Goal: Transaction & Acquisition: Purchase product/service

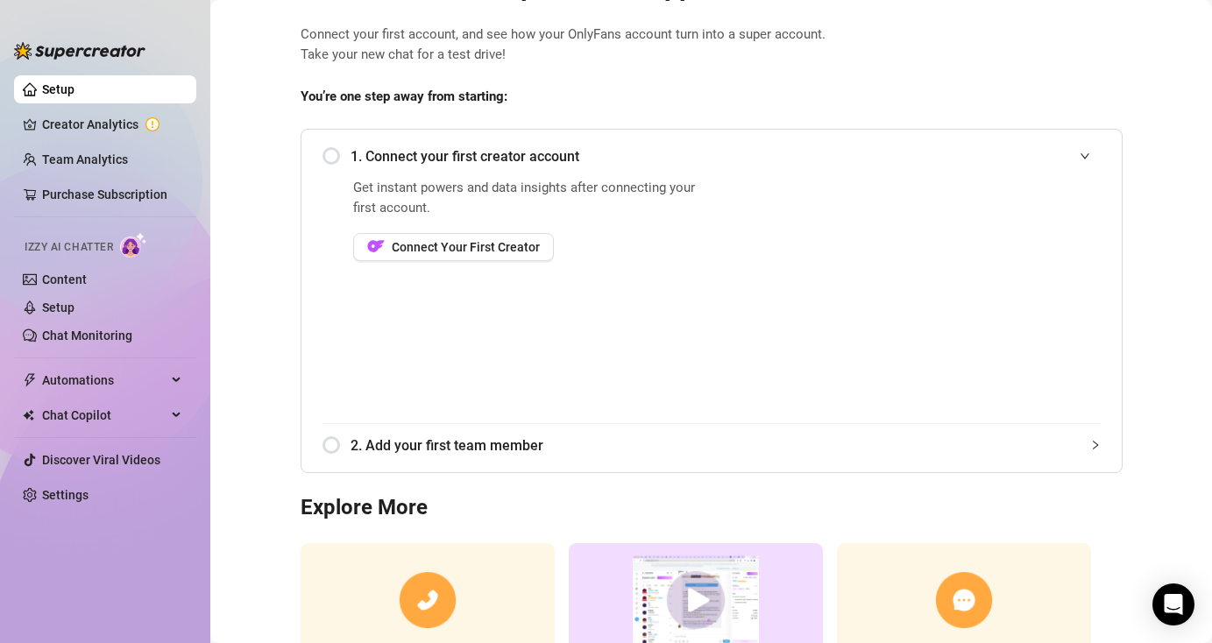
scroll to position [81, 0]
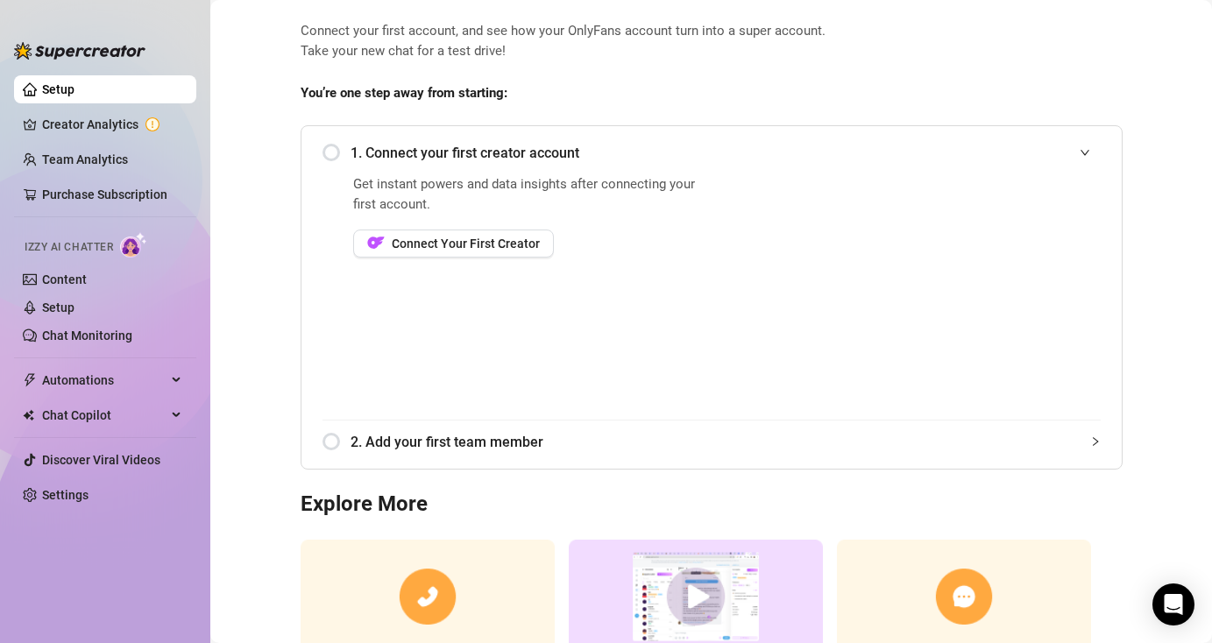
click at [505, 142] on span "1. Connect your first creator account" at bounding box center [726, 153] width 750 height 22
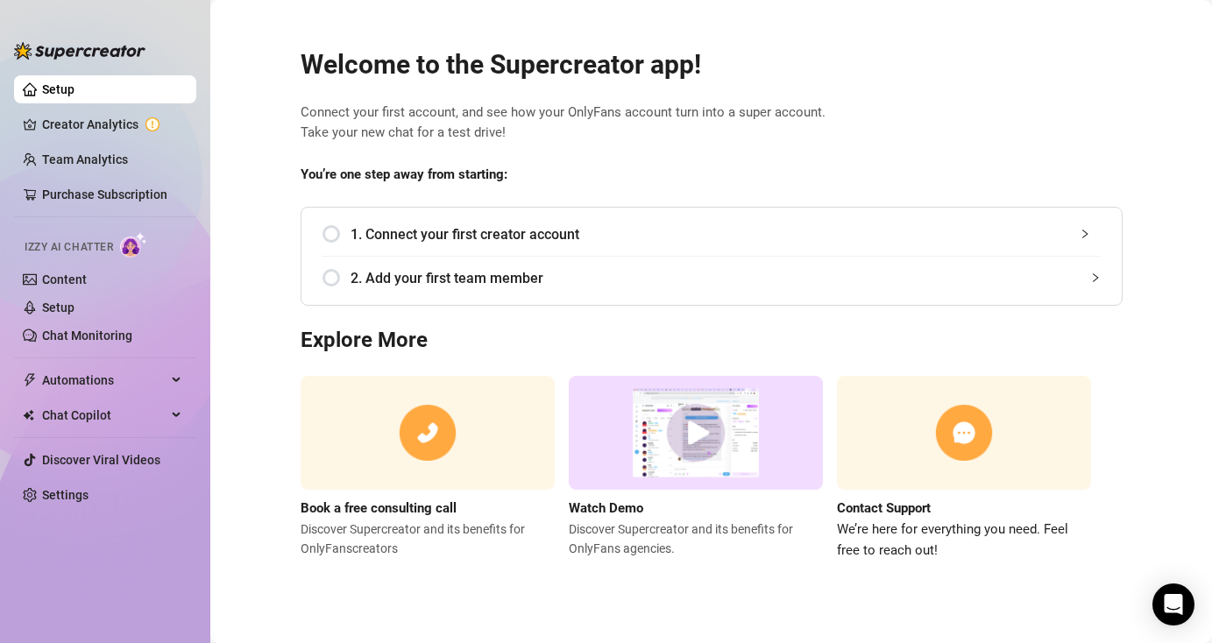
scroll to position [0, 0]
click at [453, 222] on div "1. Connect your first creator account" at bounding box center [711, 234] width 778 height 43
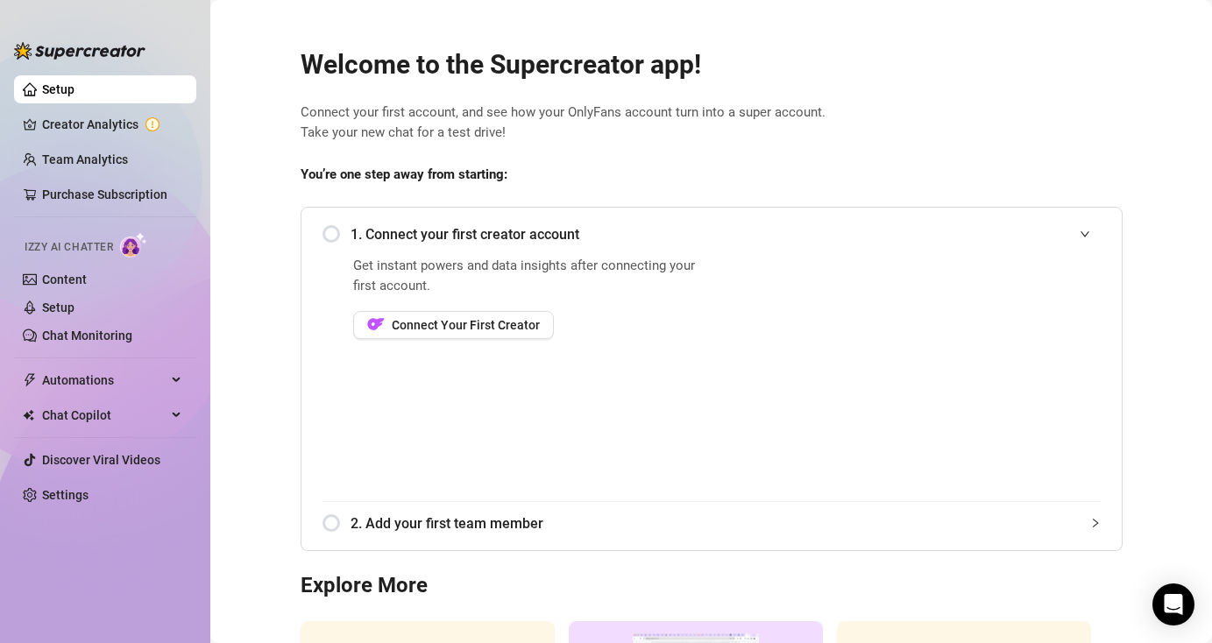
click at [333, 241] on div "1. Connect your first creator account" at bounding box center [711, 234] width 778 height 43
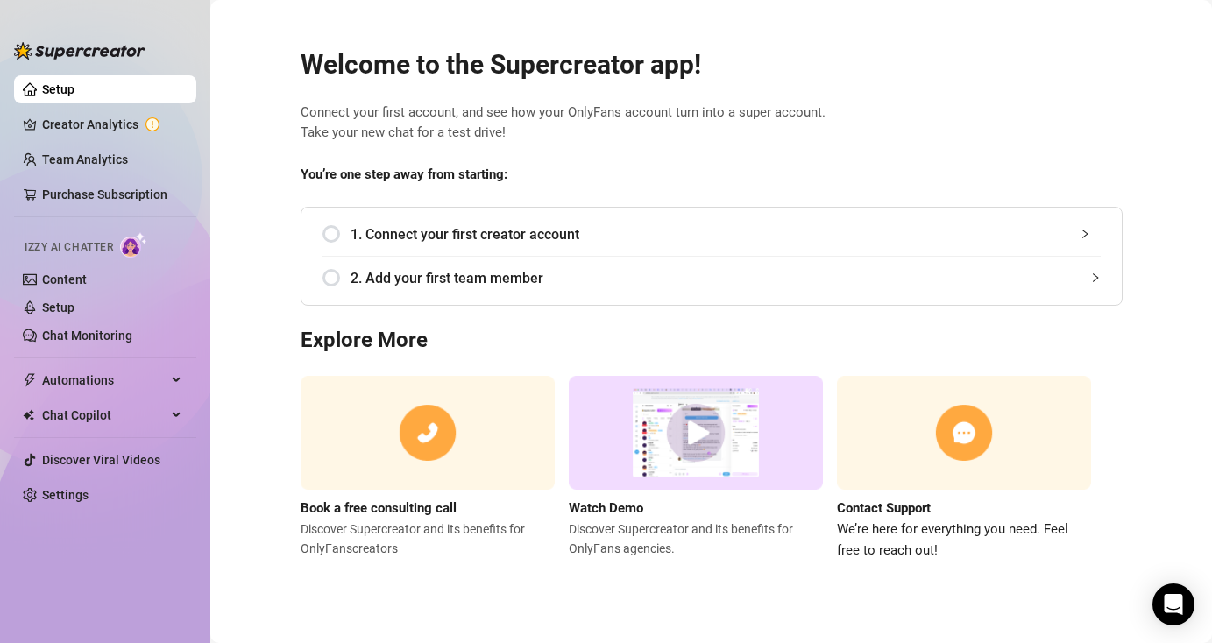
click at [395, 217] on div "1. Connect your first creator account" at bounding box center [711, 234] width 778 height 43
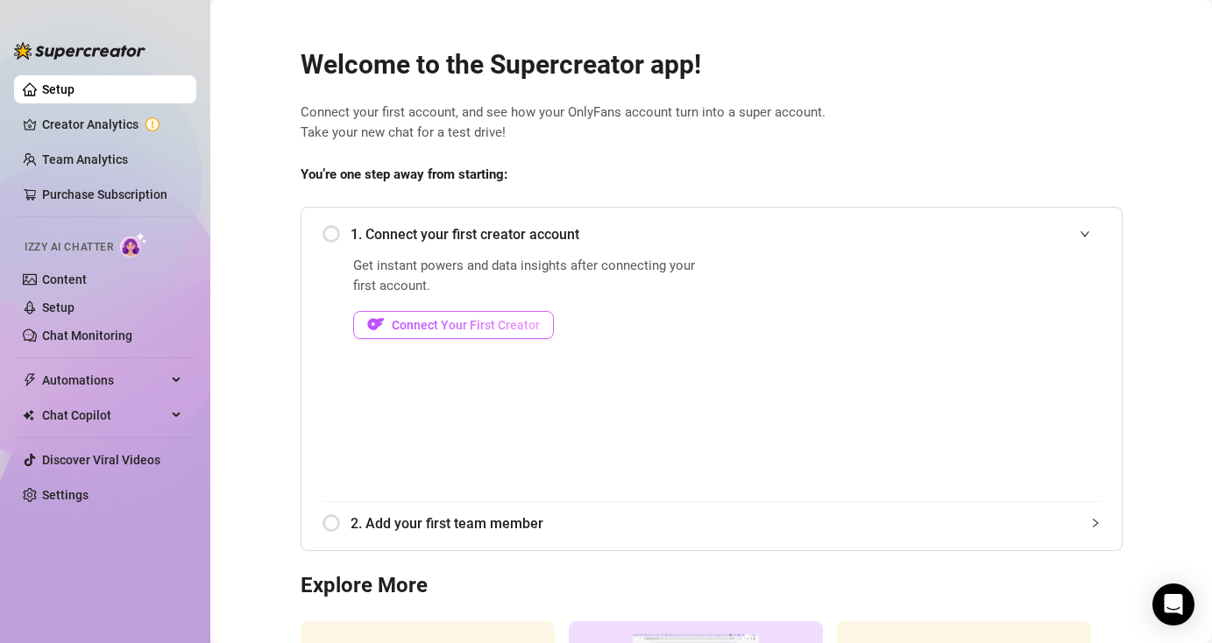
click at [422, 315] on button "Connect Your First Creator" at bounding box center [453, 325] width 201 height 28
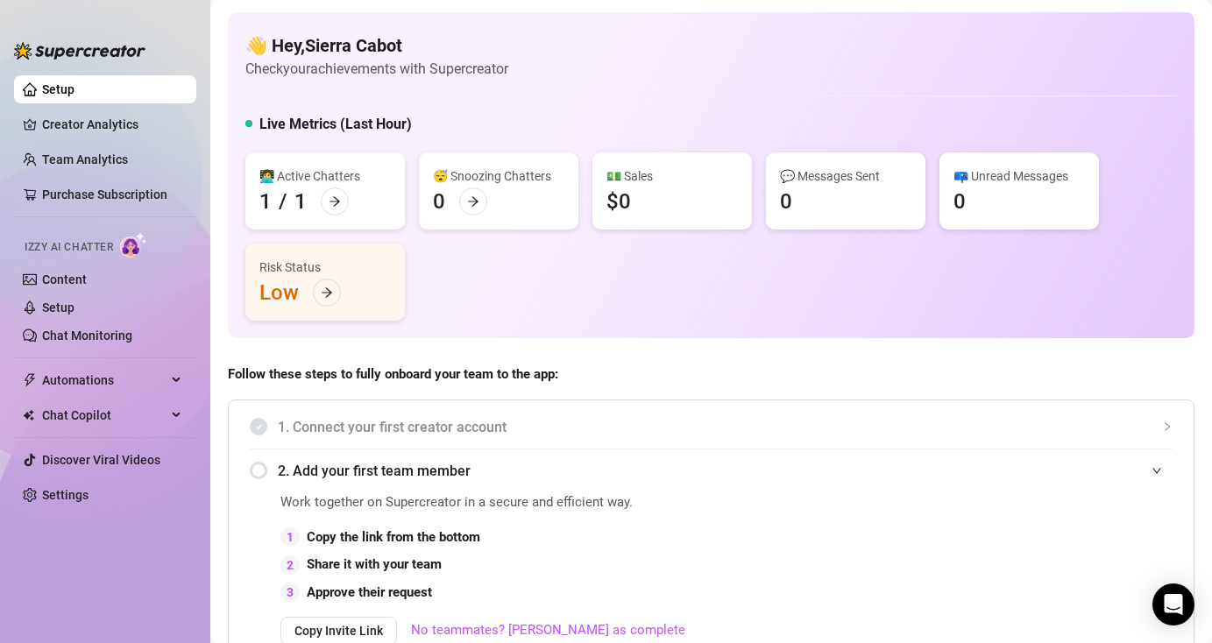
click at [74, 96] on link "Setup" at bounding box center [58, 89] width 32 height 14
click at [87, 276] on link "Content" at bounding box center [64, 280] width 45 height 14
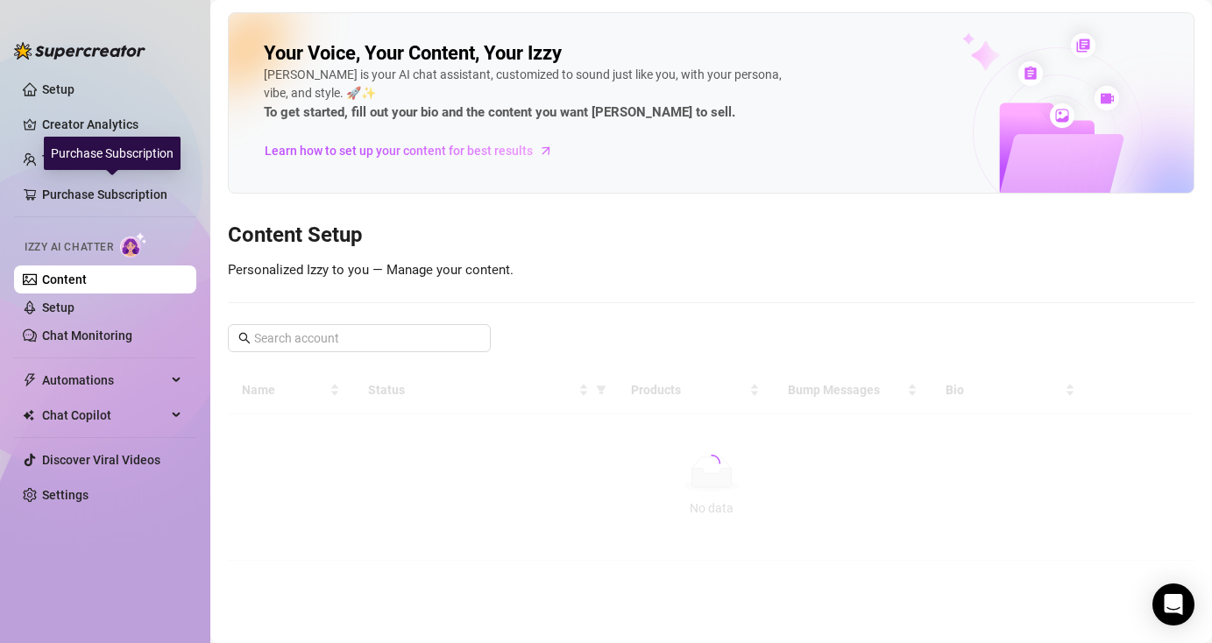
click at [122, 149] on div "Purchase Subscription" at bounding box center [112, 153] width 137 height 33
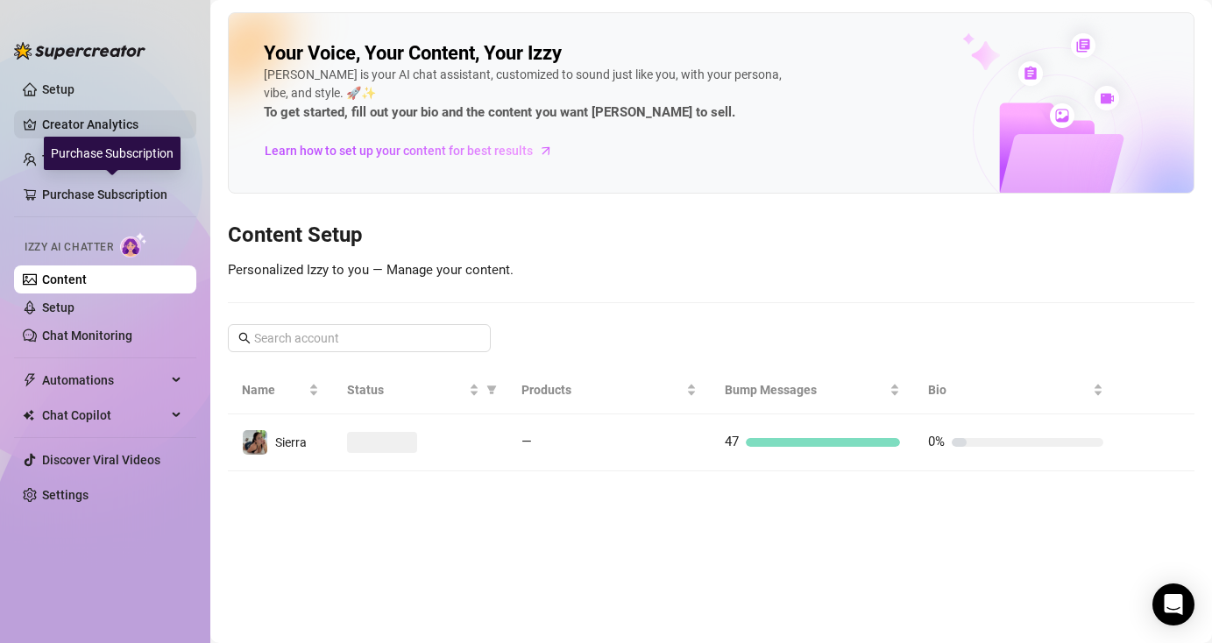
click at [119, 124] on link "Creator Analytics" at bounding box center [112, 124] width 140 height 28
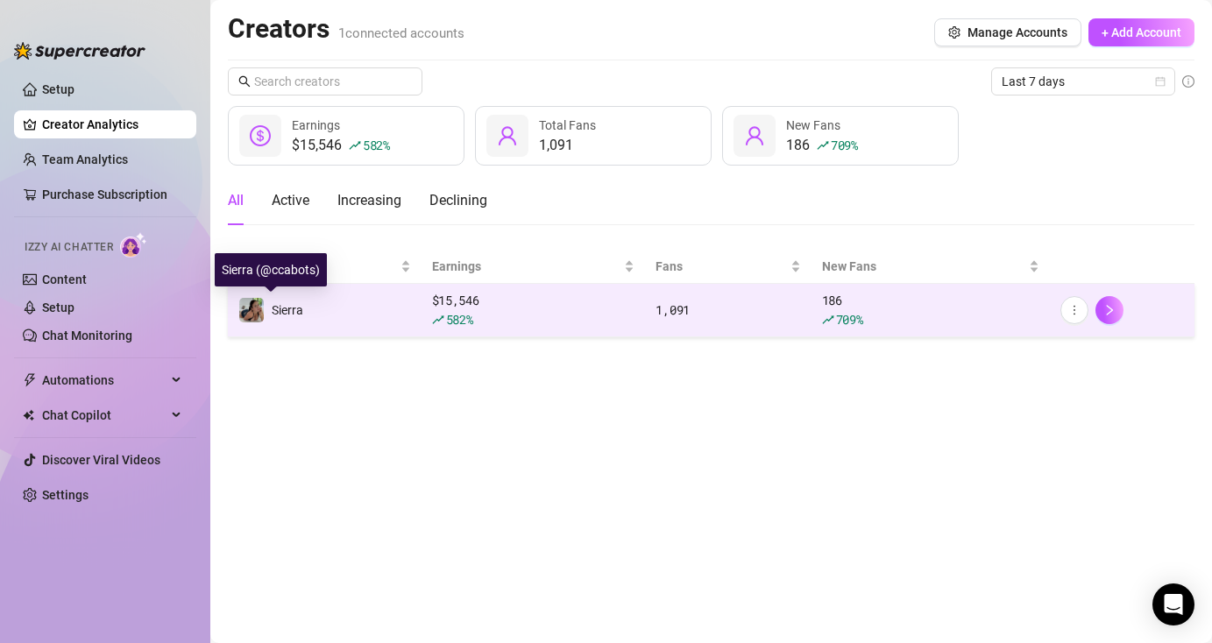
click at [252, 322] on img at bounding box center [251, 310] width 25 height 25
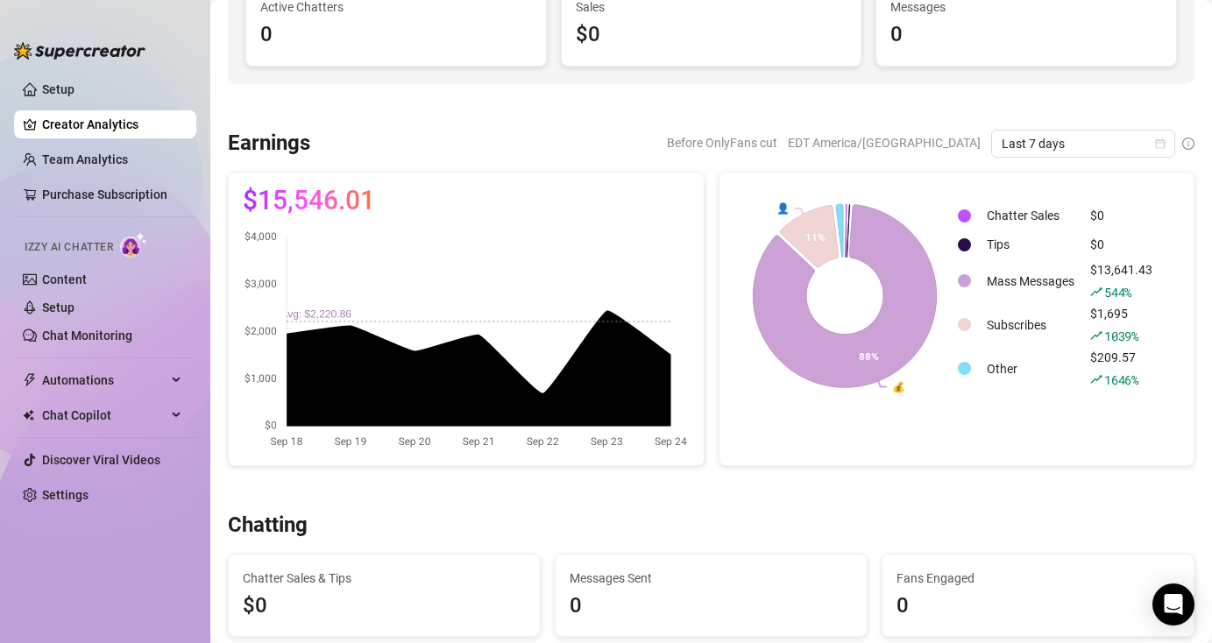
scroll to position [216, 0]
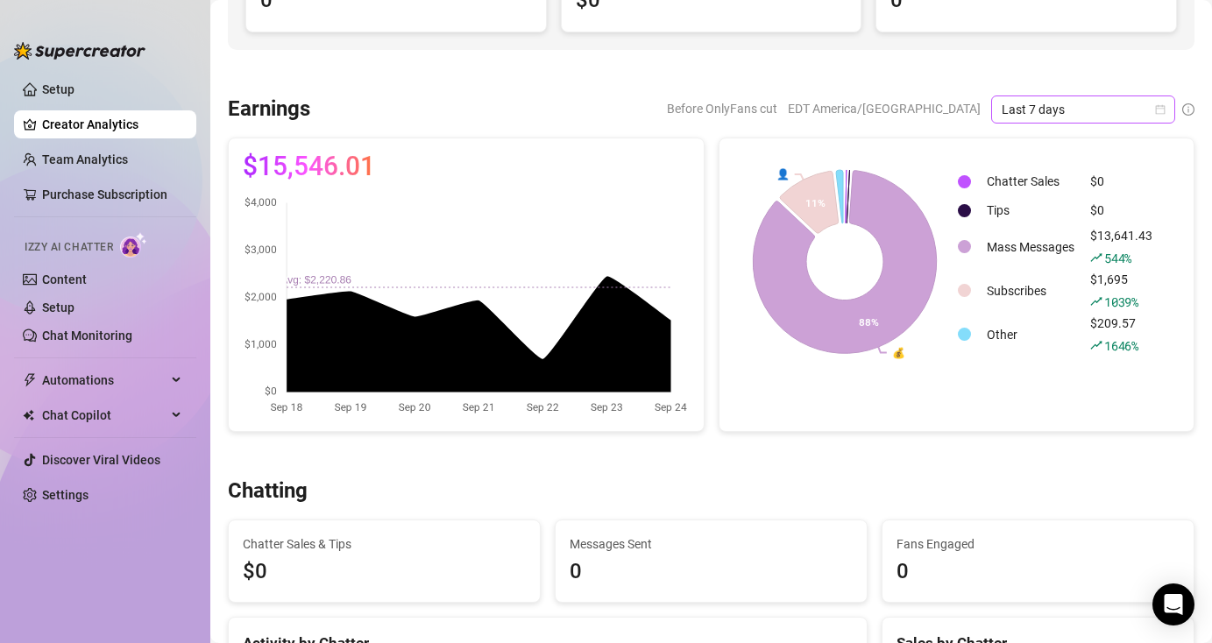
click at [1048, 112] on span "Last 7 days" at bounding box center [1083, 109] width 163 height 26
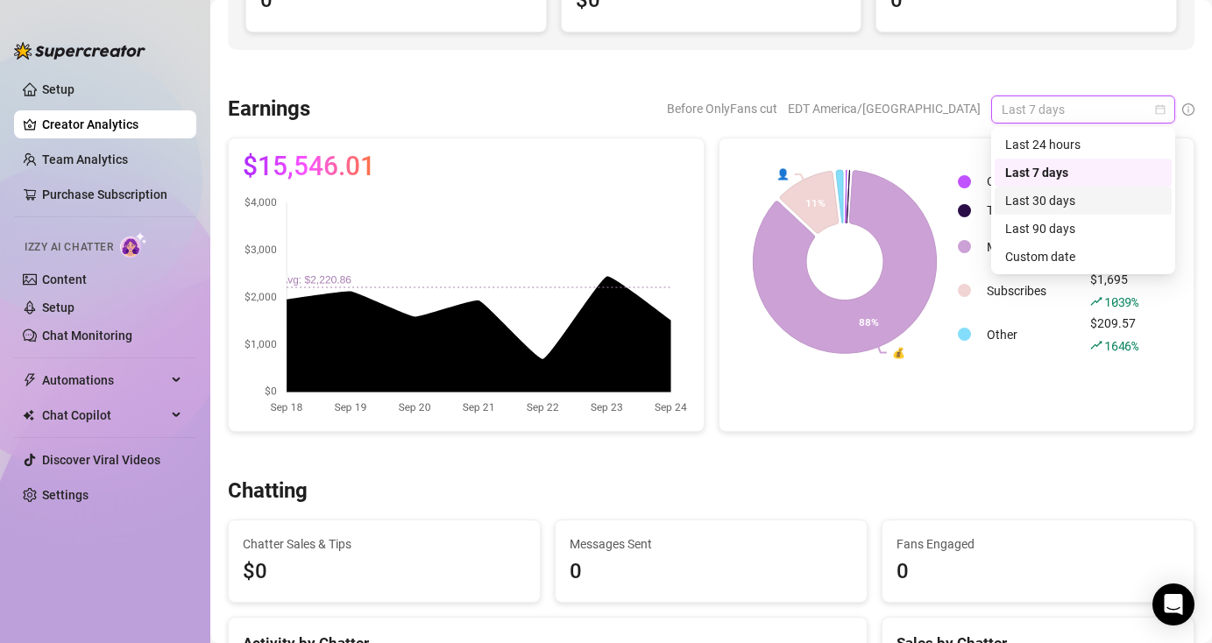
click at [1043, 208] on div "Last 30 days" at bounding box center [1083, 200] width 156 height 19
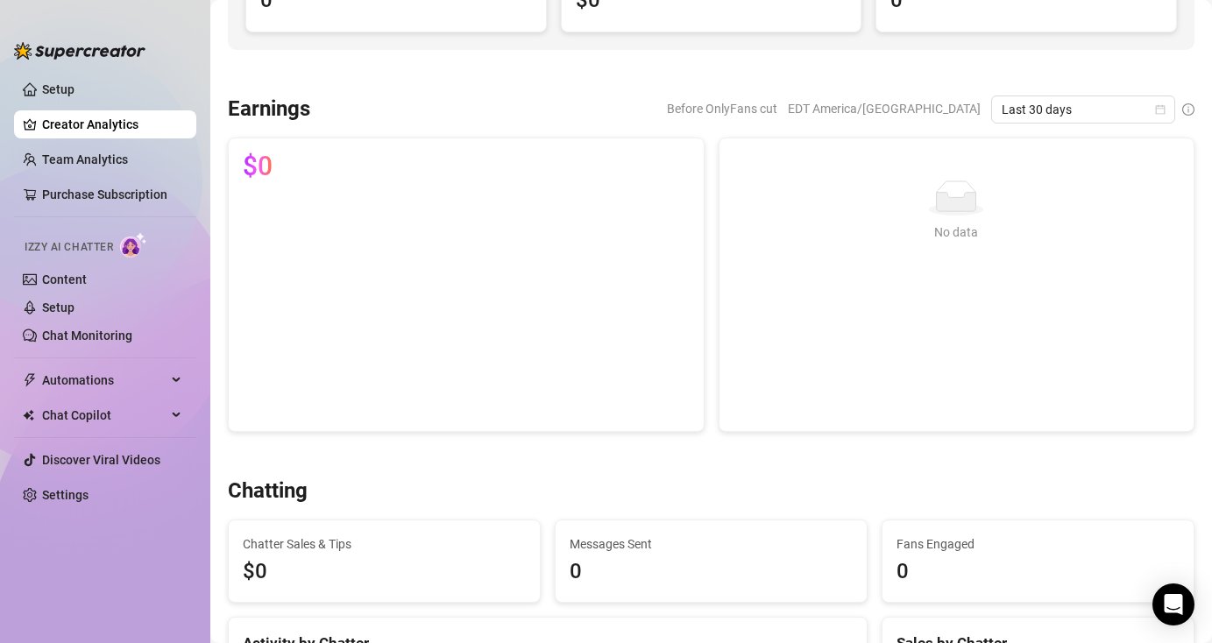
click at [714, 200] on div "No data No data" at bounding box center [957, 285] width 491 height 294
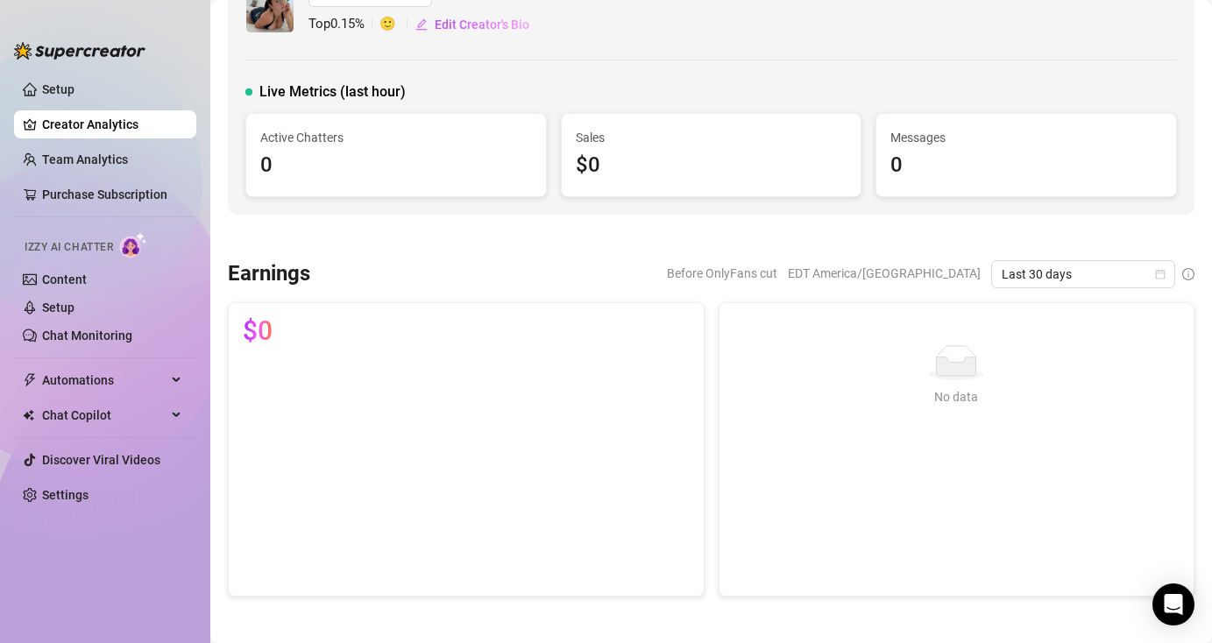
scroll to position [0, 0]
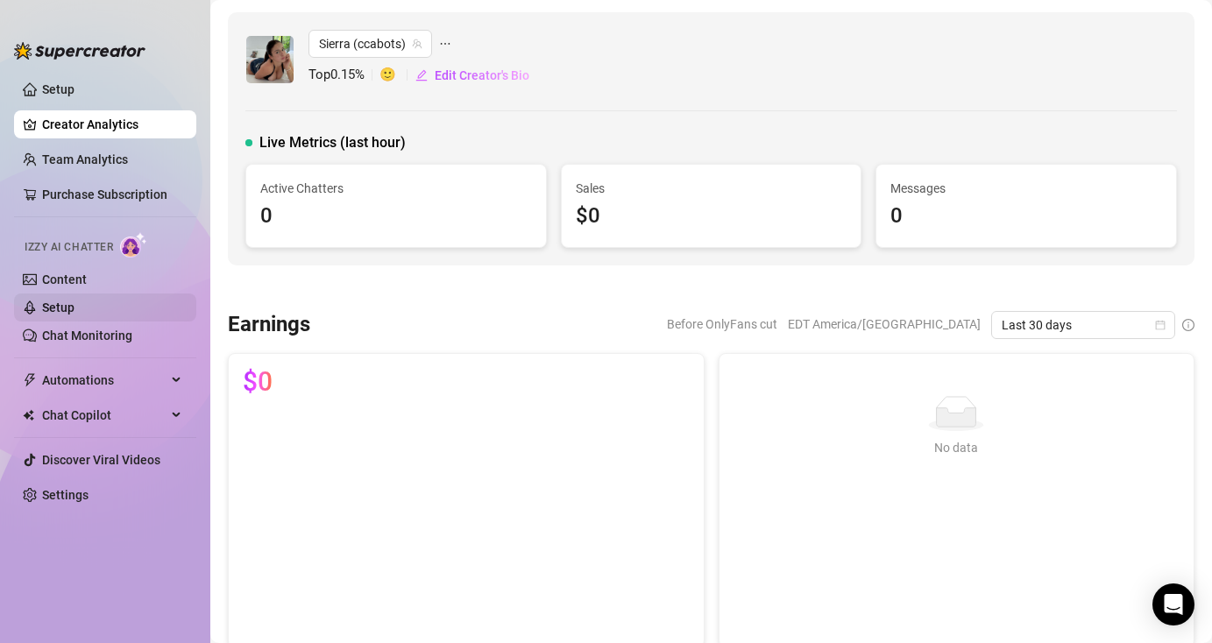
click at [53, 301] on link "Setup" at bounding box center [58, 308] width 32 height 14
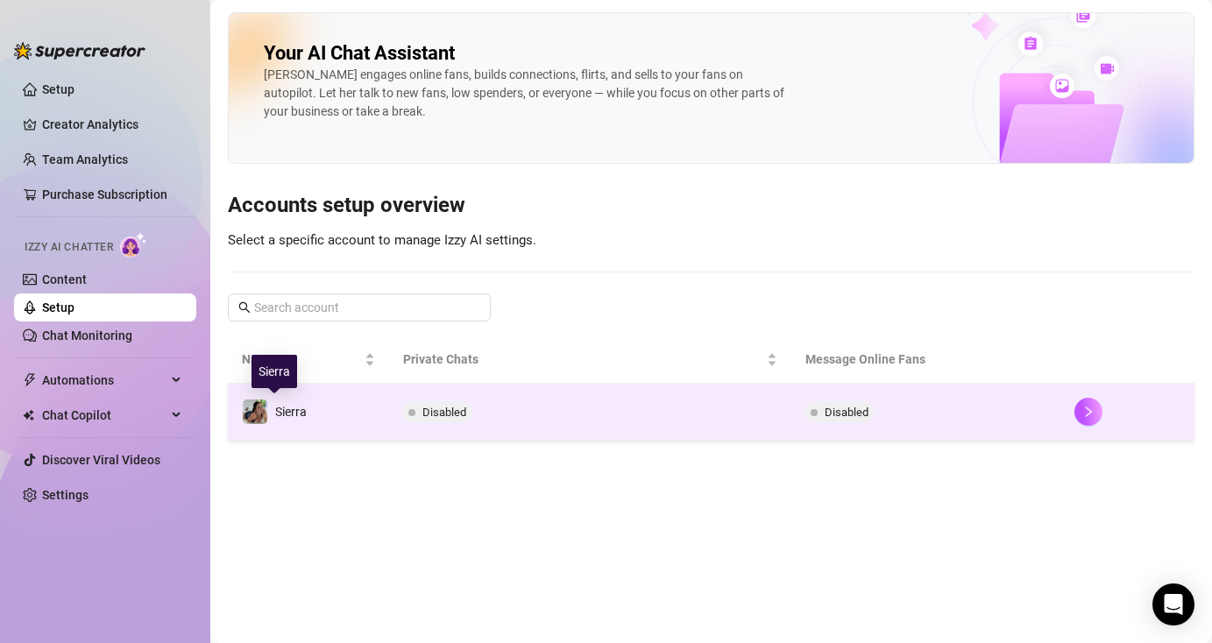
click at [294, 408] on span "Sierra" at bounding box center [291, 412] width 32 height 14
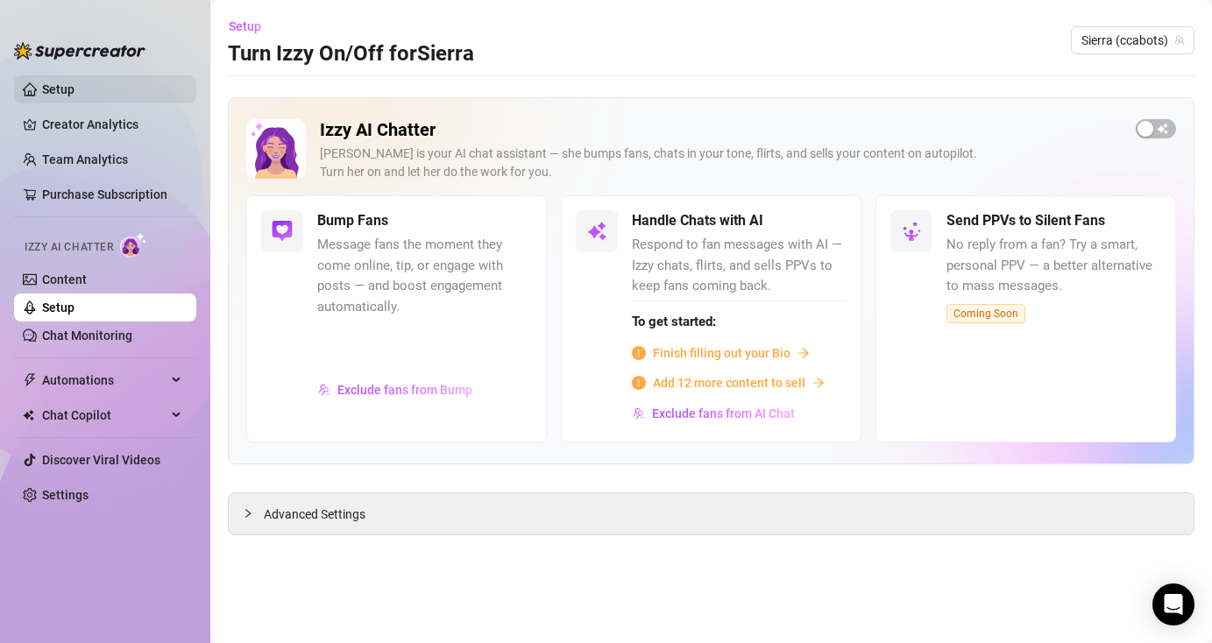
click at [74, 96] on link "Setup" at bounding box center [58, 89] width 32 height 14
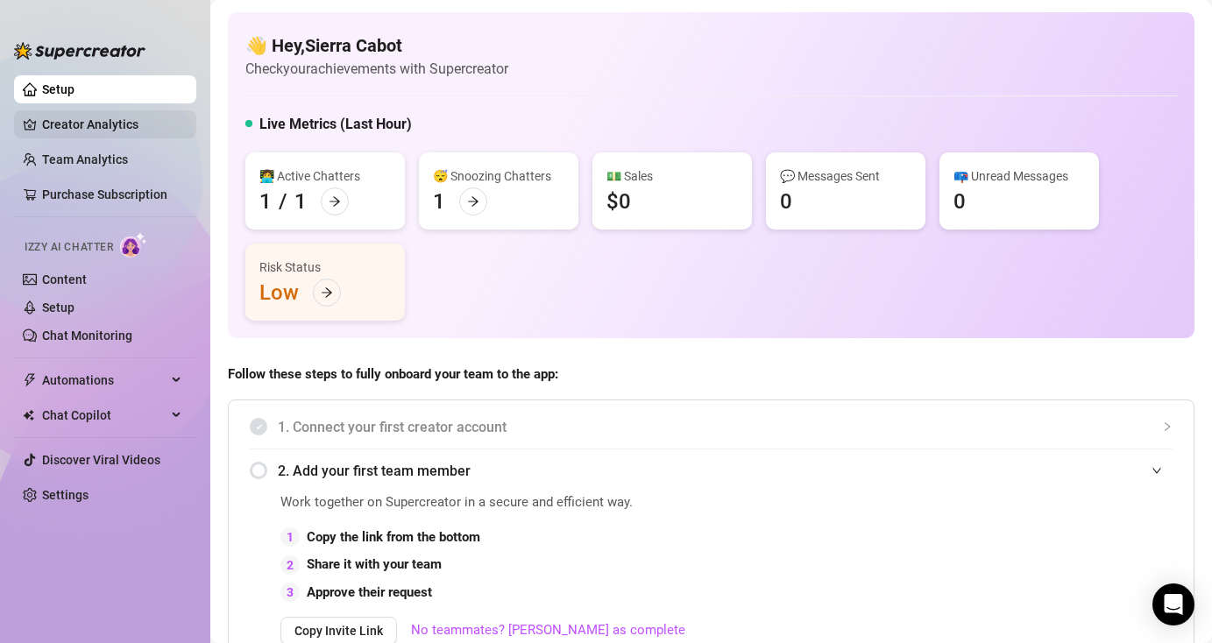
click at [100, 124] on link "Creator Analytics" at bounding box center [112, 124] width 140 height 28
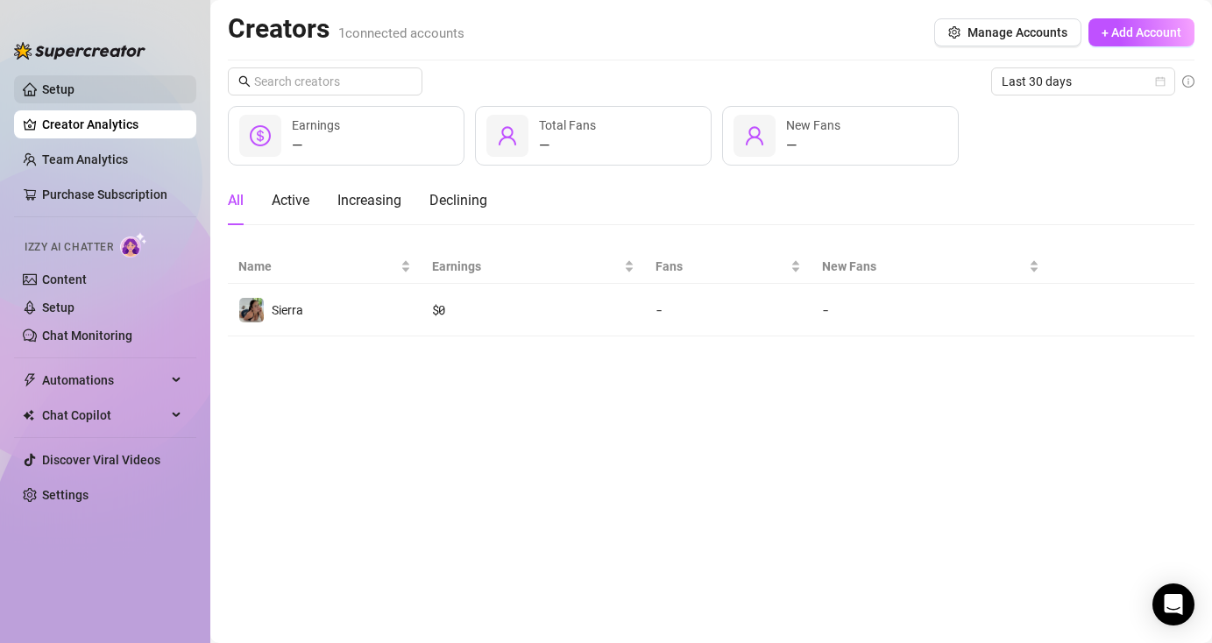
click at [74, 96] on link "Setup" at bounding box center [58, 89] width 32 height 14
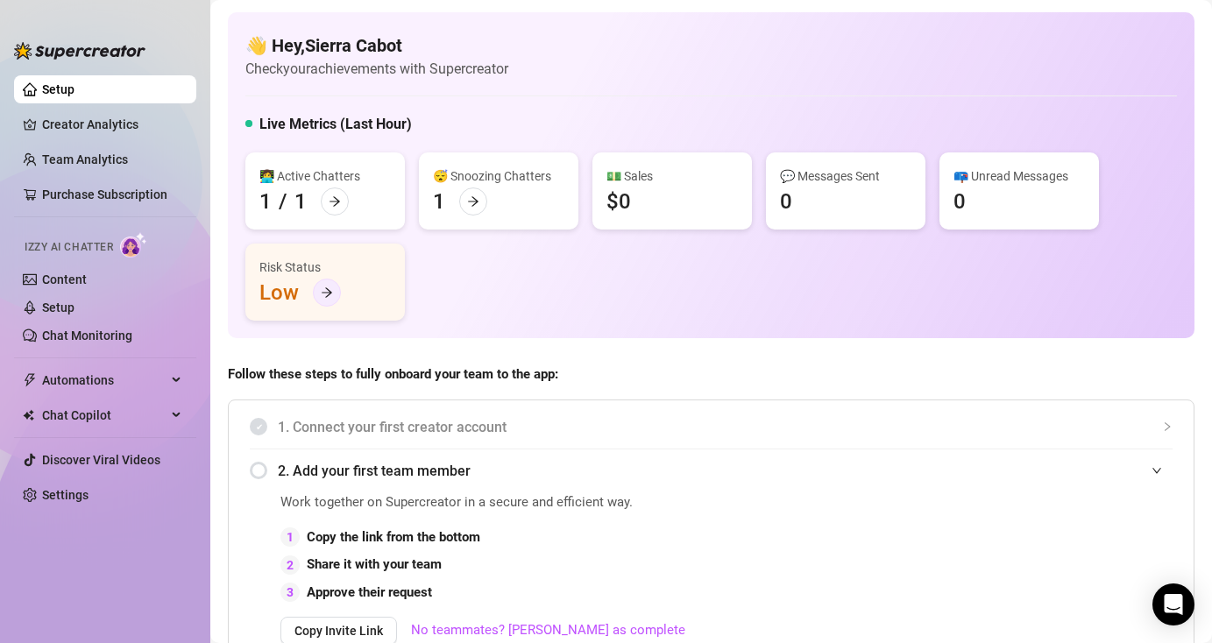
click at [328, 286] on div at bounding box center [327, 293] width 28 height 28
click at [60, 329] on link "Chat Monitoring" at bounding box center [87, 336] width 90 height 14
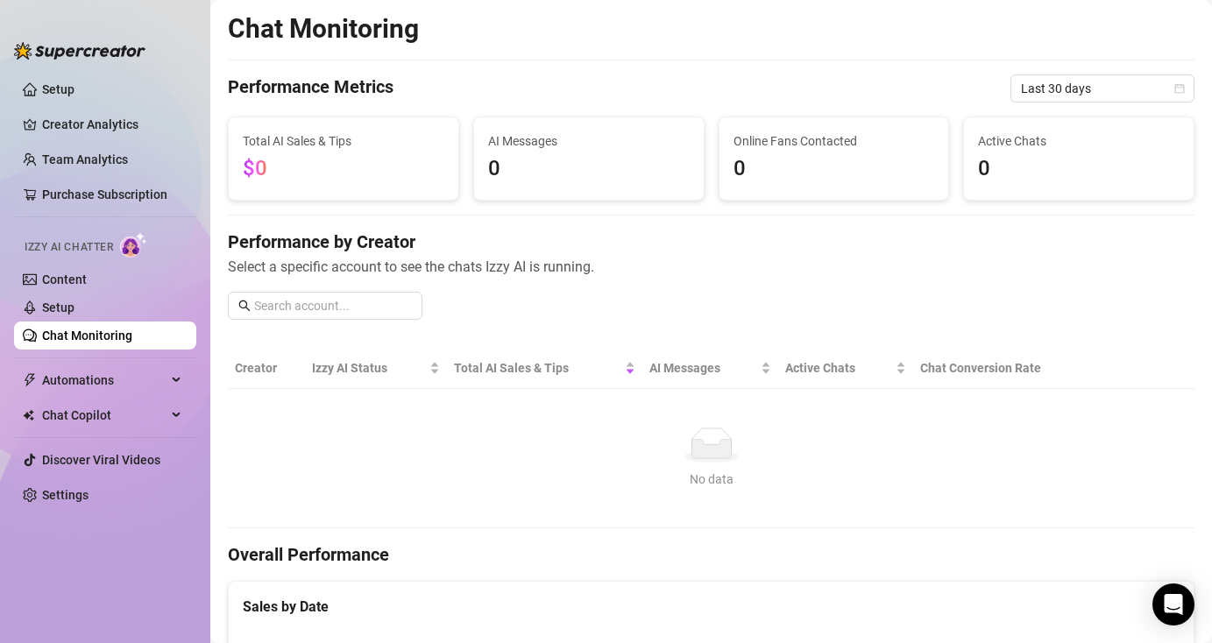
click at [102, 343] on link "Chat Monitoring" at bounding box center [87, 336] width 90 height 14
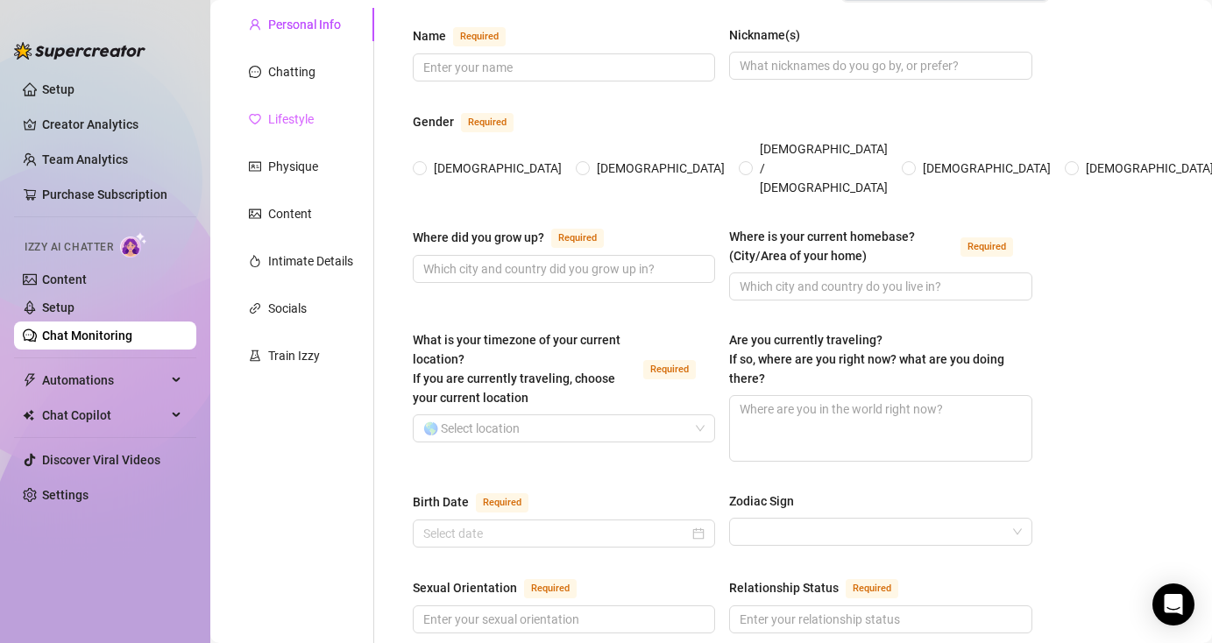
scroll to position [164, 0]
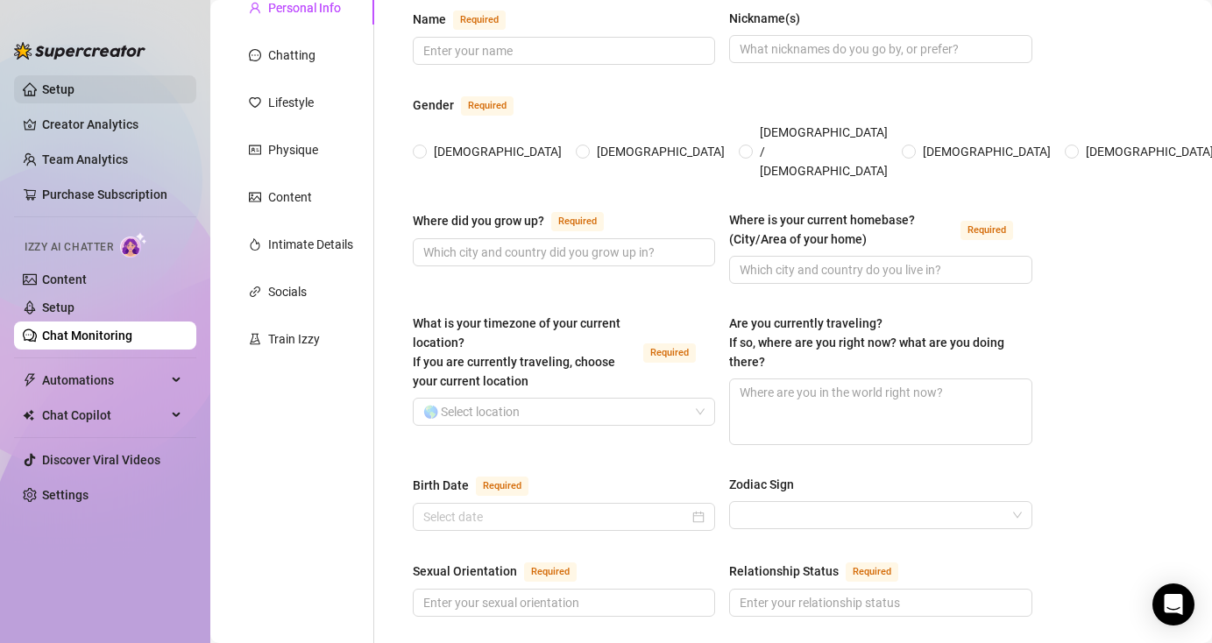
click at [74, 91] on link "Setup" at bounding box center [58, 89] width 32 height 14
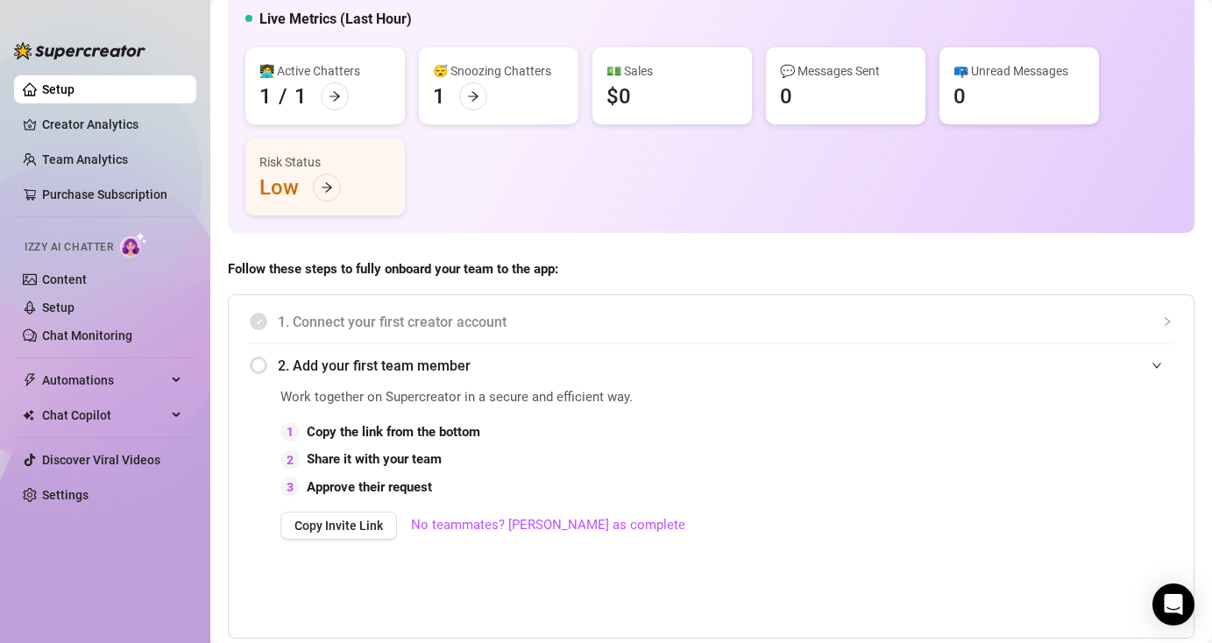
scroll to position [109, 0]
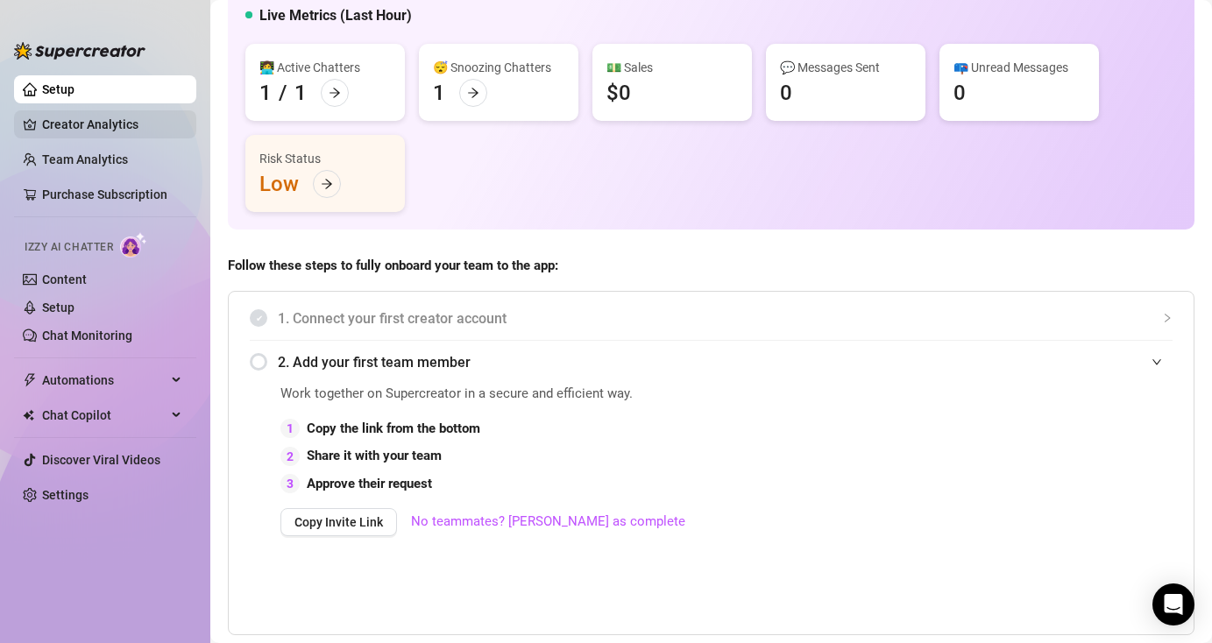
click at [157, 137] on link "Creator Analytics" at bounding box center [112, 124] width 140 height 28
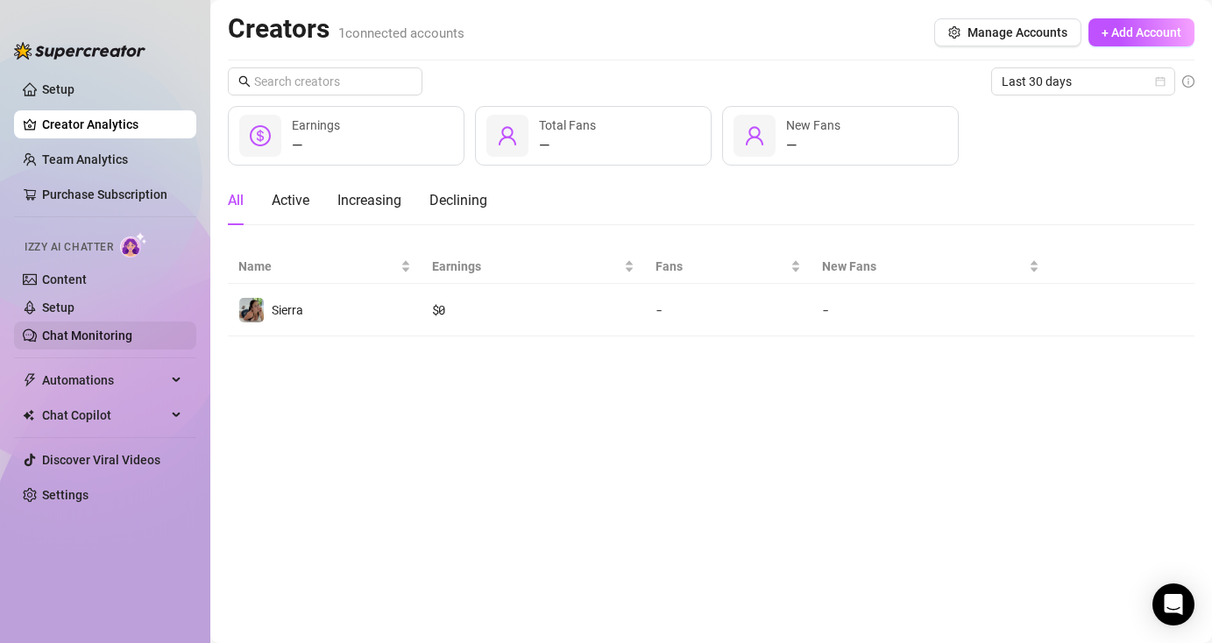
click at [62, 343] on link "Chat Monitoring" at bounding box center [87, 336] width 90 height 14
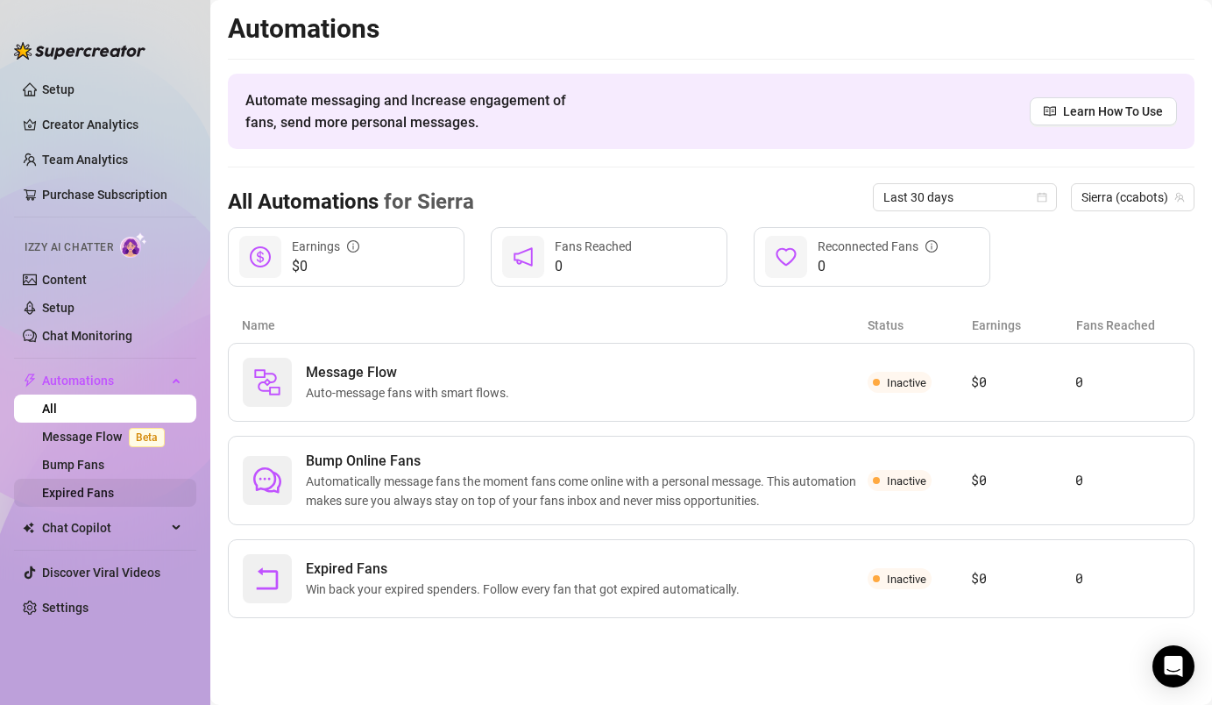
click at [114, 493] on link "Expired Fans" at bounding box center [78, 492] width 72 height 14
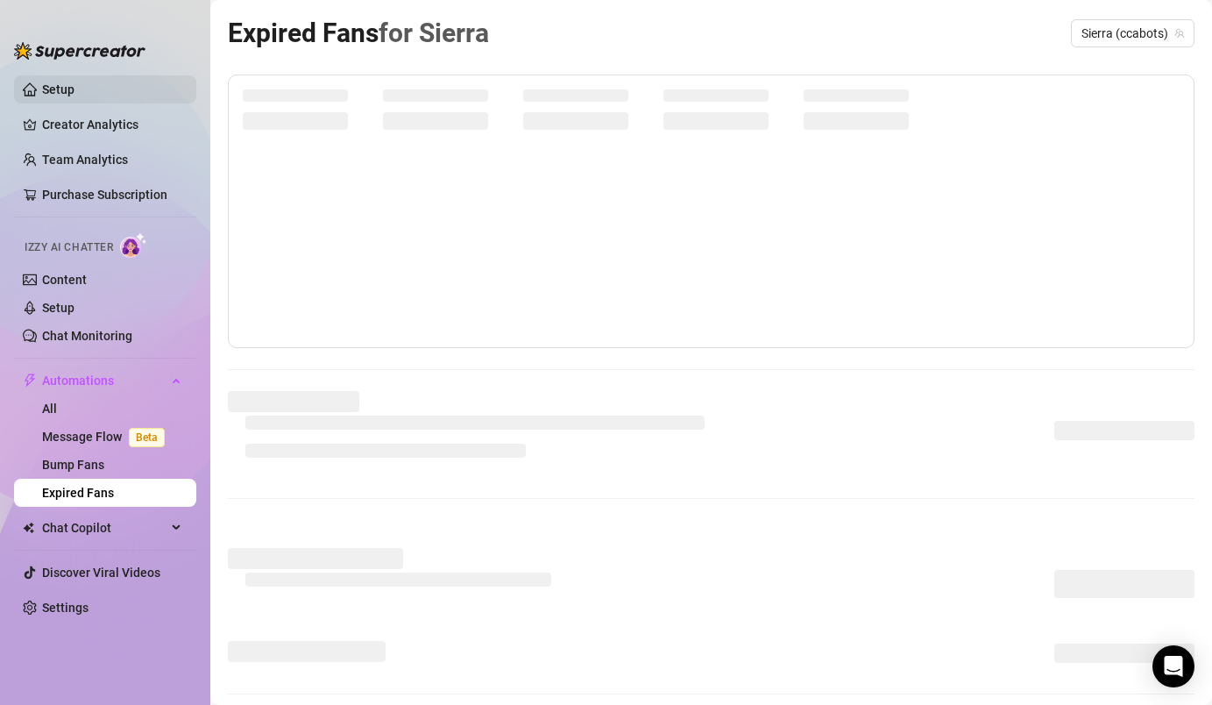
click at [74, 92] on link "Setup" at bounding box center [58, 89] width 32 height 14
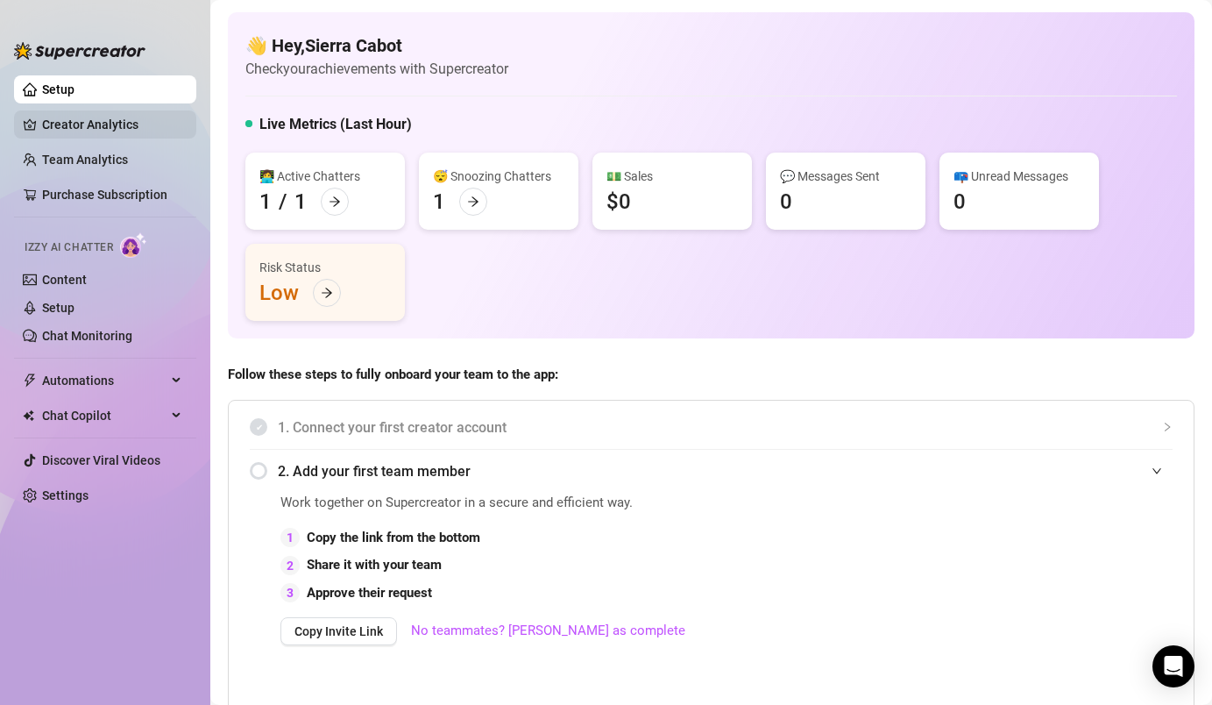
click at [117, 114] on link "Creator Analytics" at bounding box center [112, 124] width 140 height 28
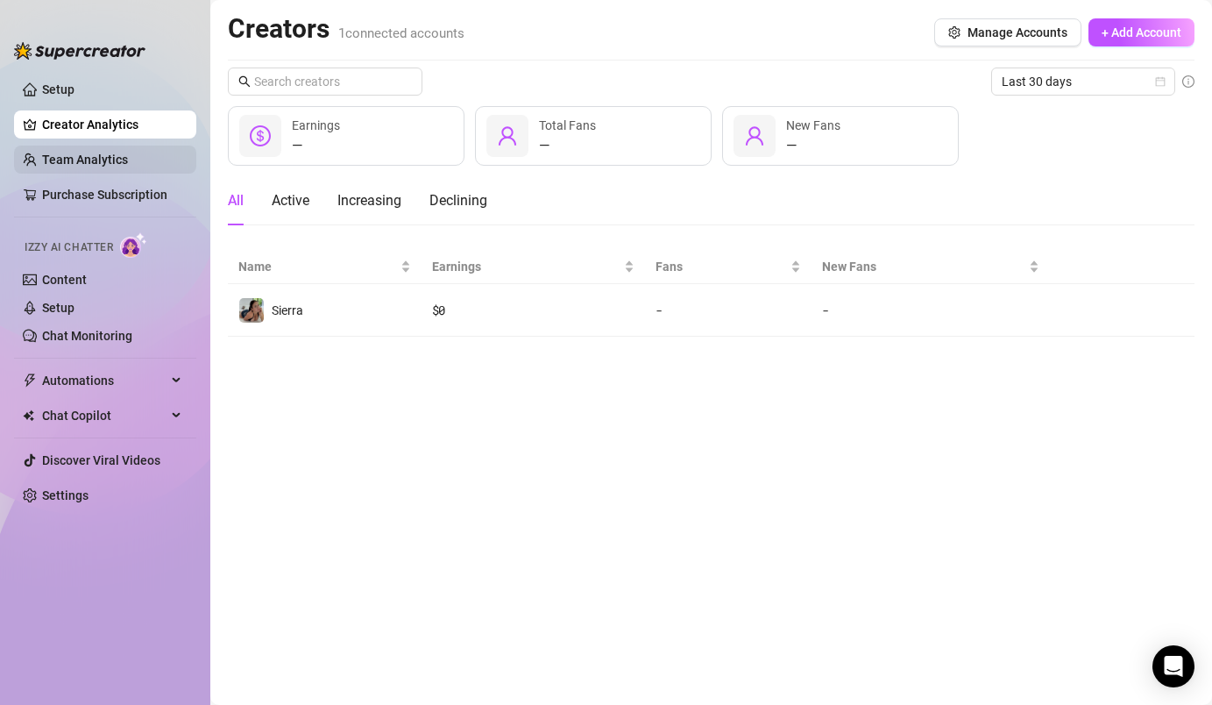
click at [119, 163] on link "Team Analytics" at bounding box center [85, 159] width 86 height 14
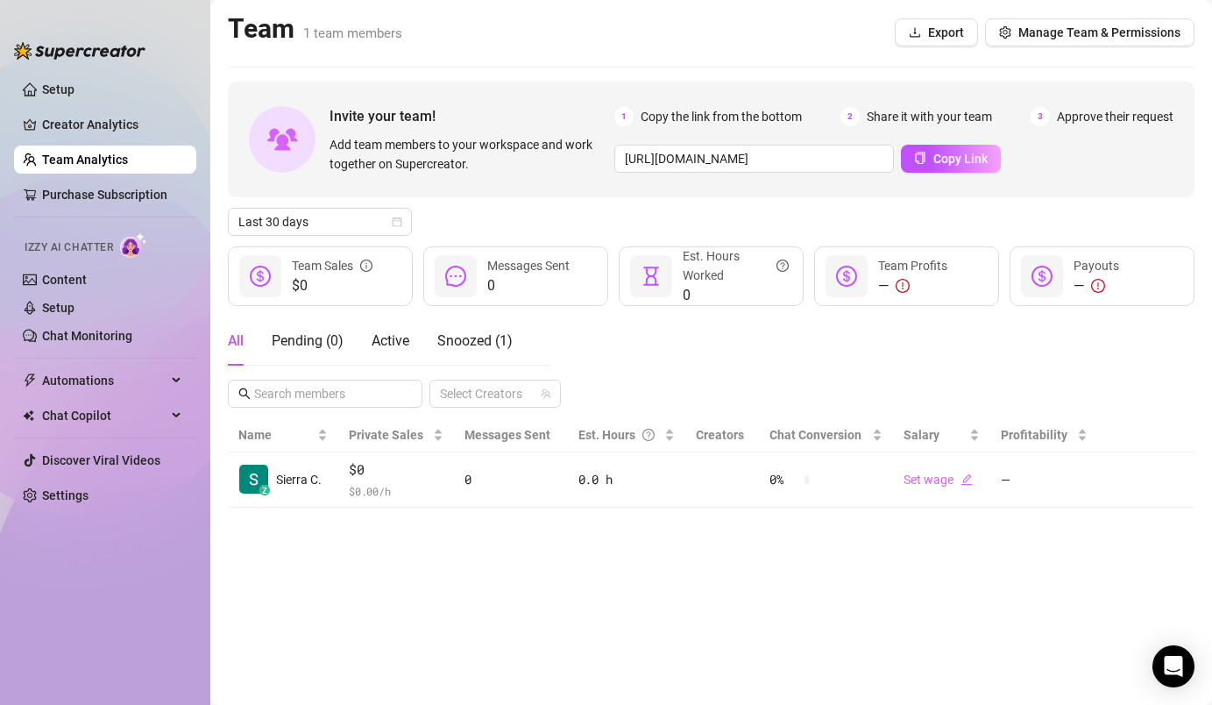
click at [87, 264] on div "Izzy AI Chatter" at bounding box center [104, 244] width 186 height 39
click at [86, 282] on link "Content" at bounding box center [64, 280] width 45 height 14
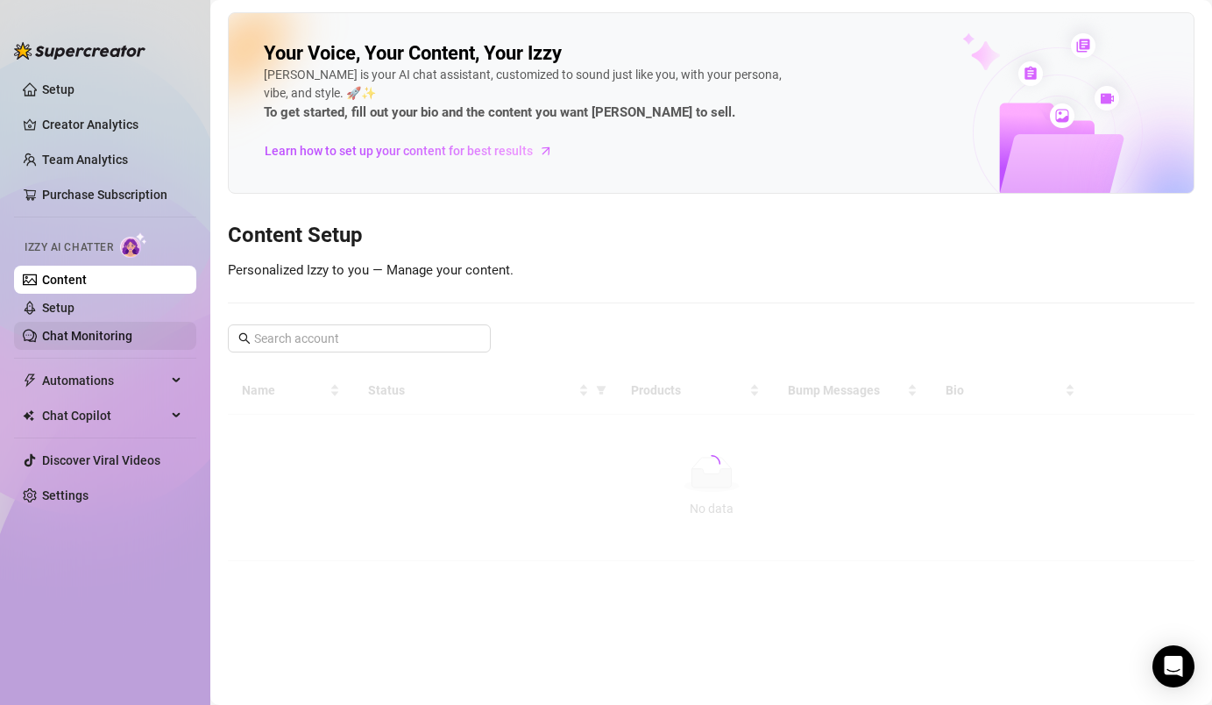
click at [98, 337] on link "Chat Monitoring" at bounding box center [87, 336] width 90 height 14
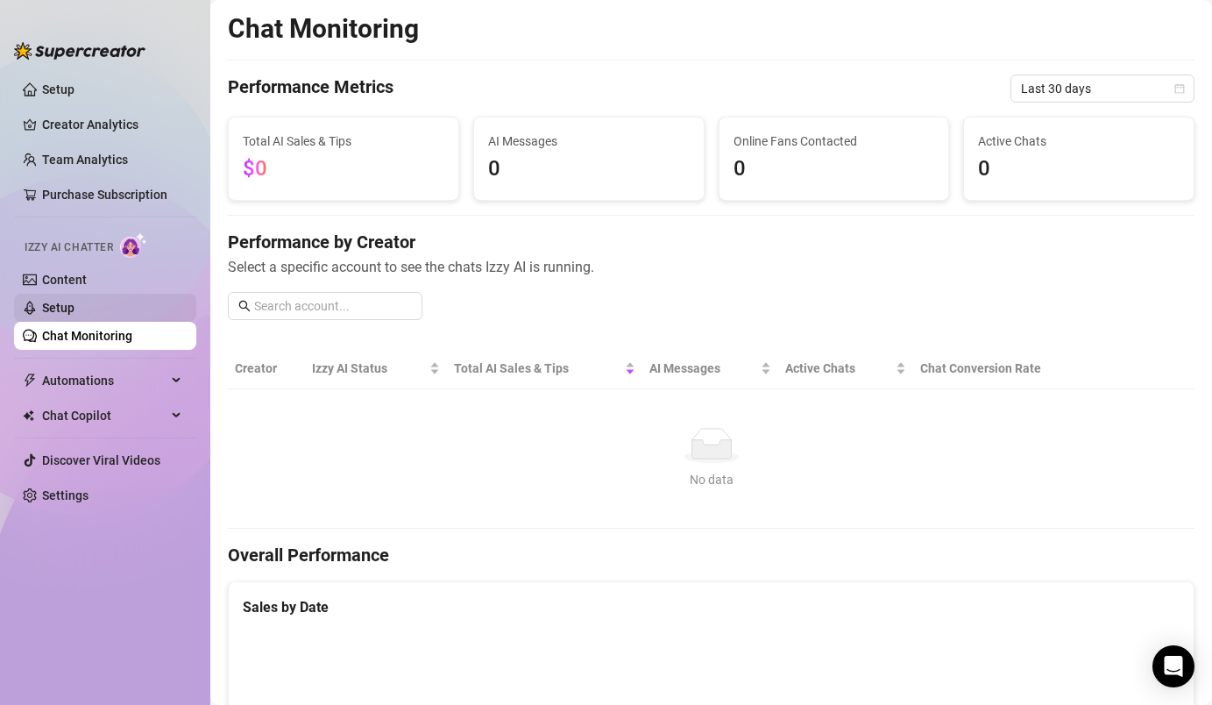
click at [74, 304] on link "Setup" at bounding box center [58, 308] width 32 height 14
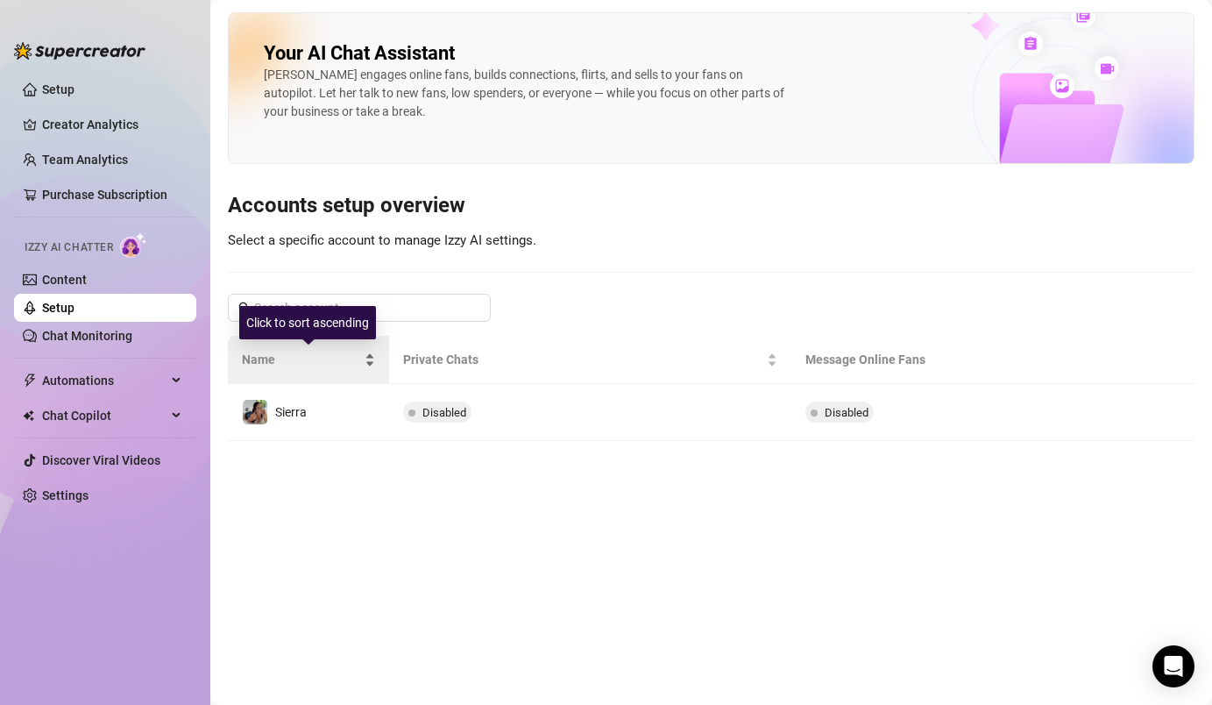
click at [337, 369] on div "Name" at bounding box center [308, 359] width 133 height 19
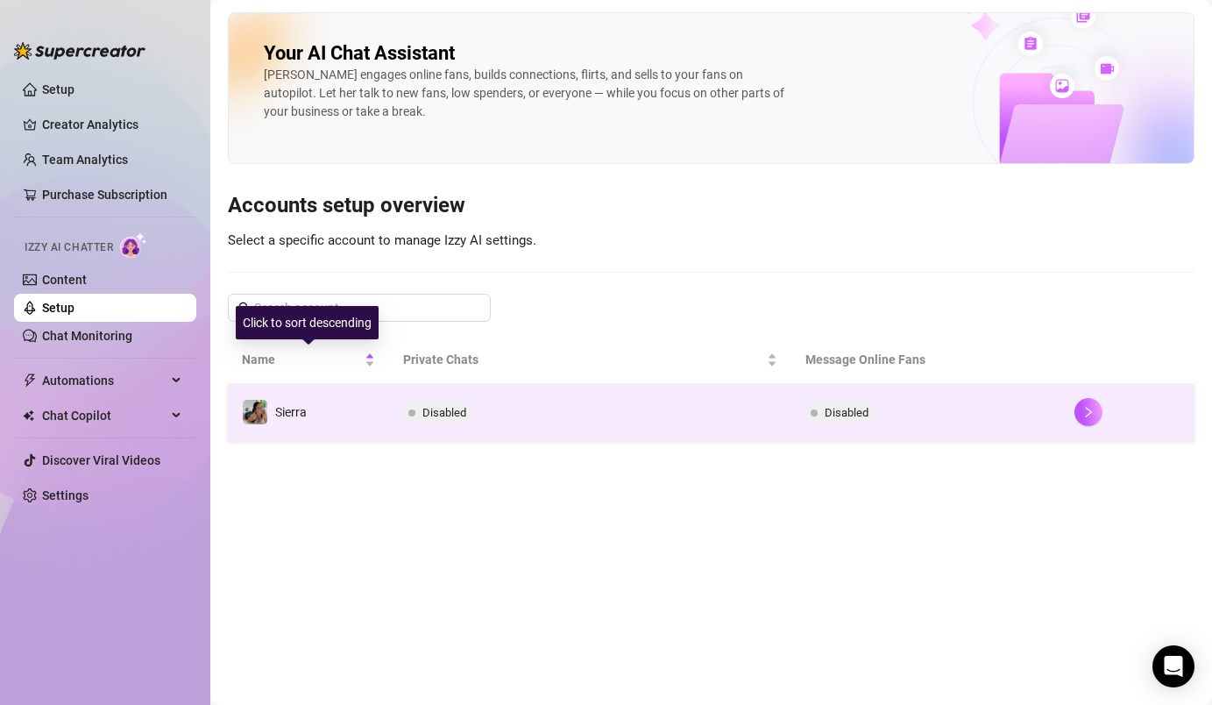
click at [323, 415] on td "Sierra" at bounding box center [308, 412] width 161 height 57
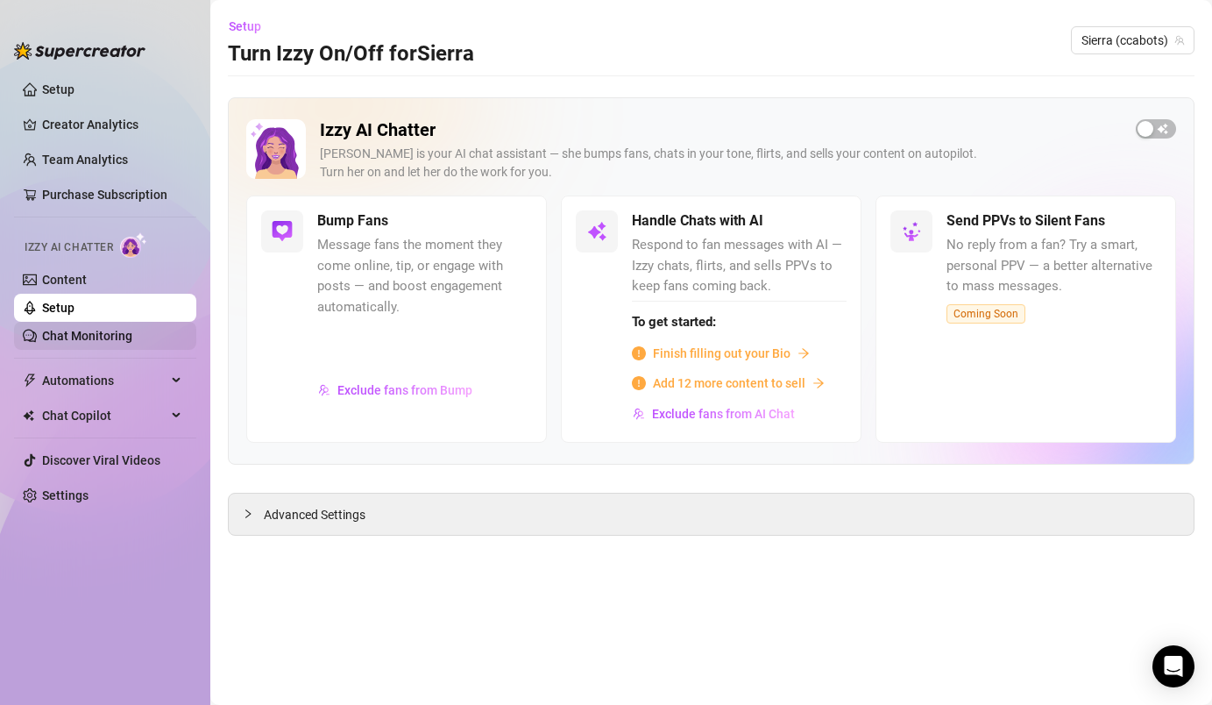
click at [91, 337] on link "Chat Monitoring" at bounding box center [87, 336] width 90 height 14
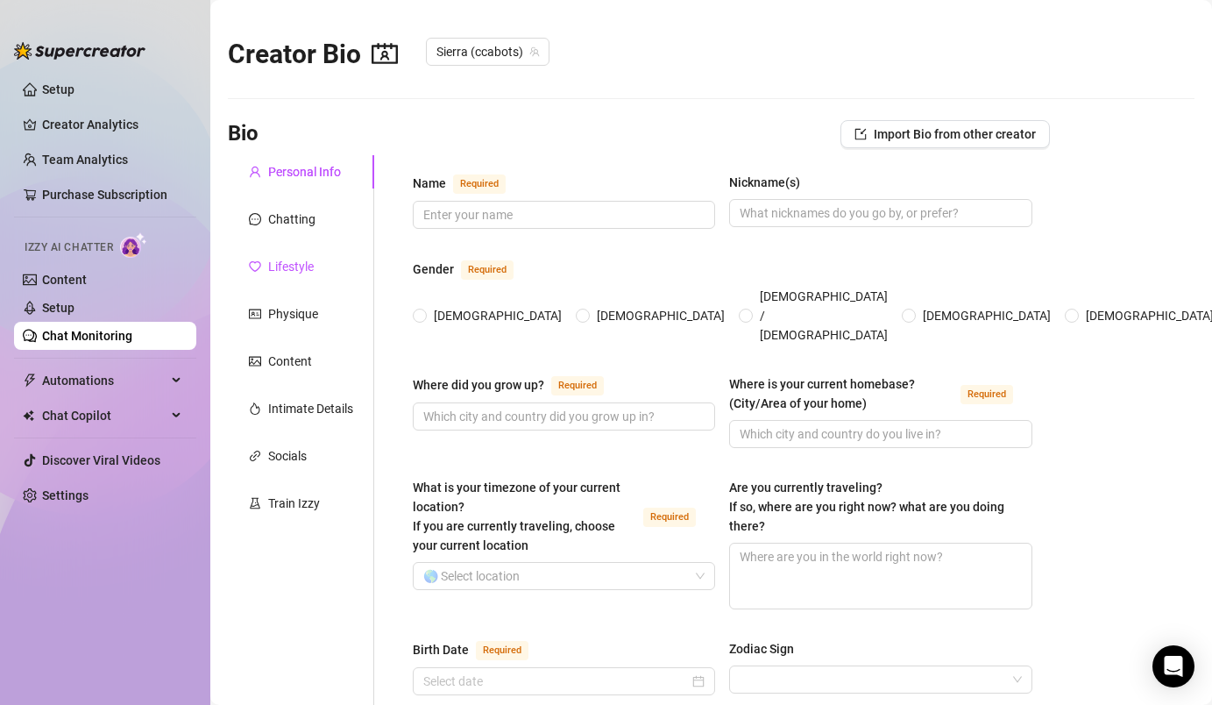
click at [287, 269] on div "Lifestyle" at bounding box center [291, 266] width 46 height 19
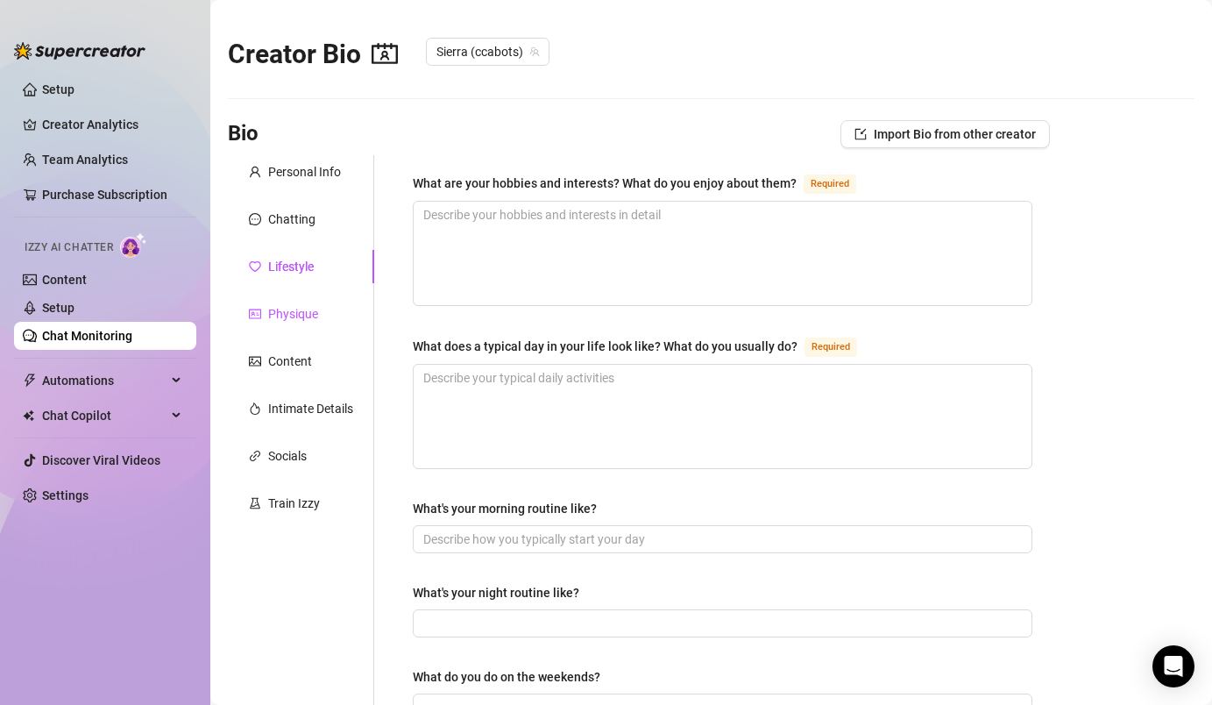
click at [301, 314] on div "Physique" at bounding box center [293, 313] width 50 height 19
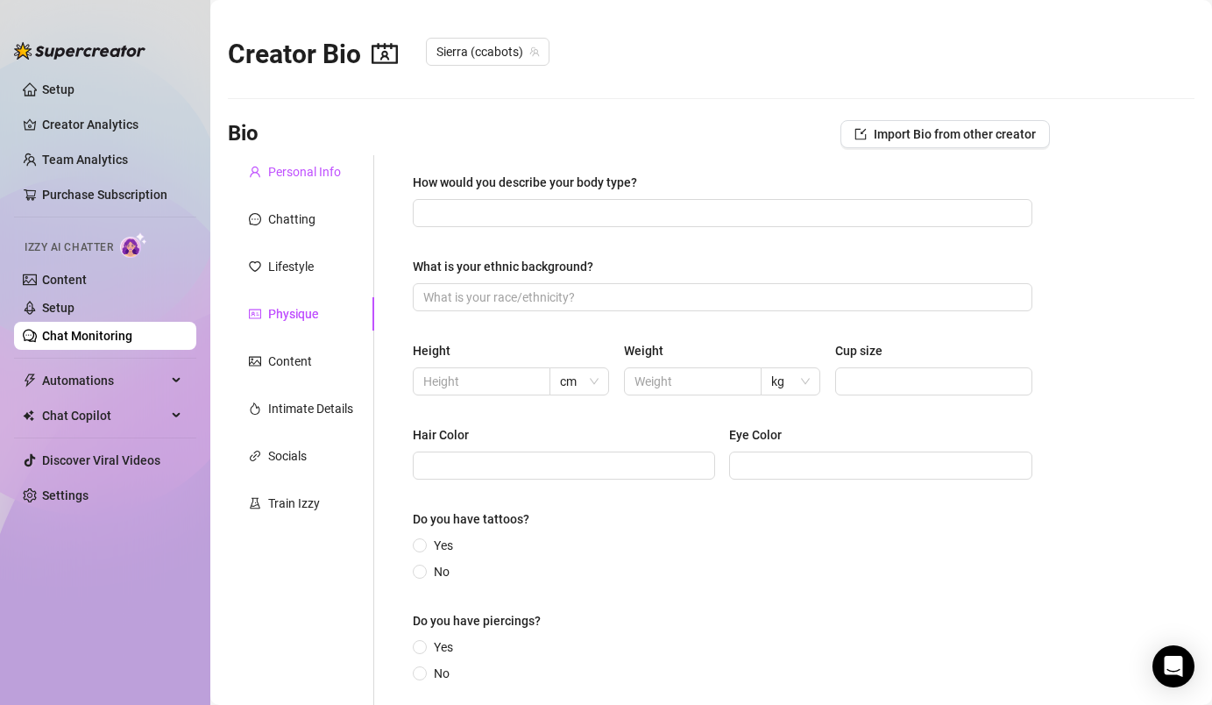
click at [308, 167] on div "Personal Info" at bounding box center [304, 171] width 73 height 19
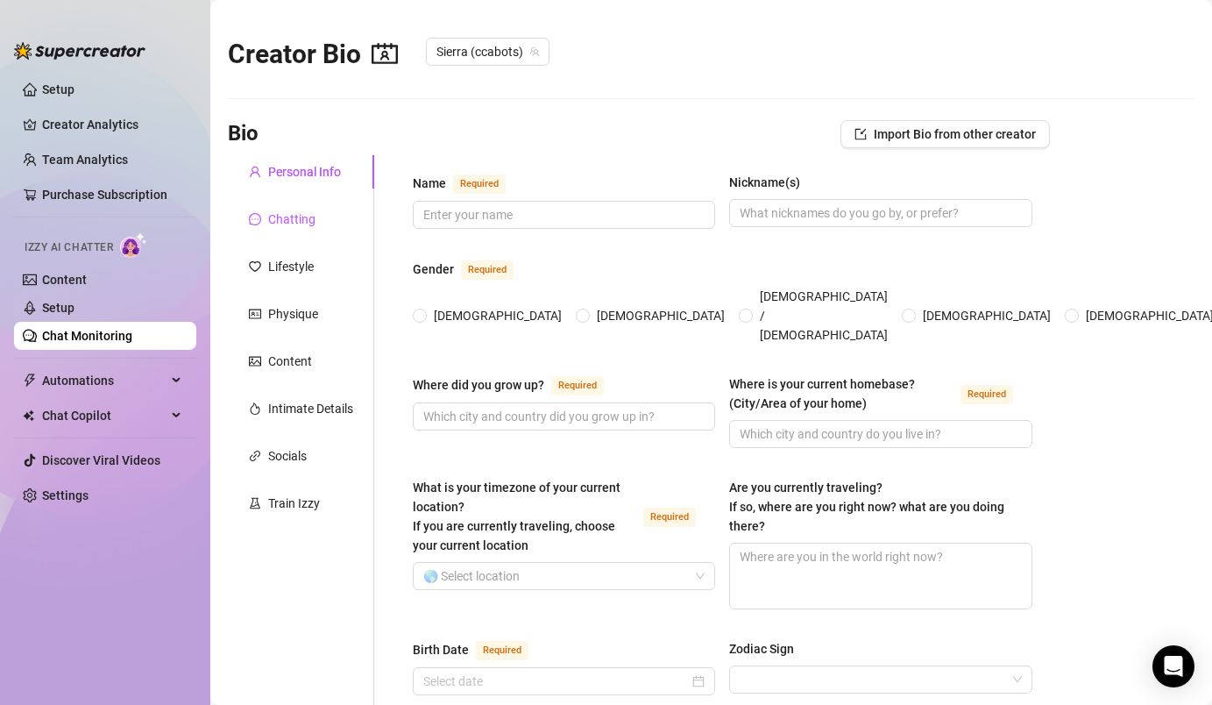
click at [305, 212] on div "Chatting" at bounding box center [291, 218] width 47 height 19
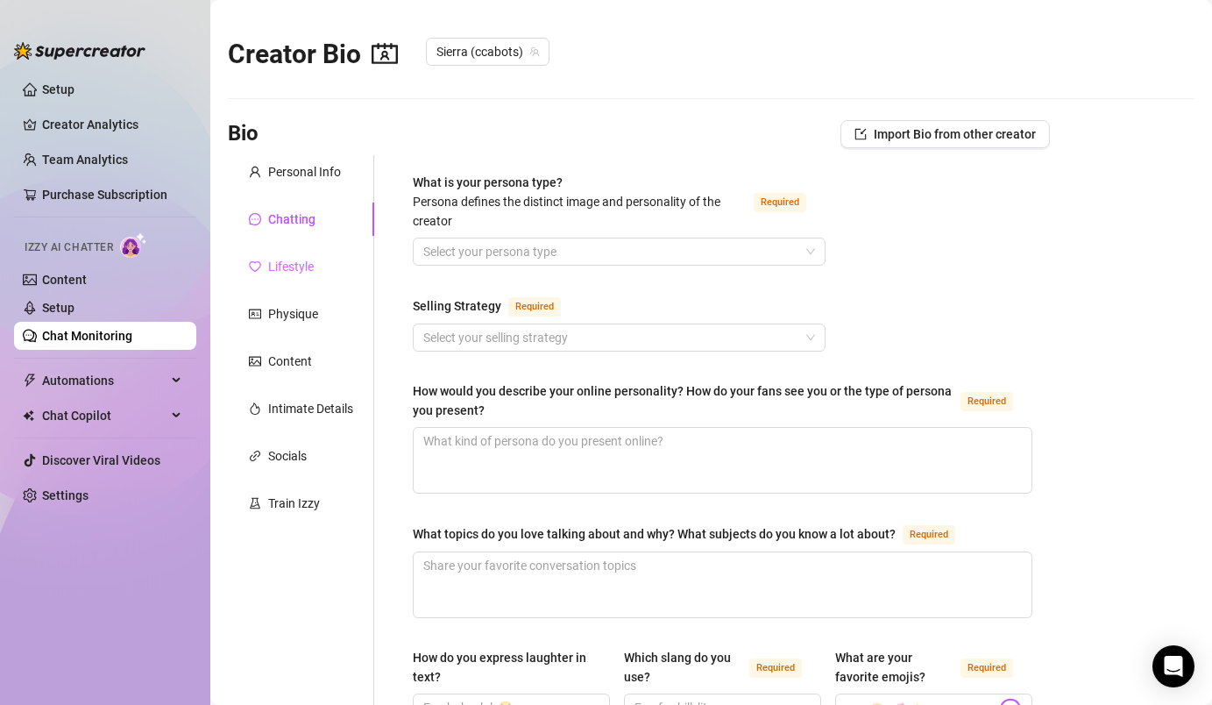
click at [311, 255] on div "Lifestyle" at bounding box center [301, 266] width 146 height 33
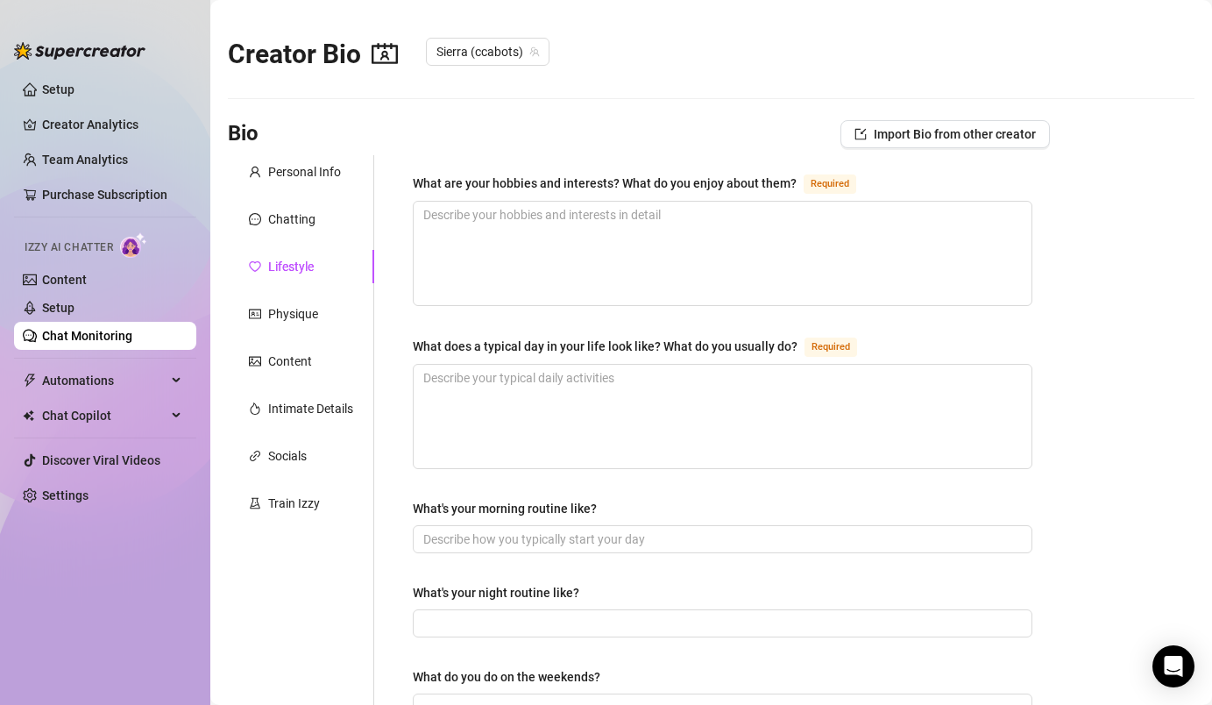
click at [293, 423] on div "Intimate Details" at bounding box center [301, 408] width 146 height 33
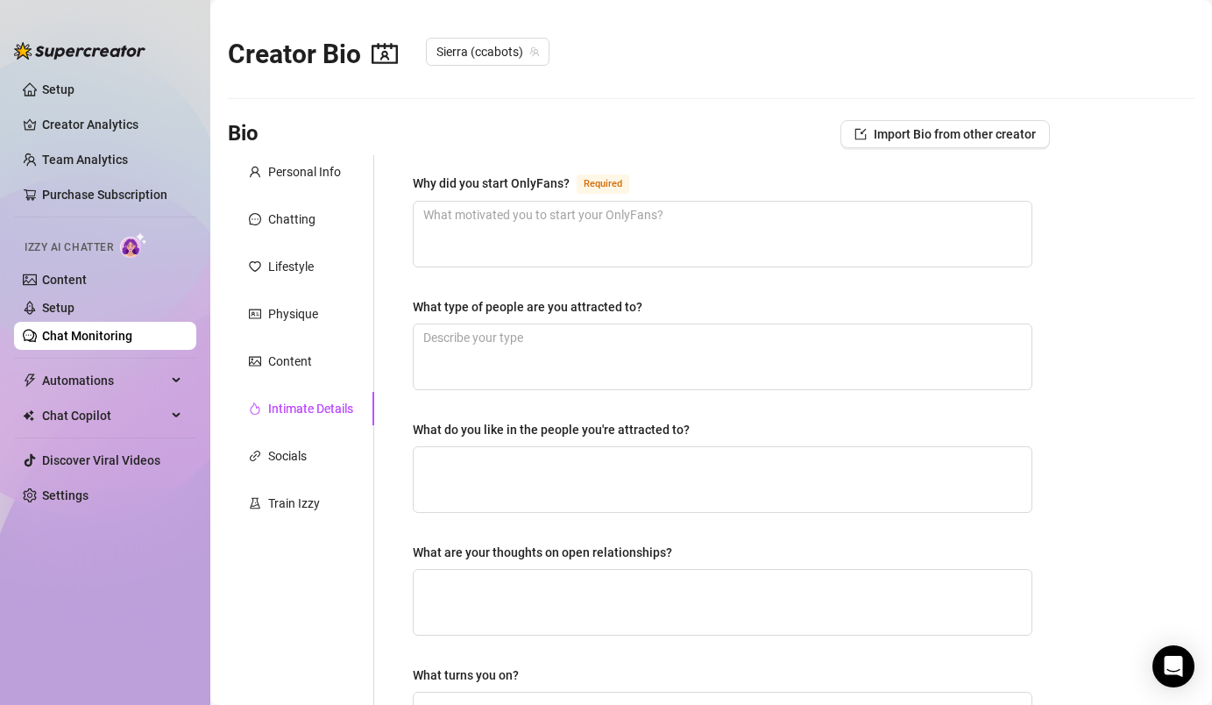
click at [292, 475] on div "Personal Info Chatting Lifestyle Physique Content Intimate Details Socials Trai…" at bounding box center [301, 596] width 146 height 882
click at [291, 512] on div "Train Izzy" at bounding box center [294, 502] width 52 height 19
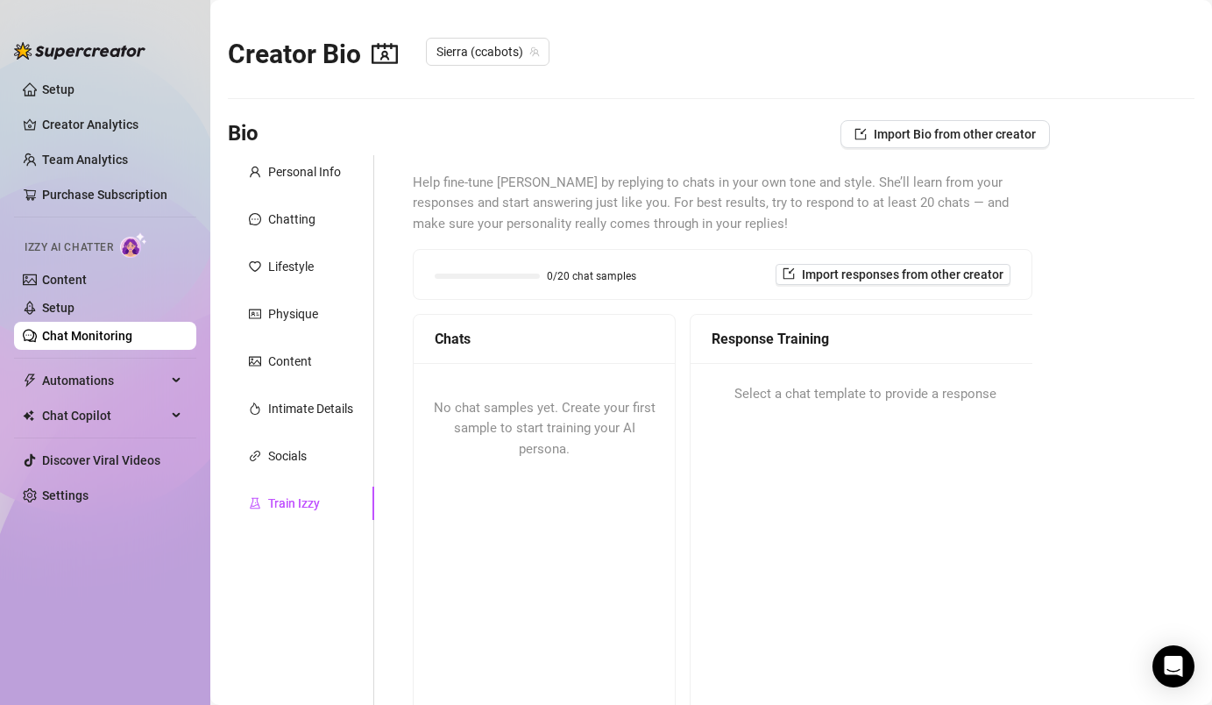
click at [759, 347] on div "Response Training" at bounding box center [865, 339] width 307 height 22
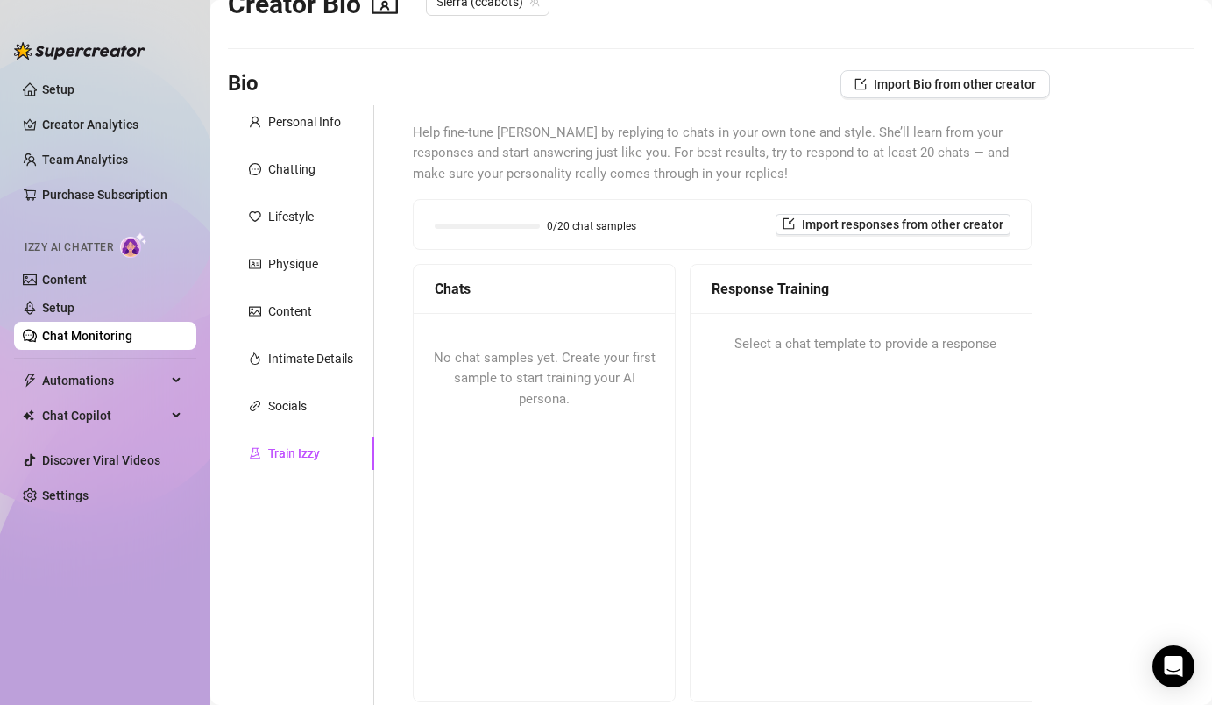
scroll to position [53, 0]
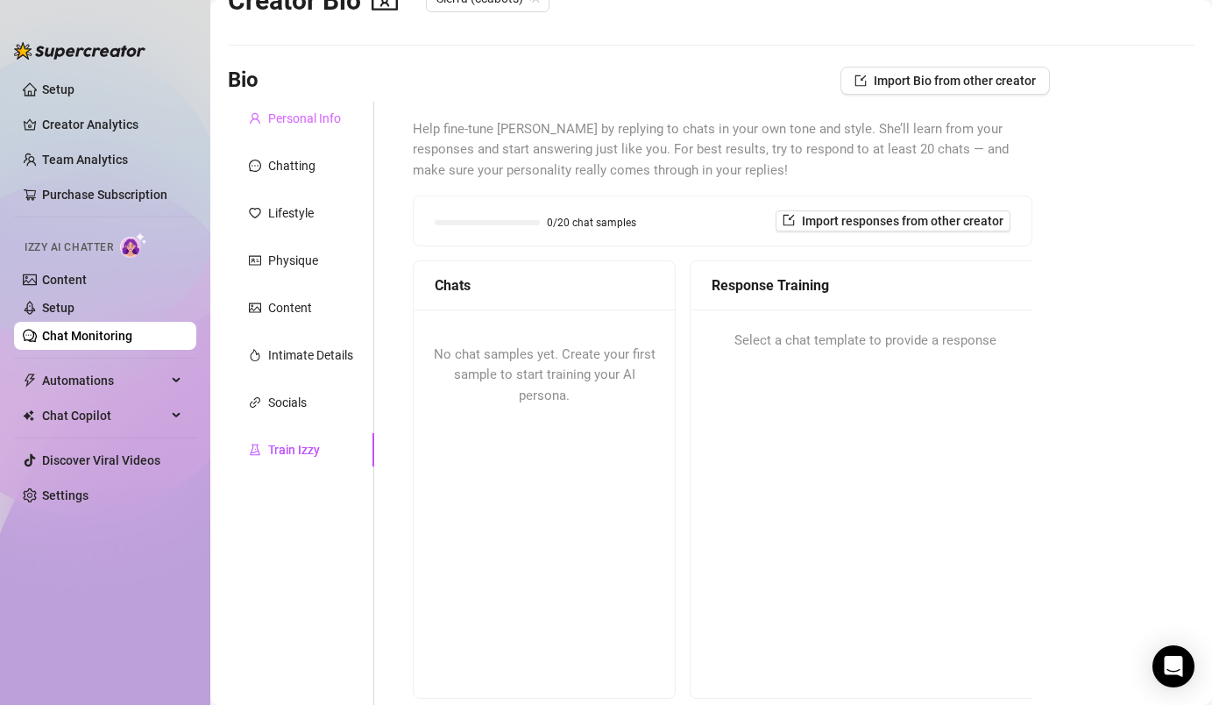
click at [344, 121] on div "Personal Info" at bounding box center [301, 118] width 146 height 33
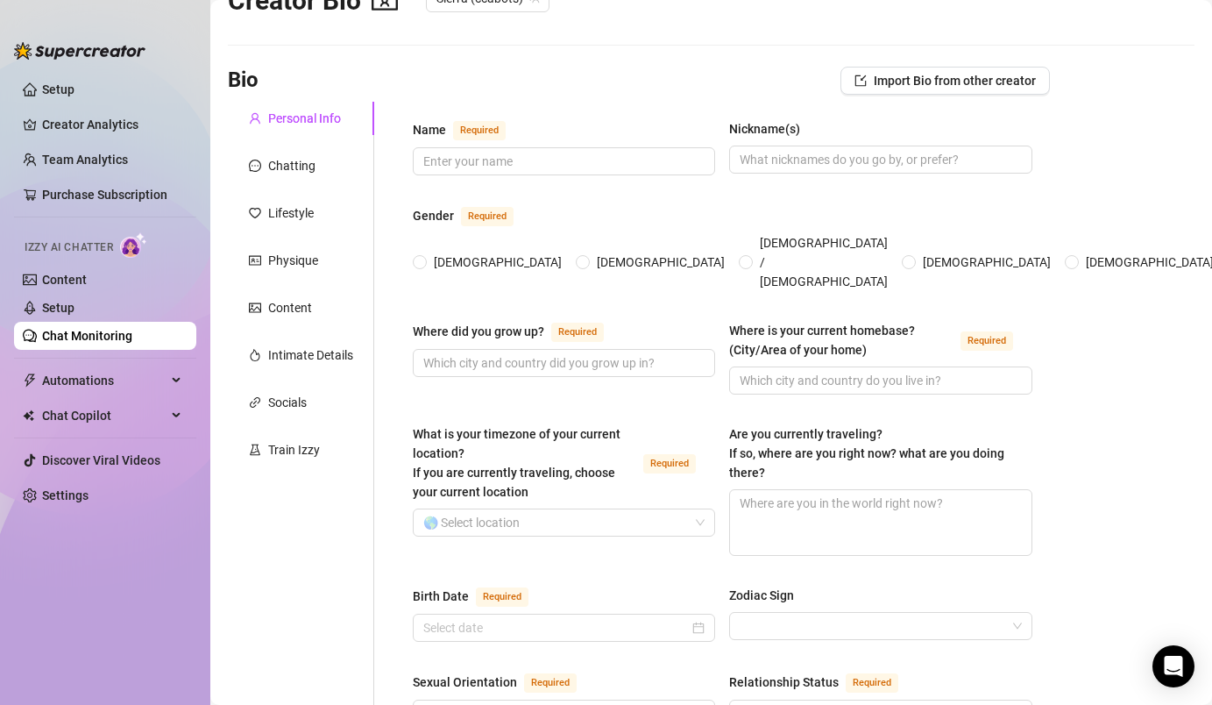
scroll to position [0, 0]
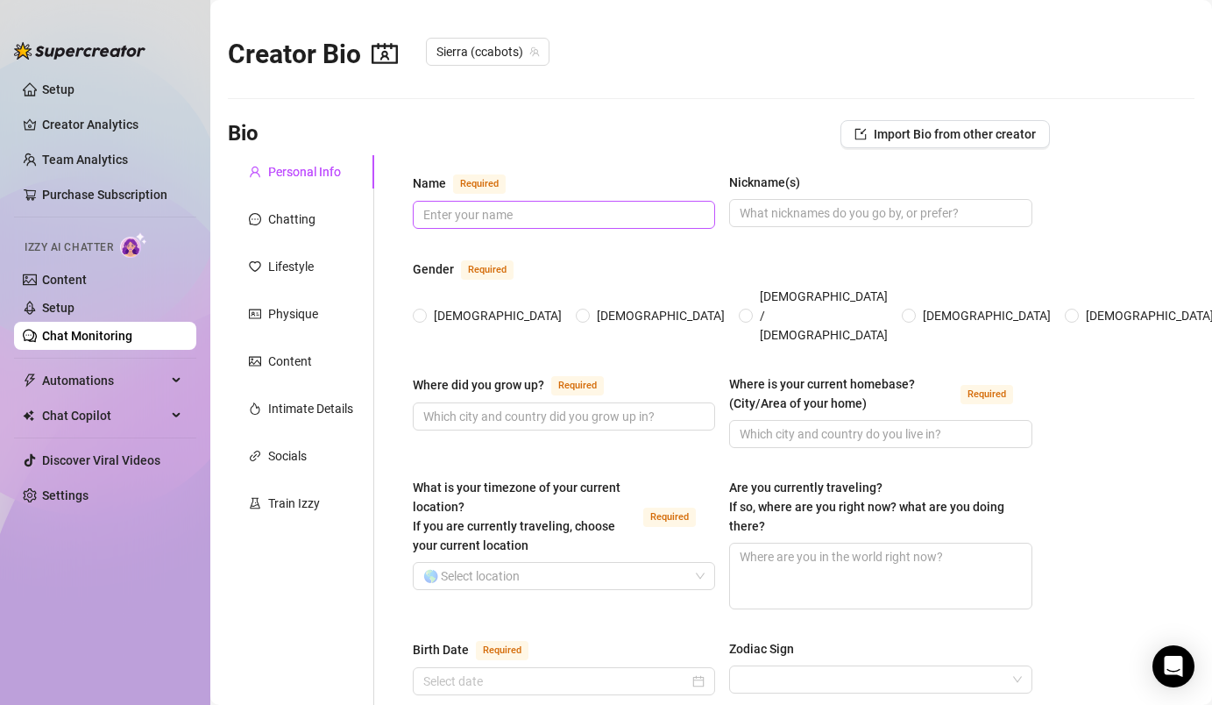
click at [488, 226] on span at bounding box center [564, 215] width 302 height 28
click at [488, 210] on input "Name Required" at bounding box center [562, 214] width 278 height 19
type input "Sierra"
click at [796, 203] on input "Nickname(s)" at bounding box center [879, 212] width 278 height 19
type input "cc, cece"
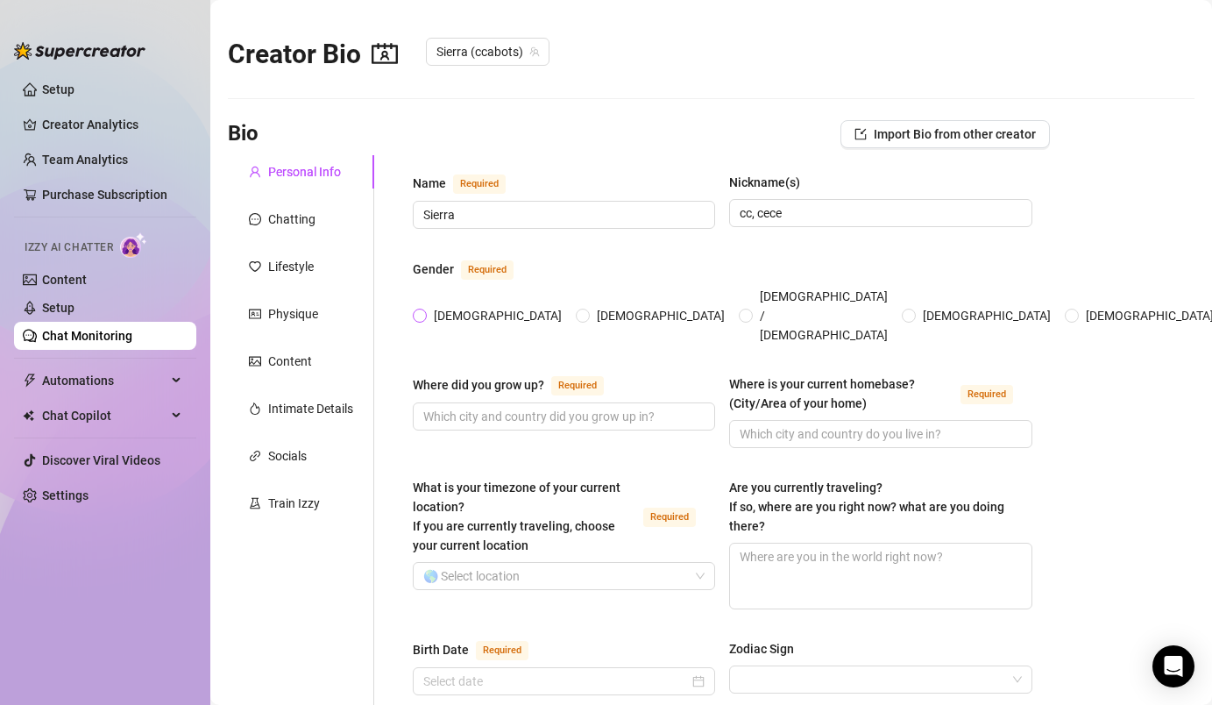
click at [438, 308] on span "Female" at bounding box center [498, 315] width 142 height 19
click at [424, 311] on input "Female" at bounding box center [420, 316] width 7 height 11
radio input "true"
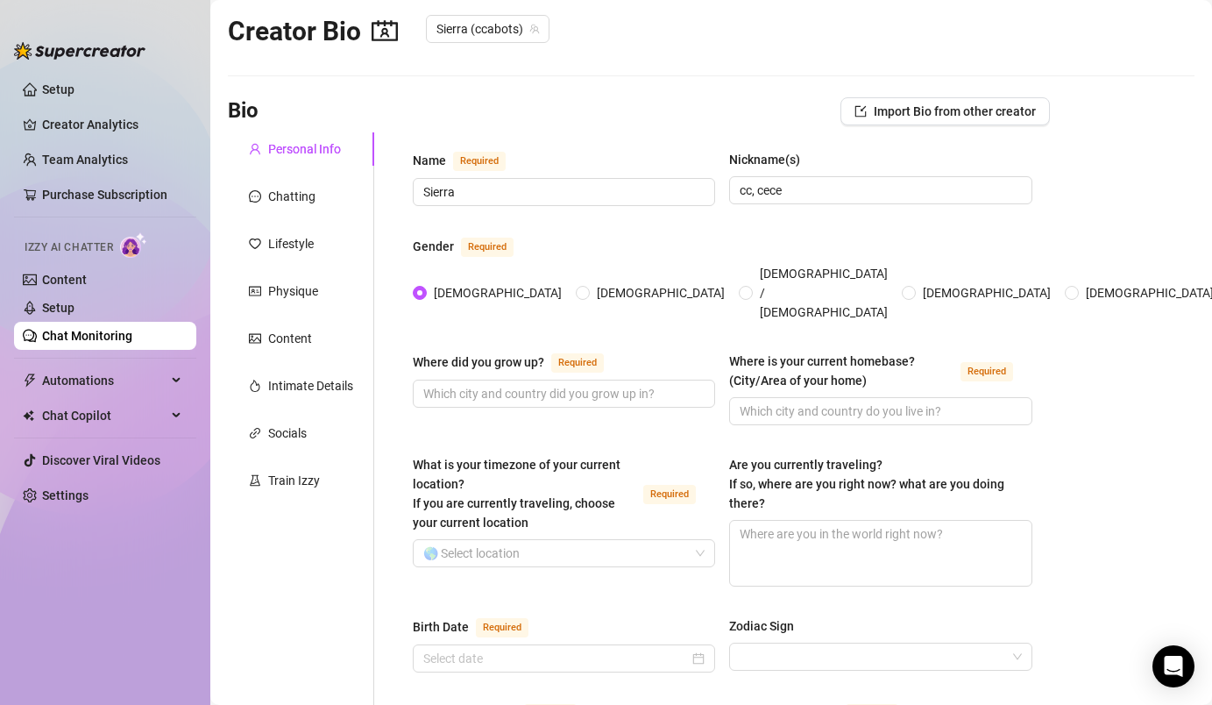
click at [746, 264] on div "Female Male Non-Binary / Genderqueer Agender Bigender Genderfluid Other" at bounding box center [931, 293] width 1037 height 58
click at [726, 271] on div "Female Male Non-Binary / Genderqueer Agender Bigender Genderfluid Other" at bounding box center [931, 293] width 1037 height 58
click at [906, 288] on input "Agender" at bounding box center [909, 293] width 7 height 11
radio input "true"
click at [424, 288] on input "Female" at bounding box center [420, 293] width 7 height 11
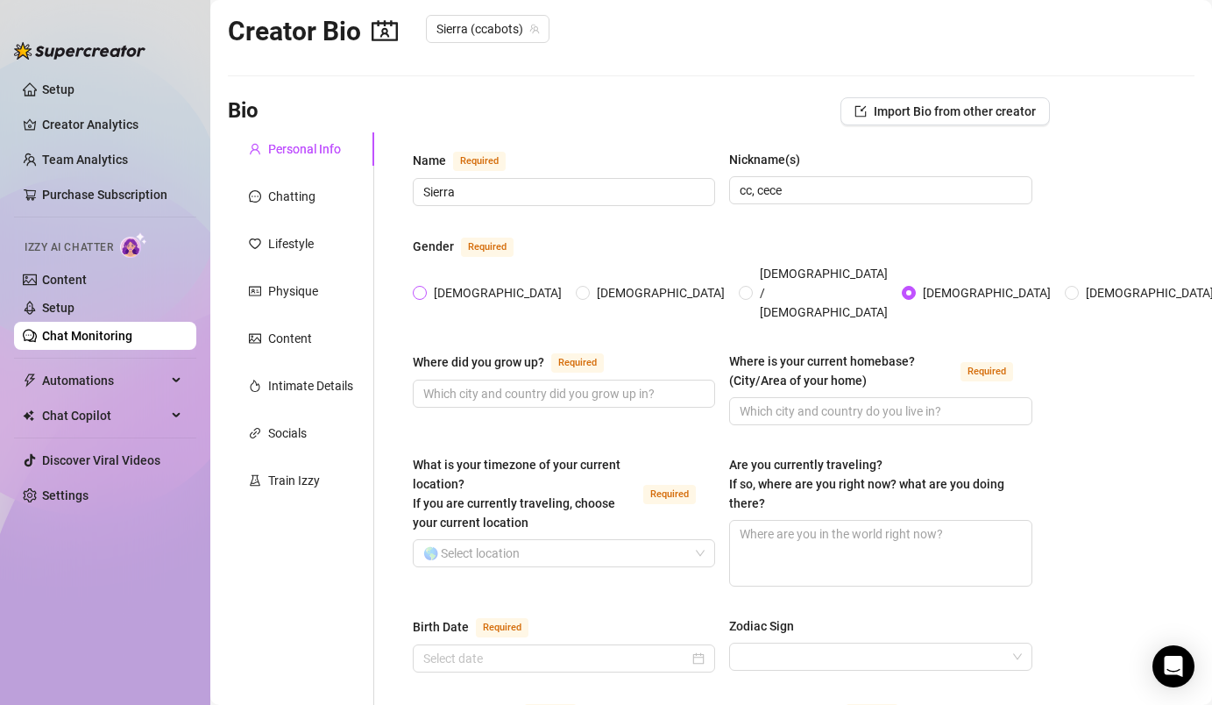
radio input "true"
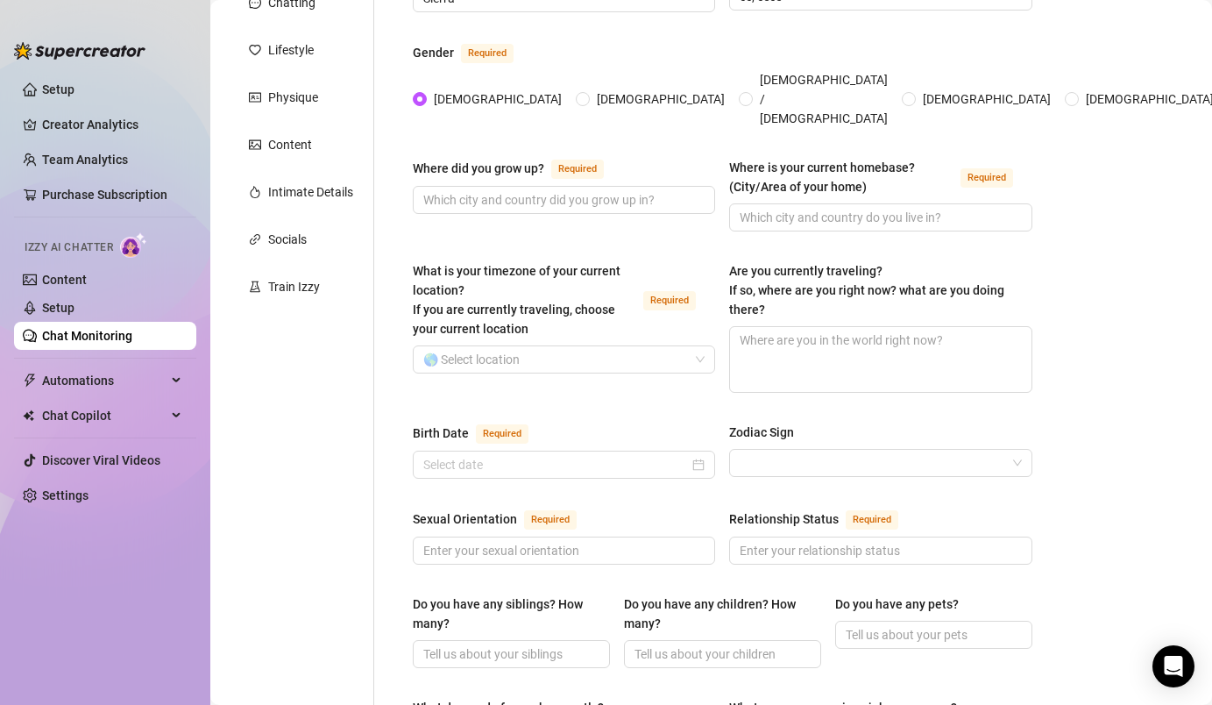
scroll to position [218, 0]
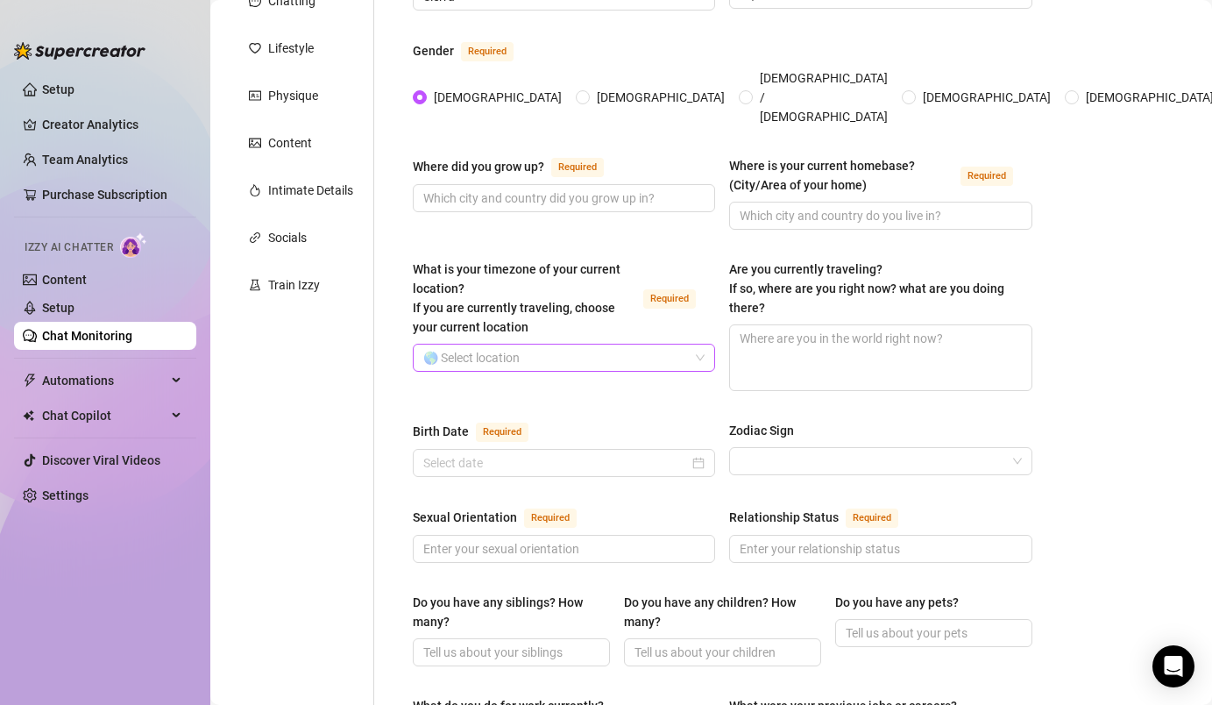
click at [497, 344] on input "What is your timezone of your current location? If you are currently traveling,…" at bounding box center [556, 357] width 266 height 26
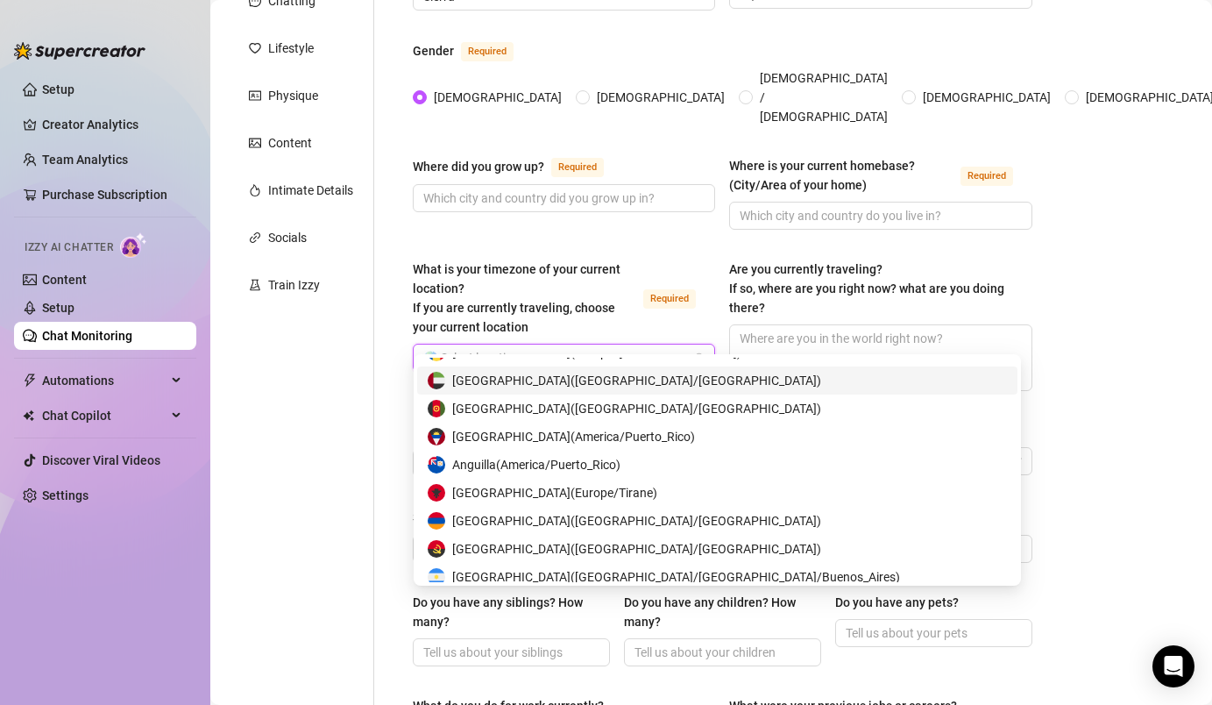
scroll to position [0, 0]
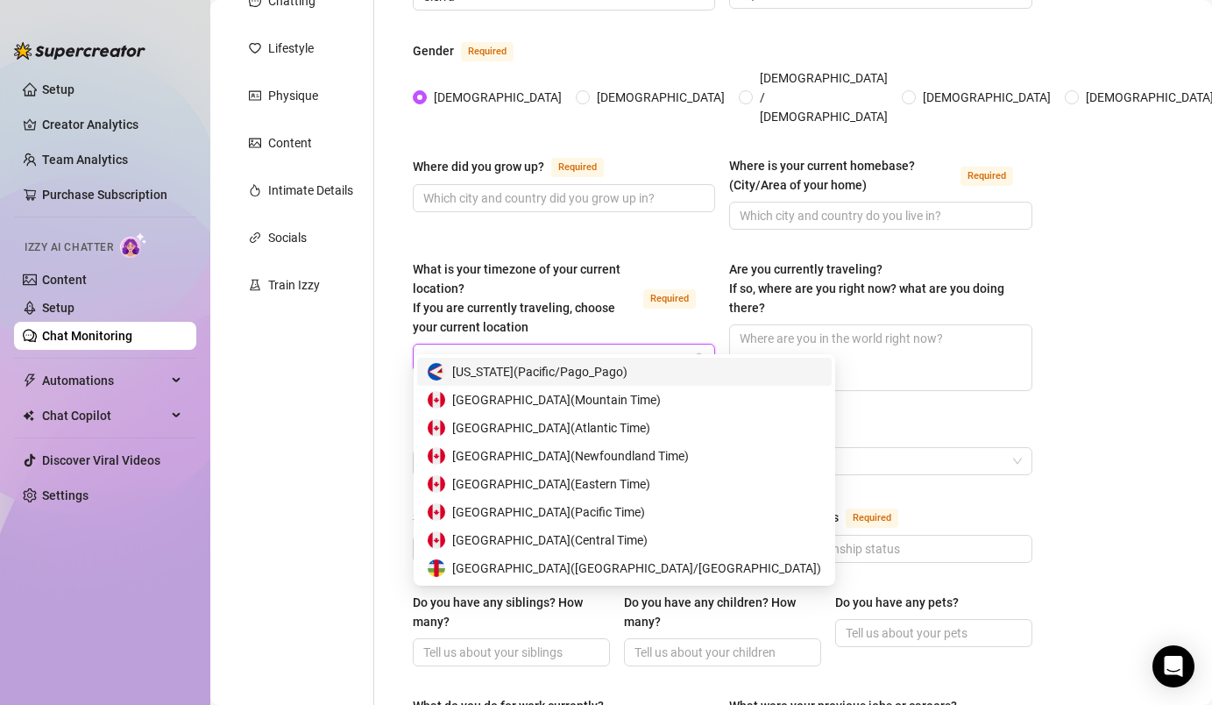
type input "cana"
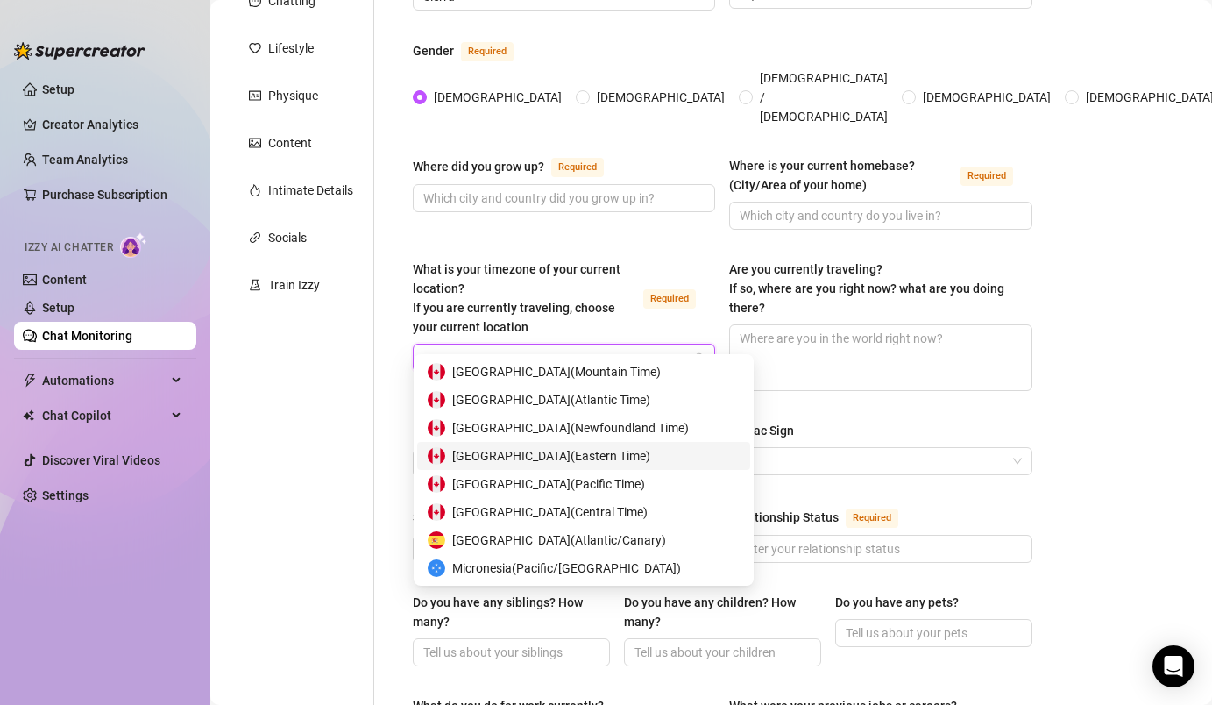
click at [554, 460] on span "Canada ( Eastern Time )" at bounding box center [551, 455] width 198 height 19
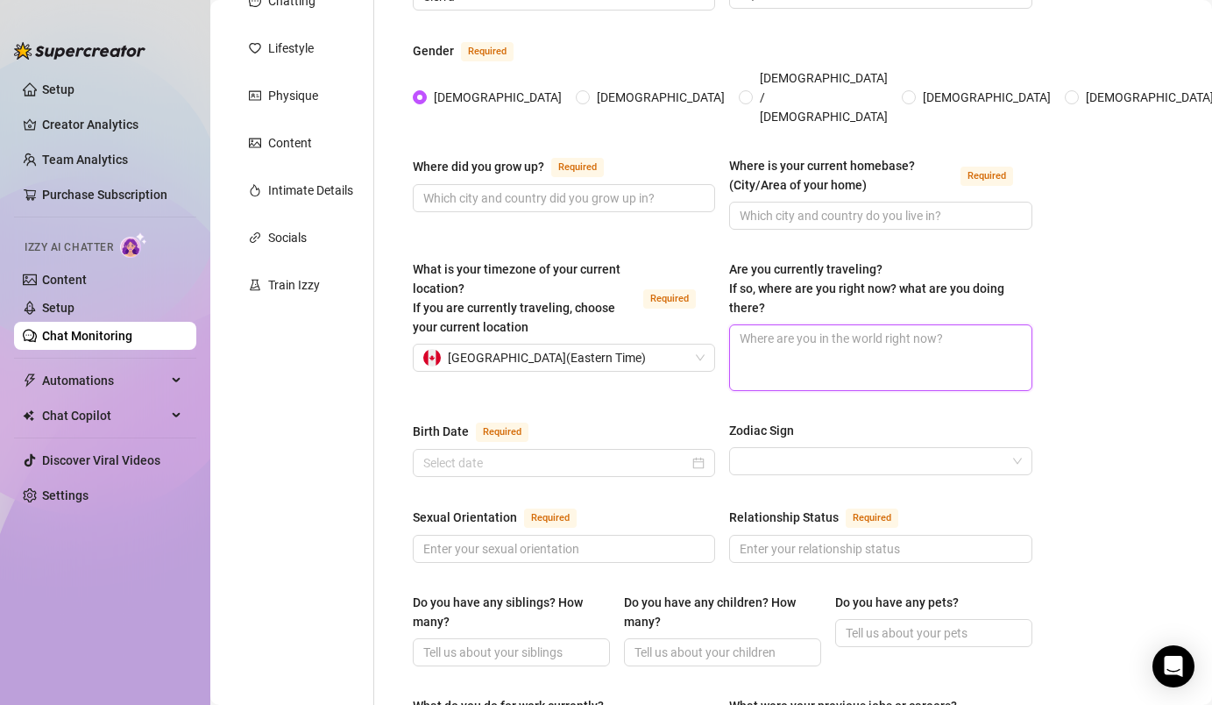
click at [784, 347] on textarea "Are you currently traveling? If so, where are you right now? what are you doing…" at bounding box center [880, 357] width 301 height 65
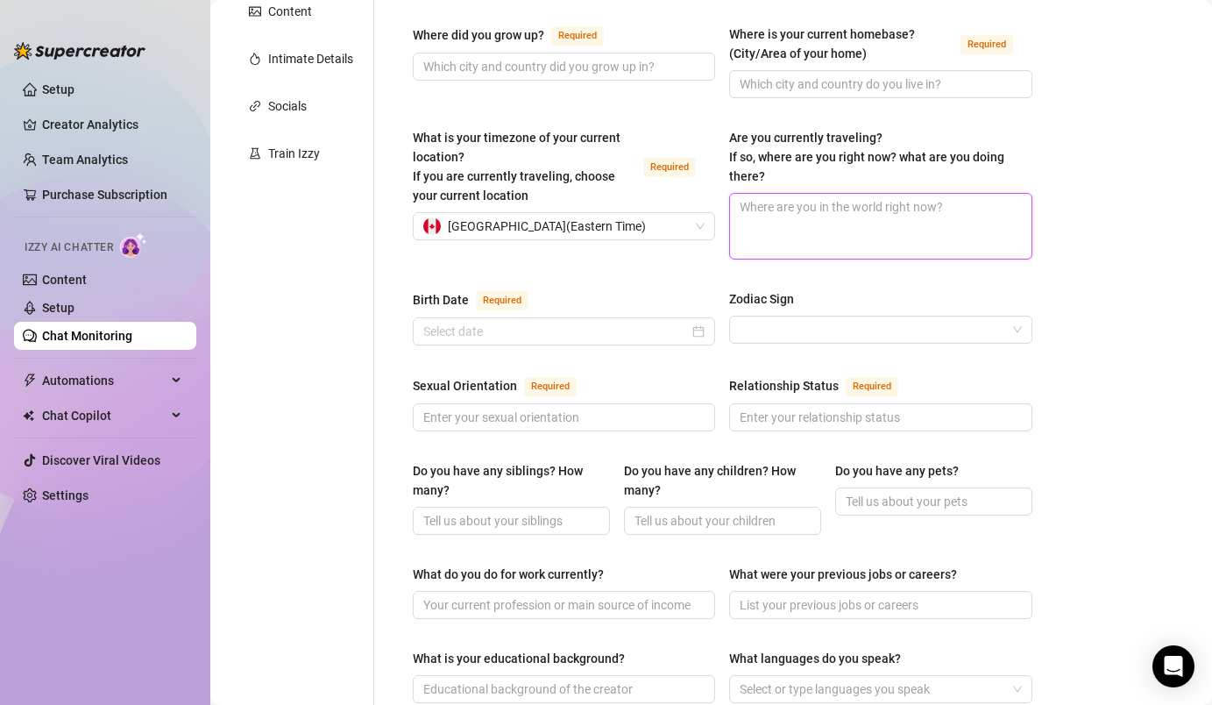
scroll to position [369, 0]
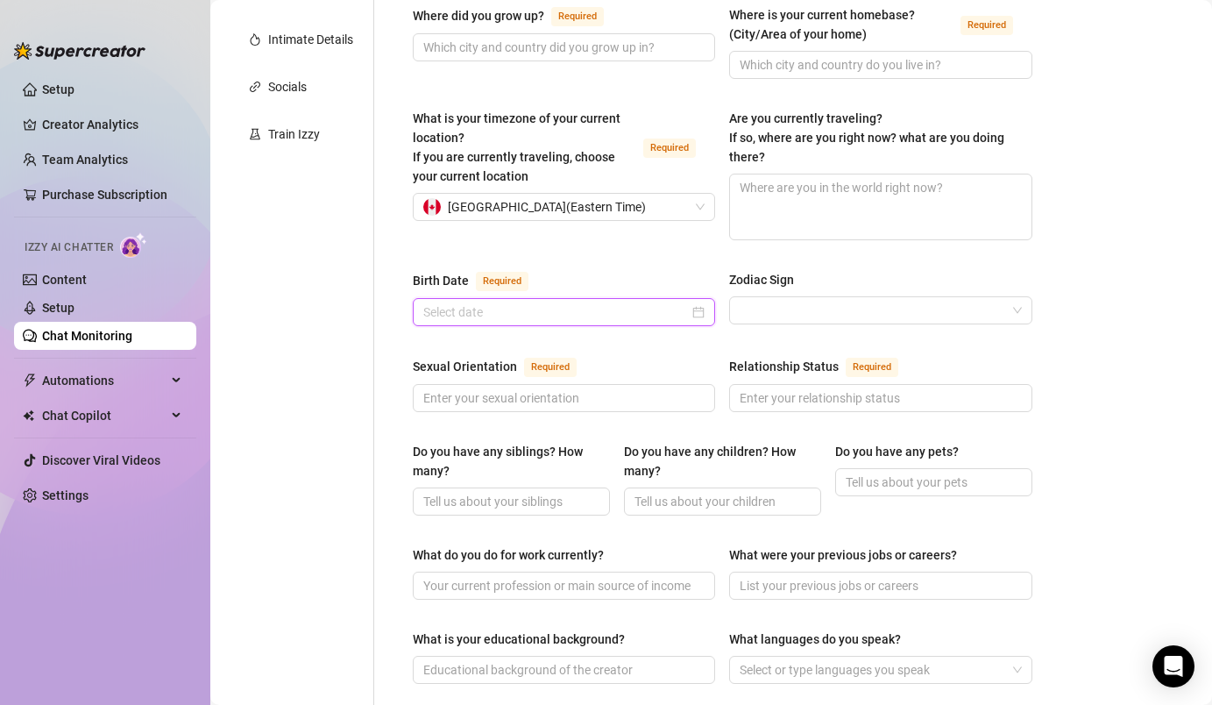
click at [588, 302] on input "Birth Date Required" at bounding box center [556, 311] width 266 height 19
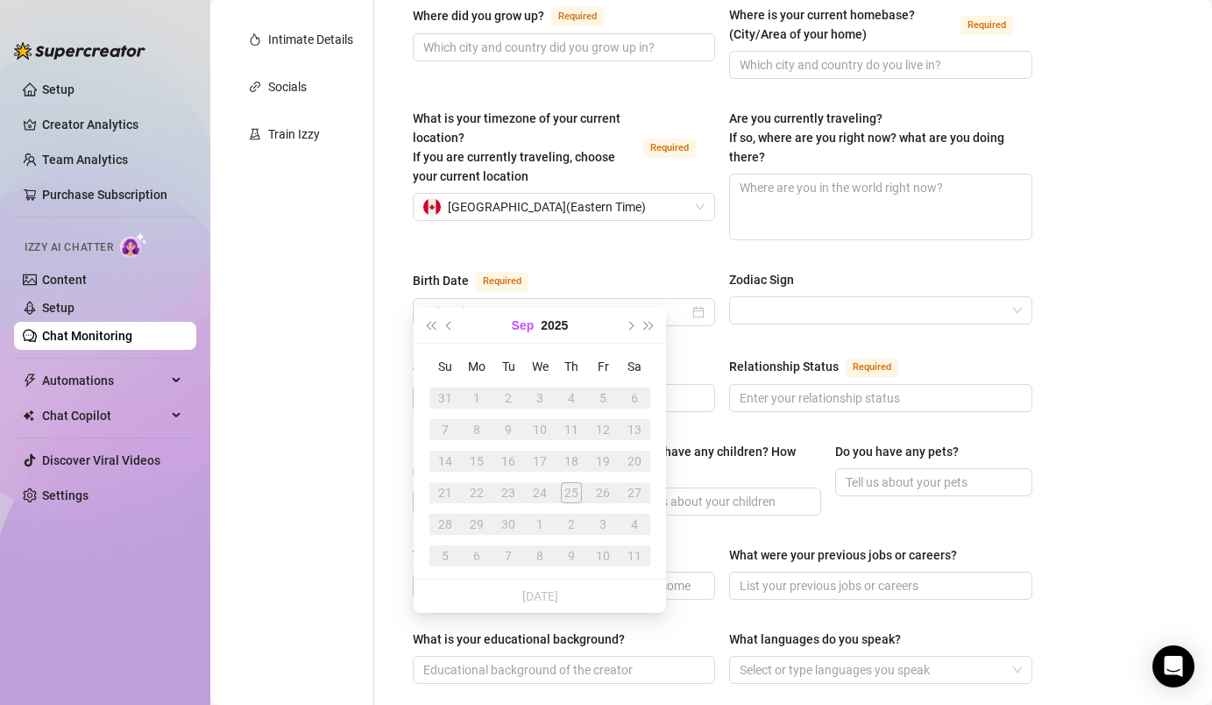
click at [528, 322] on button "Sep" at bounding box center [523, 325] width 23 height 35
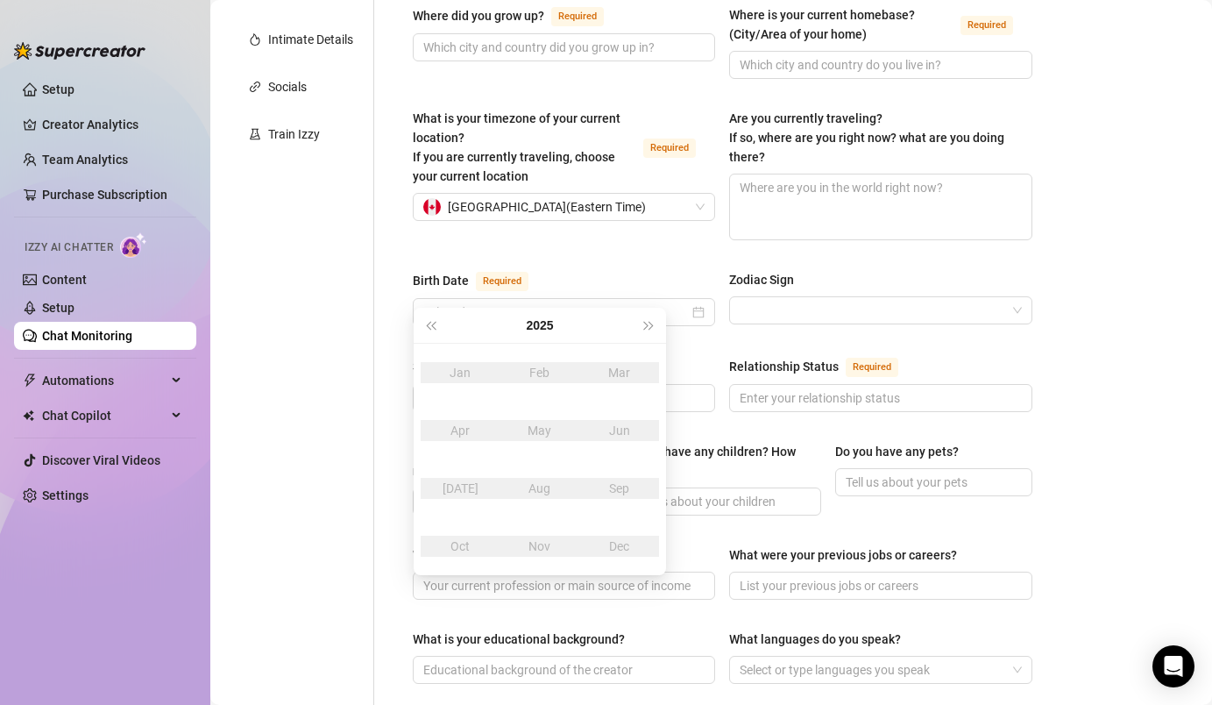
click at [540, 475] on td "Aug" at bounding box center [540, 488] width 80 height 58
click at [540, 483] on div "Aug" at bounding box center [540, 488] width 53 height 21
click at [546, 327] on button "2025" at bounding box center [539, 325] width 27 height 35
click at [434, 329] on button "Last year (Control + left)" at bounding box center [430, 325] width 19 height 35
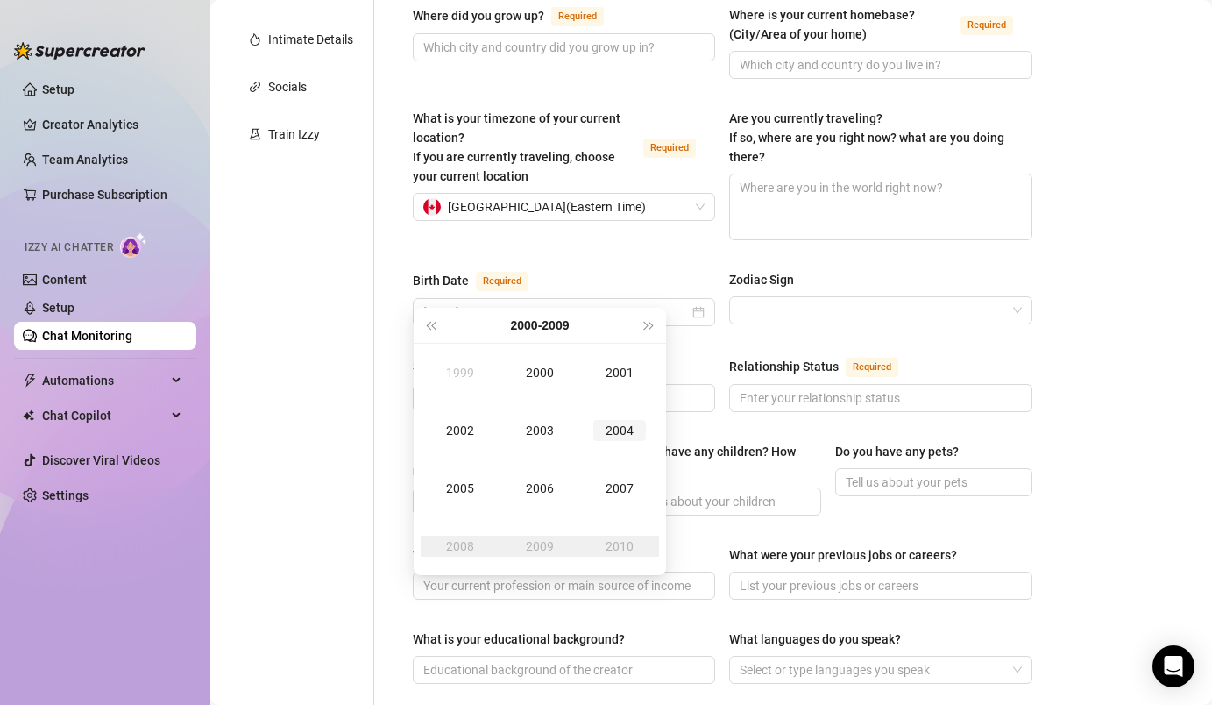
click at [618, 429] on div "2004" at bounding box center [619, 430] width 53 height 21
click at [538, 480] on div "Aug" at bounding box center [540, 488] width 53 height 21
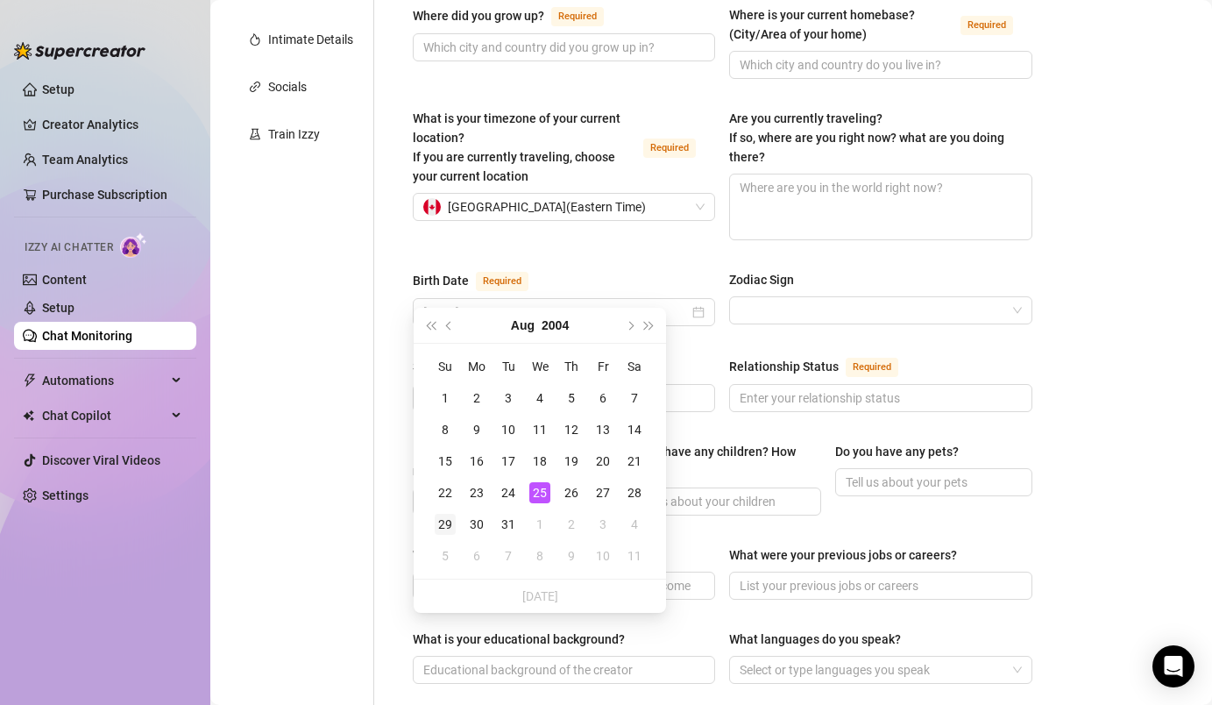
type input "August 29th, 2004"
click at [451, 518] on div "29" at bounding box center [445, 524] width 21 height 21
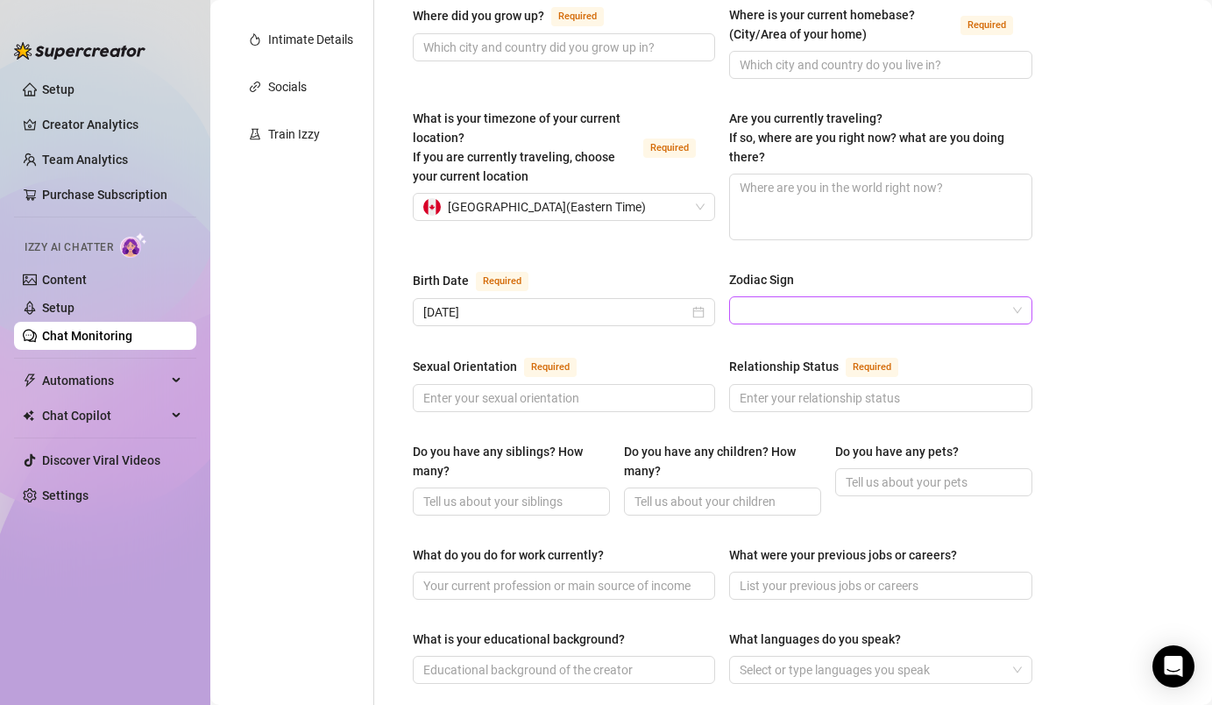
click at [799, 297] on input "Zodiac Sign" at bounding box center [873, 310] width 266 height 26
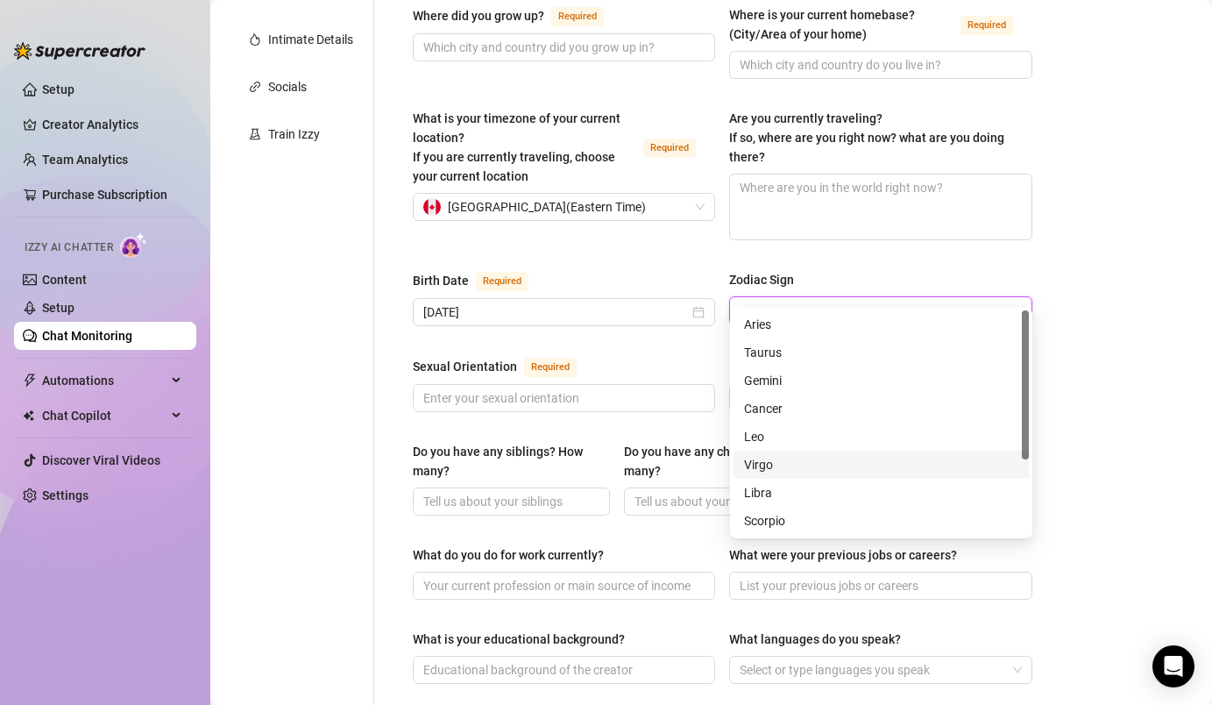
click at [769, 470] on div "Virgo" at bounding box center [881, 464] width 274 height 19
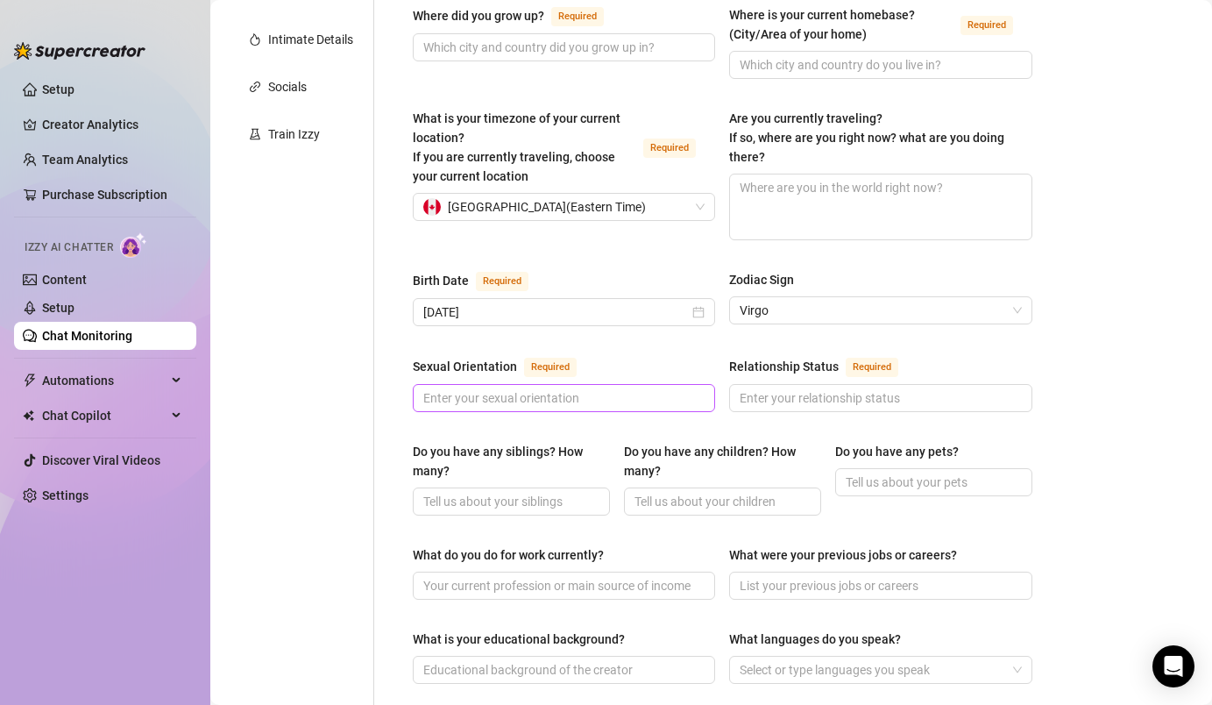
click at [568, 384] on span at bounding box center [564, 398] width 302 height 28
click at [568, 388] on input "Sexual Orientation Required" at bounding box center [562, 397] width 278 height 19
type input "straight"
click at [822, 388] on input "Relationship Status Required" at bounding box center [879, 397] width 278 height 19
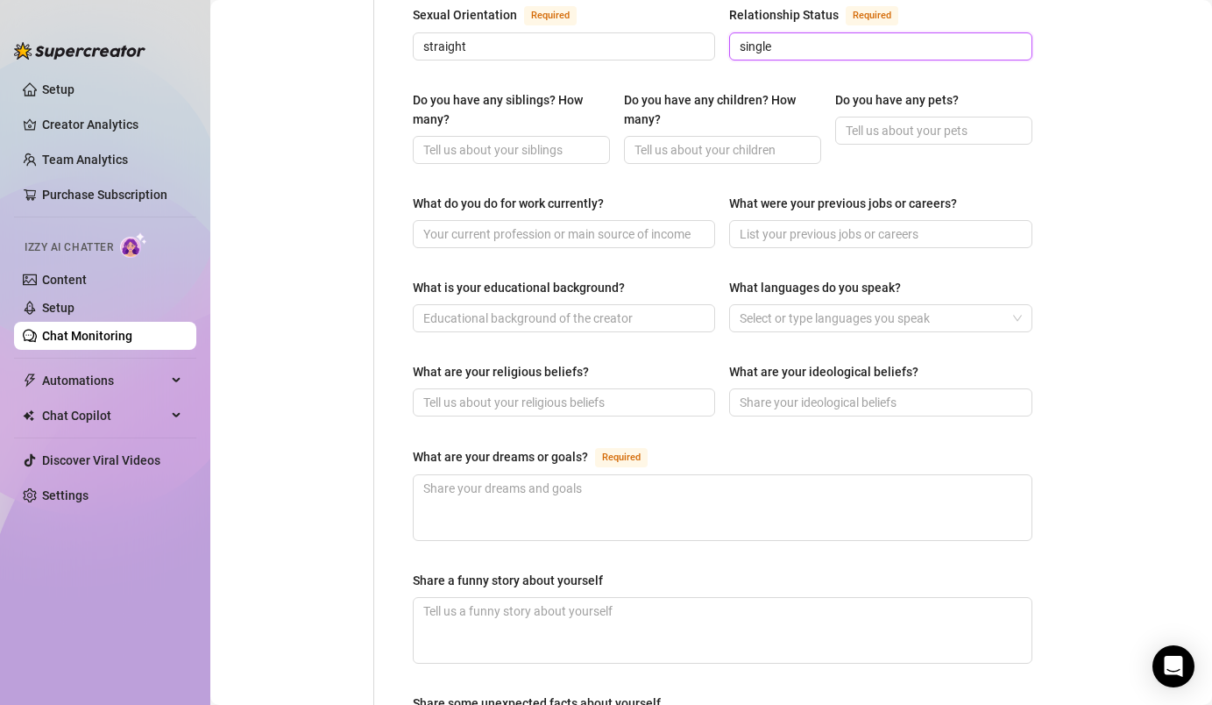
scroll to position [735, 0]
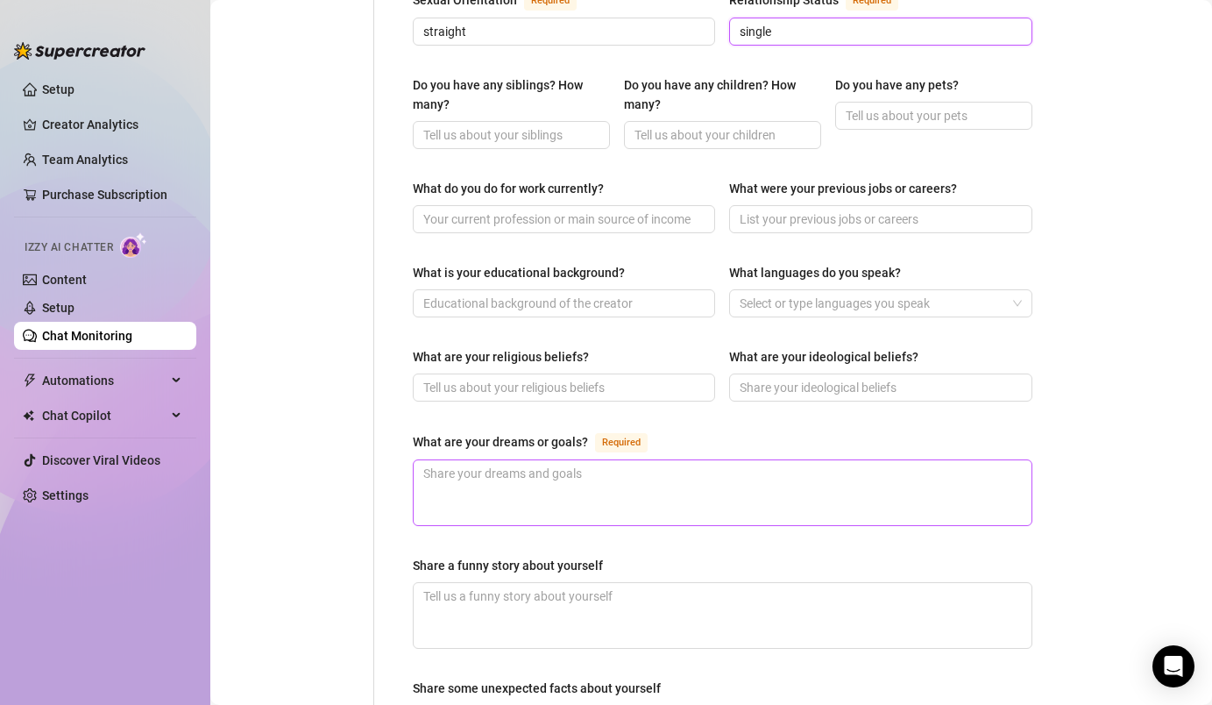
type input "single"
click at [627, 461] on textarea "What are your dreams or goals? Required" at bounding box center [723, 492] width 618 height 65
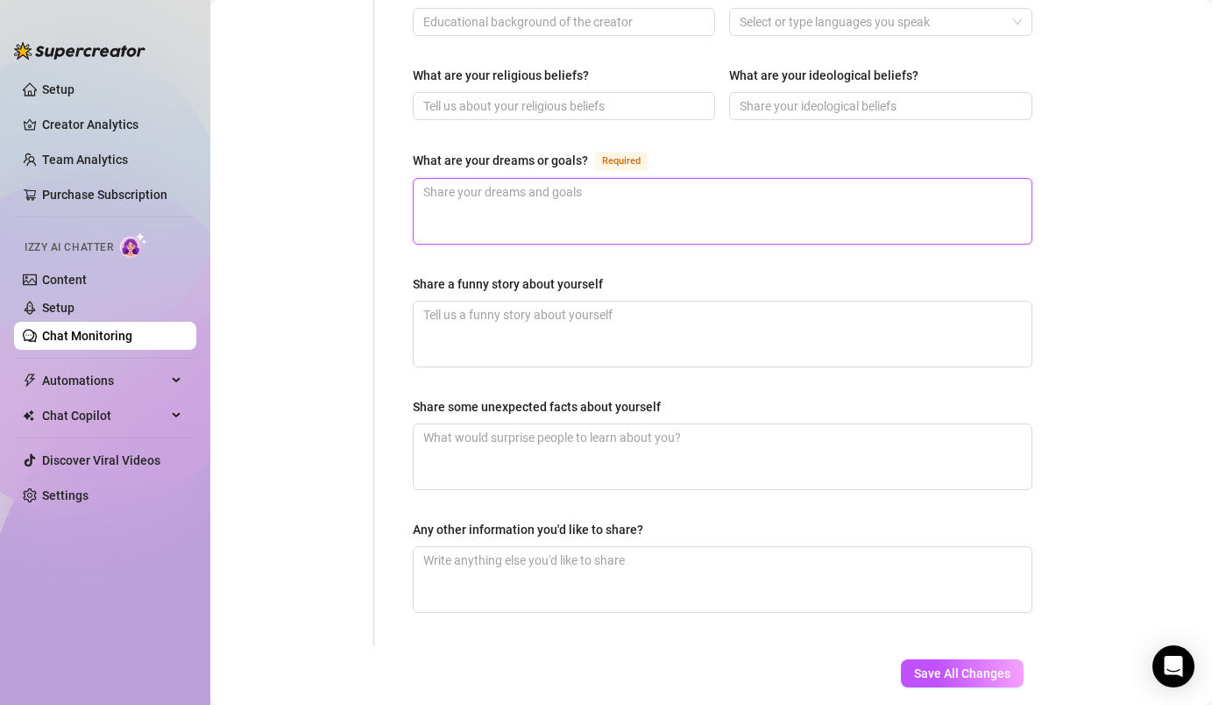
scroll to position [987, 0]
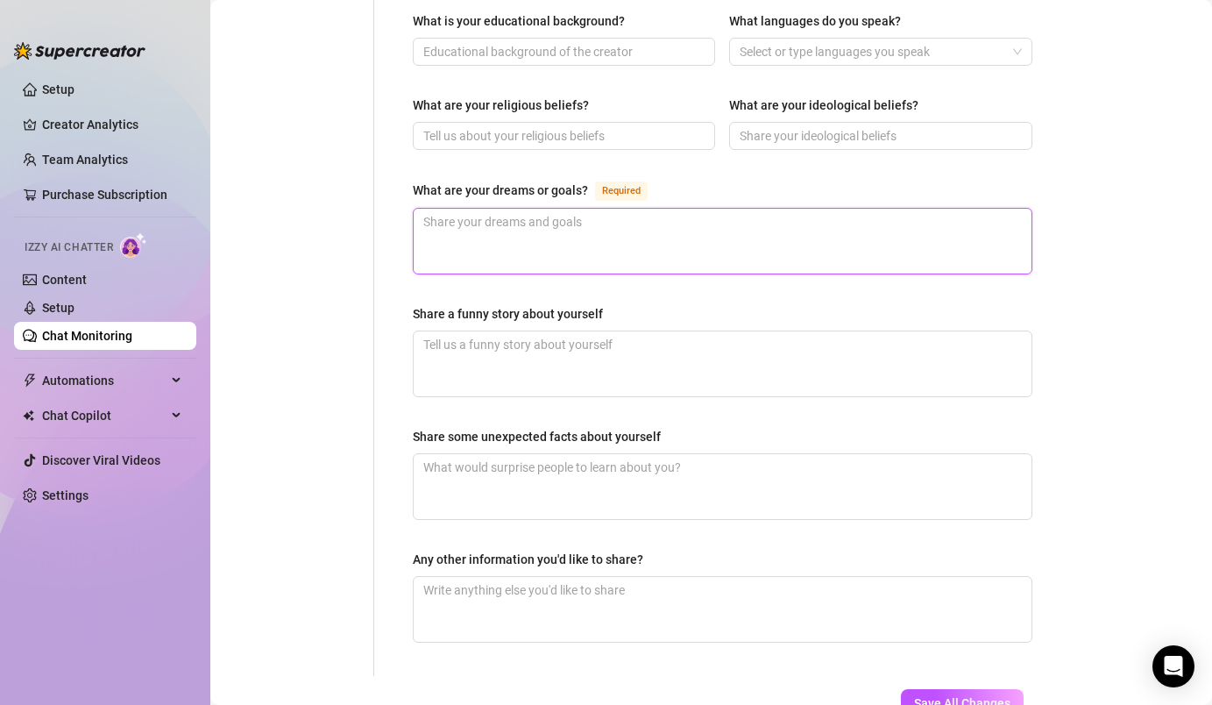
type textarea "r"
type textarea "ri"
type textarea "rid"
type textarea "ridi"
type textarea "ridin"
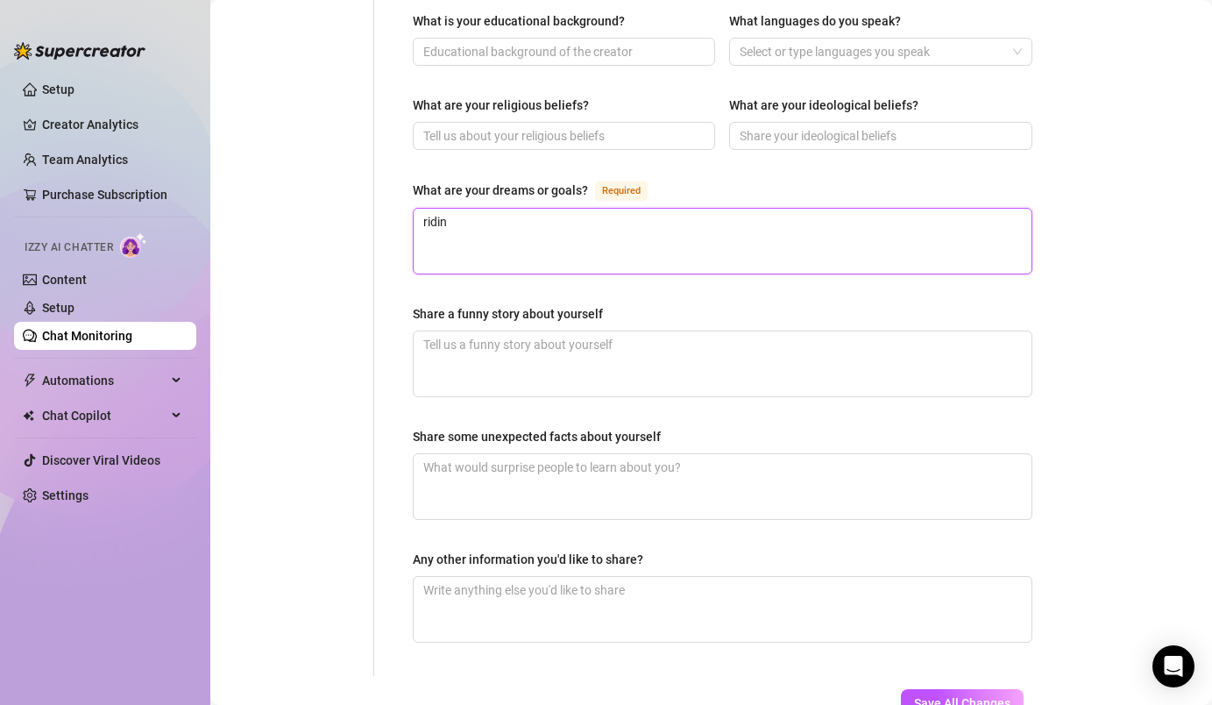
type textarea "riding"
type textarea "riding h"
type textarea "riding ho"
type textarea "riding hor"
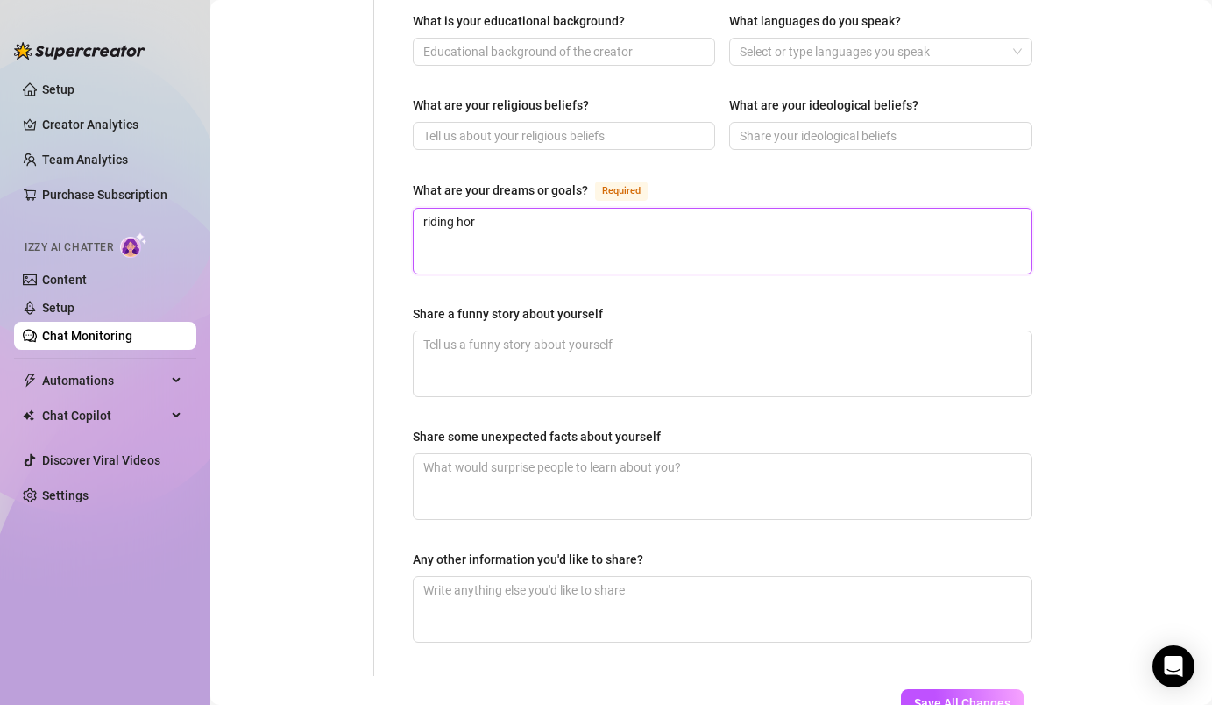
type textarea "riding hors"
type textarea "riding horse"
type textarea "riding horses"
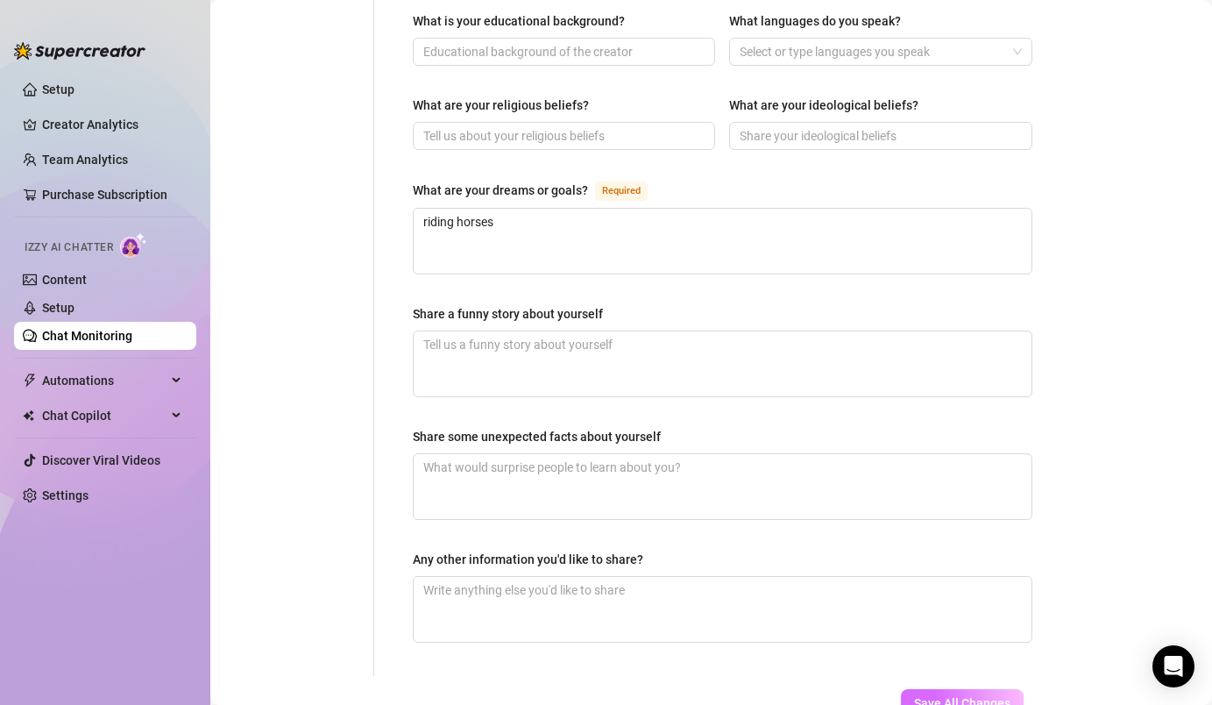
click at [984, 642] on button "Save All Changes" at bounding box center [962, 703] width 123 height 28
type input "cc, cece"
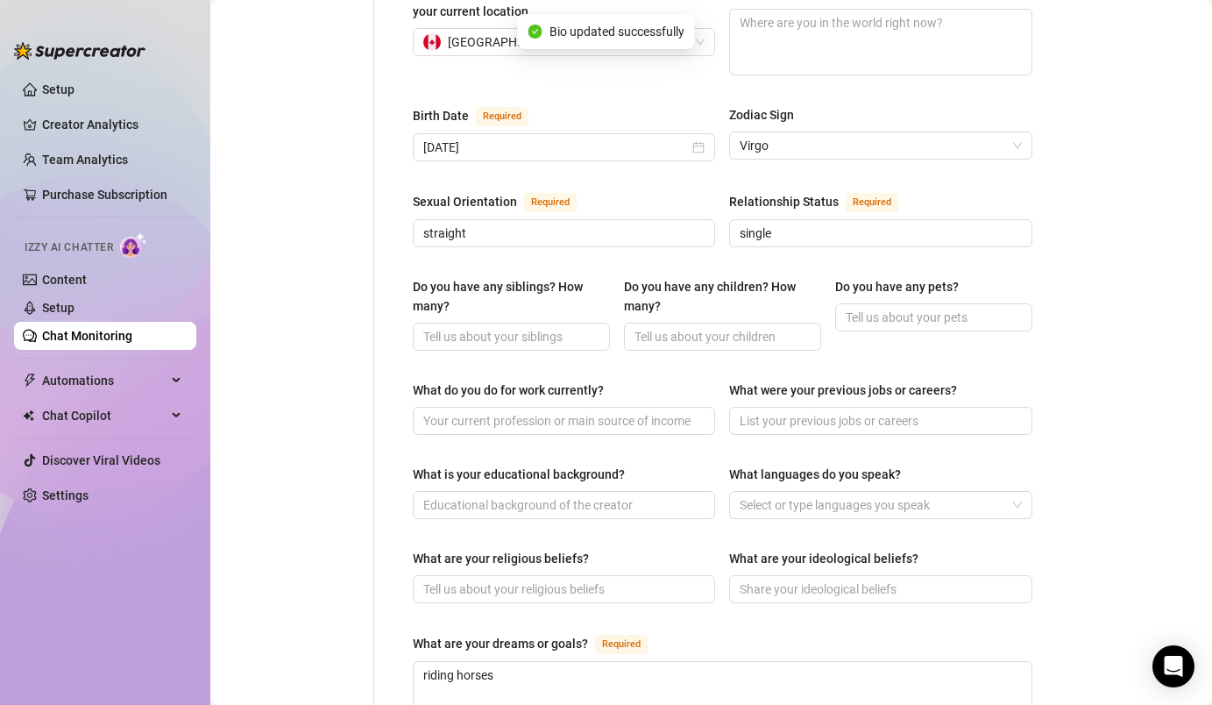
scroll to position [0, 0]
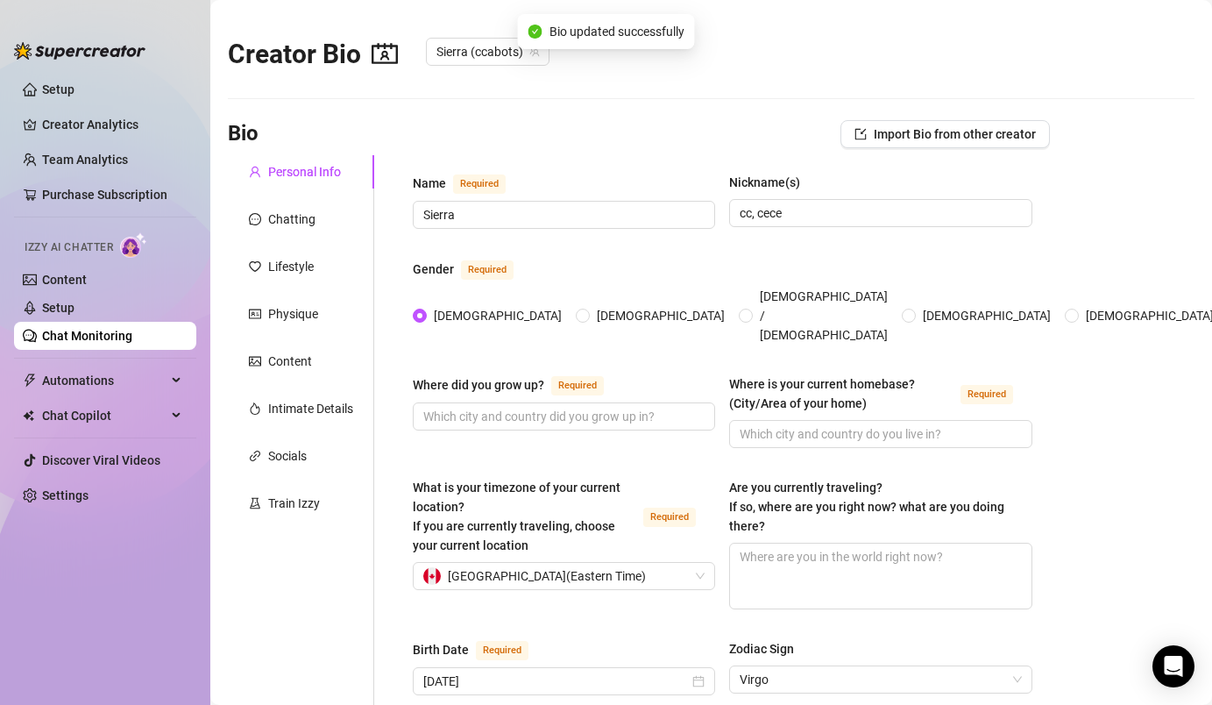
click at [309, 224] on div "Chatting" at bounding box center [291, 218] width 47 height 19
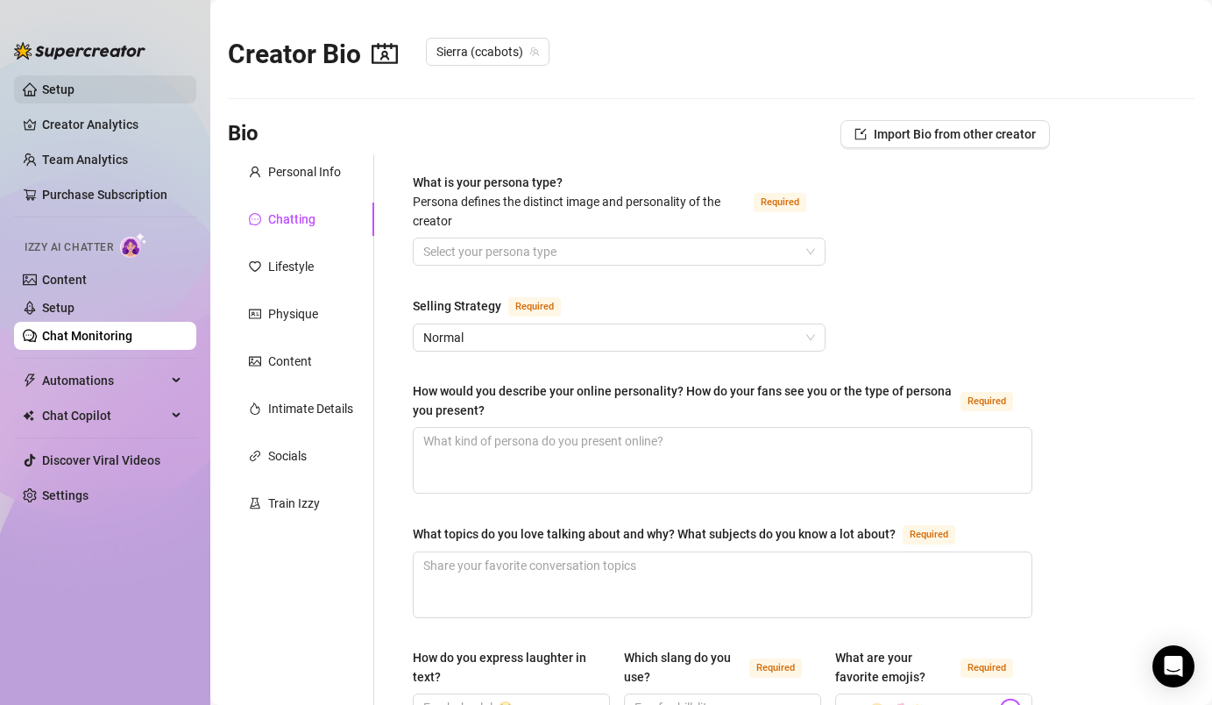
click at [74, 96] on link "Setup" at bounding box center [58, 89] width 32 height 14
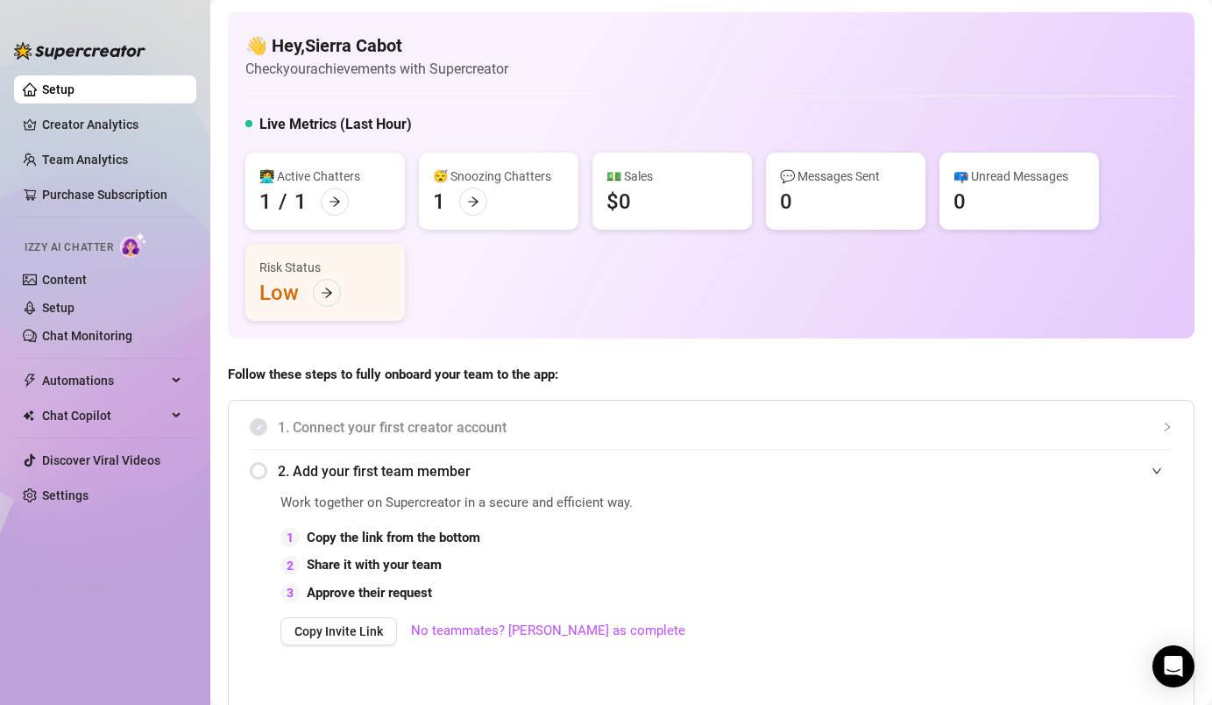
click at [280, 280] on div "Risk Status Low" at bounding box center [324, 282] width 159 height 77
click at [337, 300] on div at bounding box center [327, 293] width 28 height 28
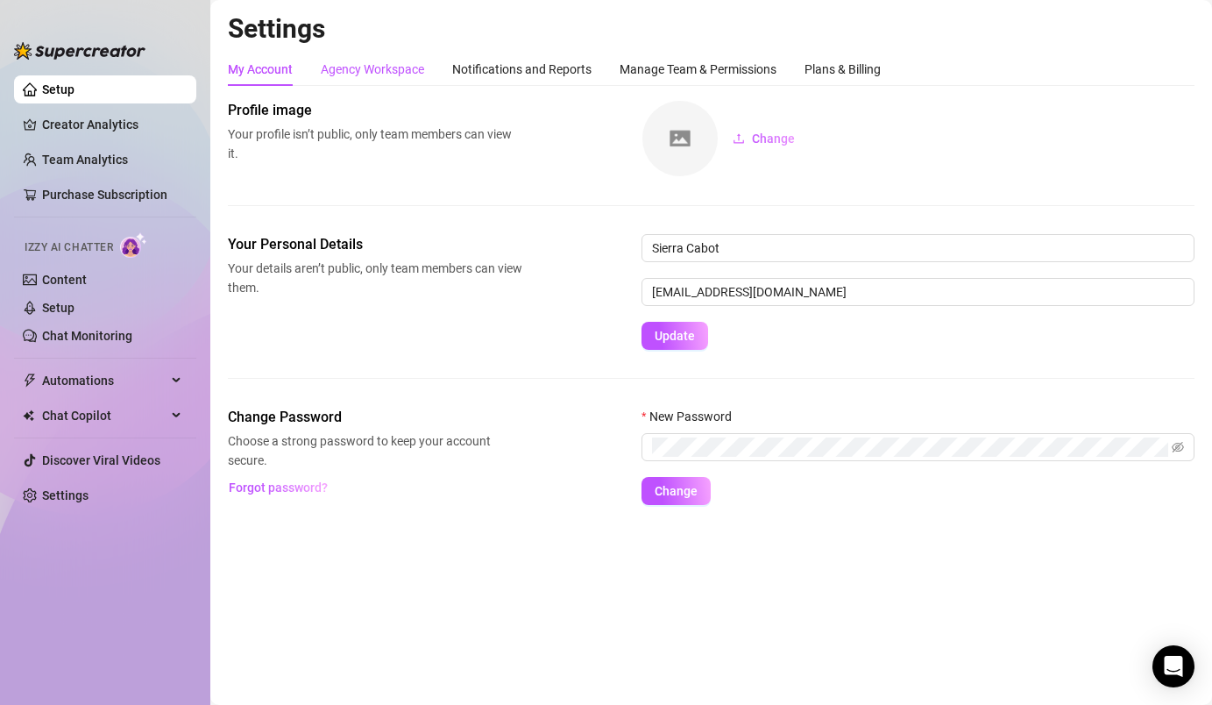
click at [406, 67] on div "Agency Workspace" at bounding box center [372, 69] width 103 height 19
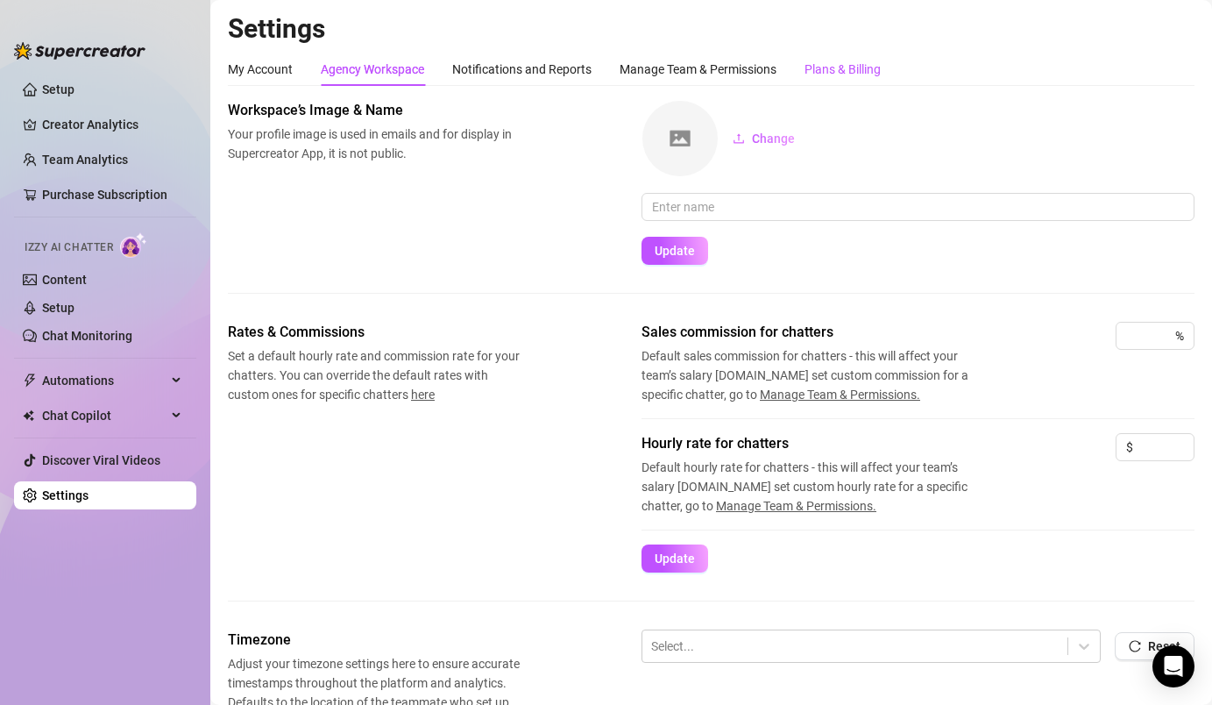
click at [818, 63] on div "Plans & Billing" at bounding box center [842, 69] width 76 height 19
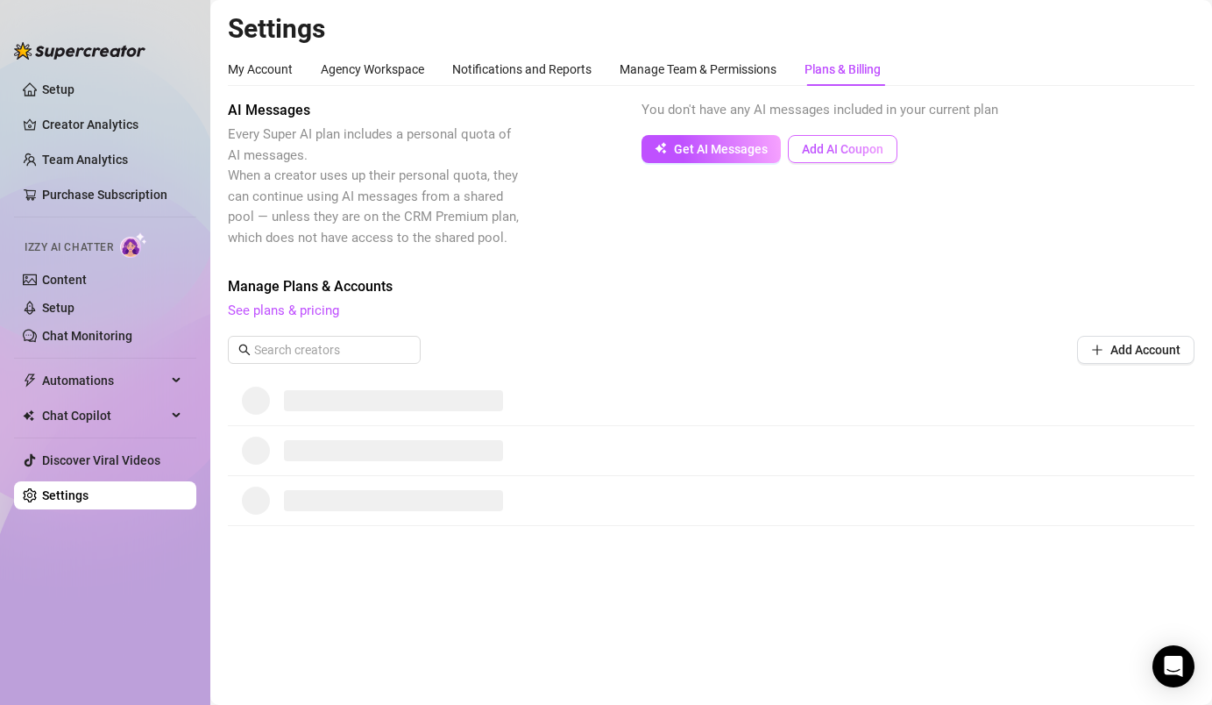
click at [836, 155] on span "Add AI Coupon" at bounding box center [842, 149] width 81 height 14
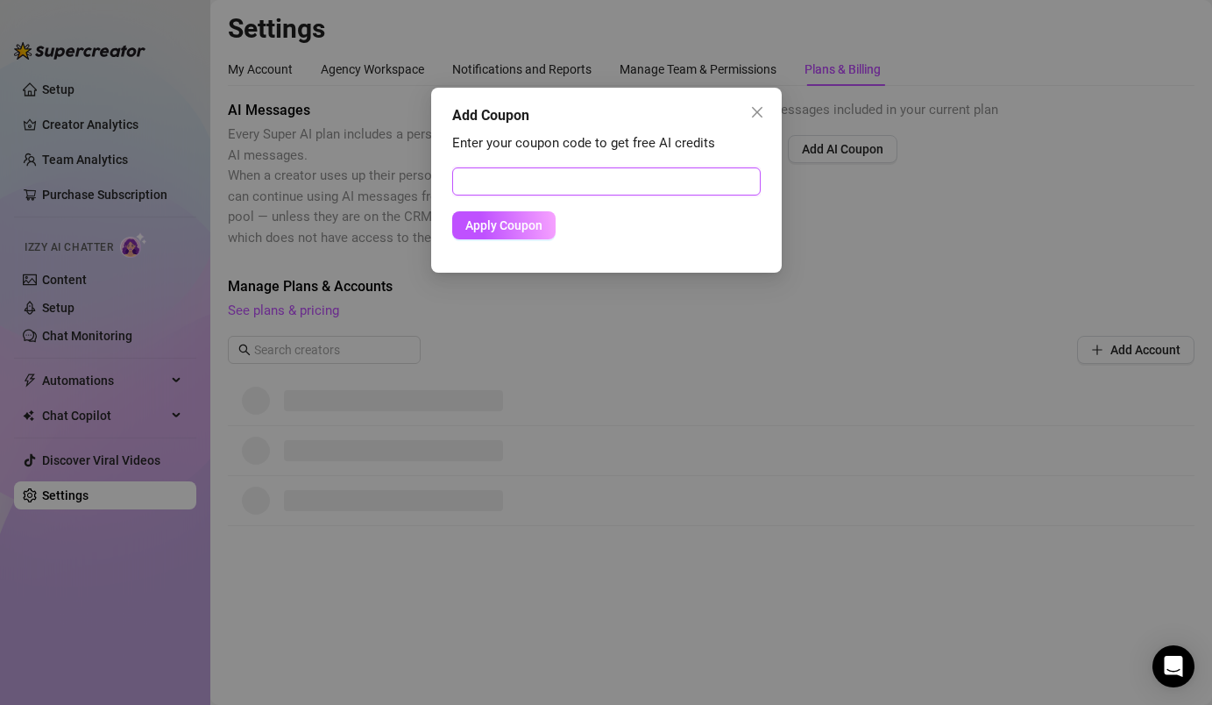
click at [583, 185] on input "text" at bounding box center [606, 181] width 308 height 28
click at [759, 107] on icon "close" at bounding box center [757, 112] width 14 height 14
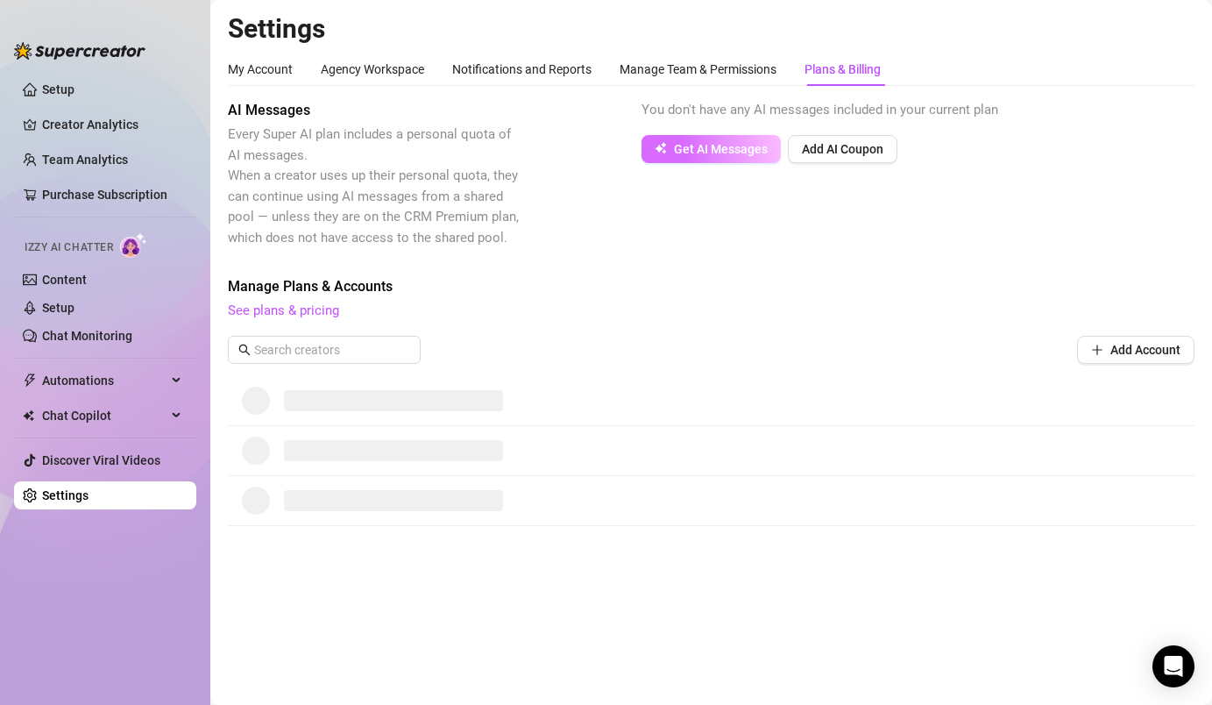
click at [758, 148] on span "Get AI Messages" at bounding box center [721, 149] width 94 height 14
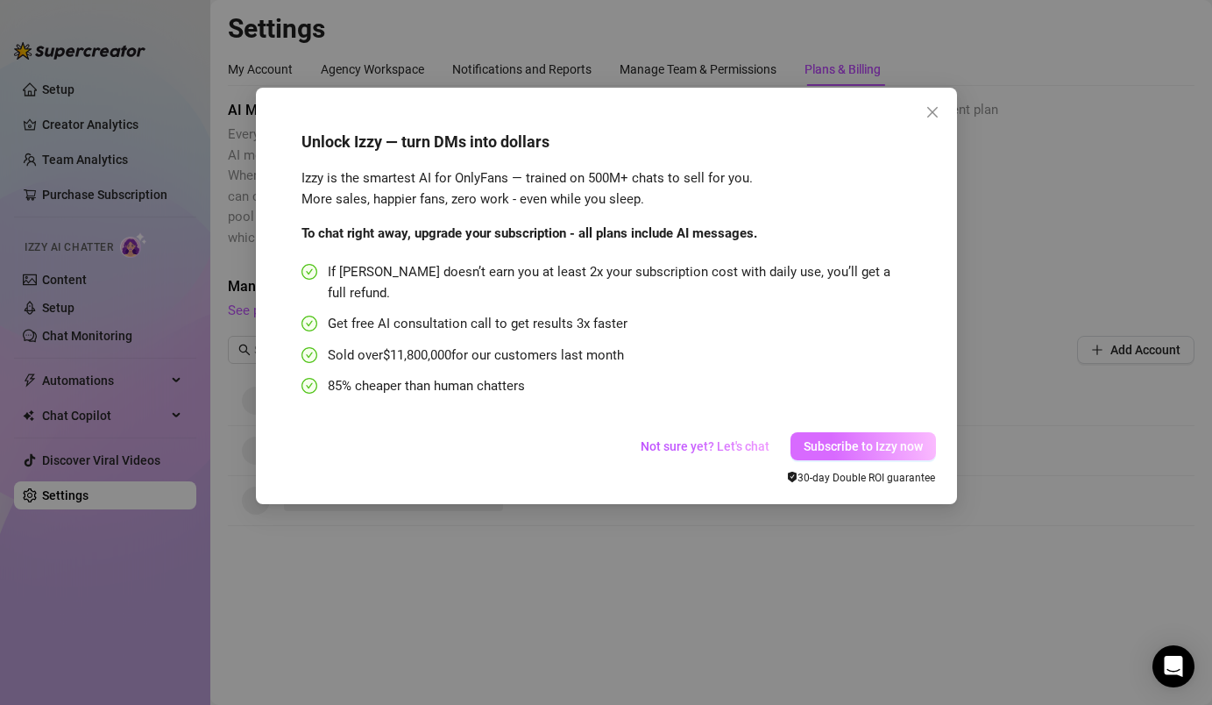
click at [833, 439] on span "Subscribe to Izzy now" at bounding box center [863, 446] width 119 height 14
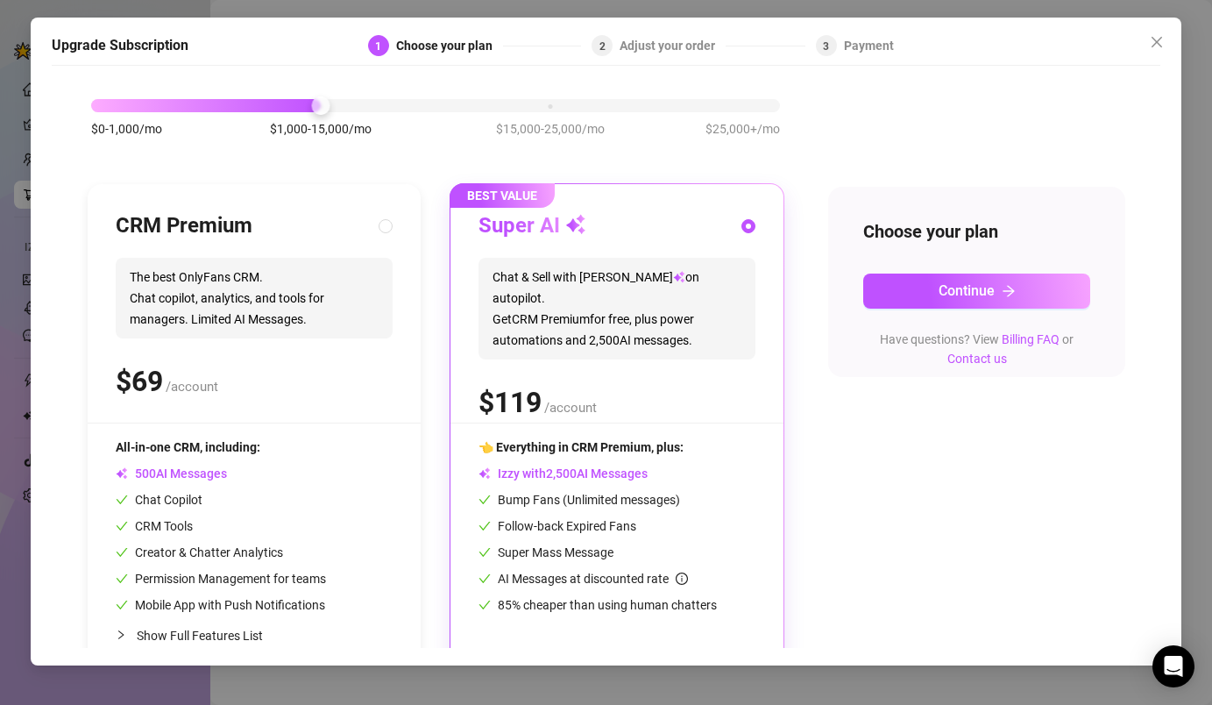
scroll to position [75, 0]
click at [363, 325] on span "The best OnlyFans CRM. Chat copilot, analytics, and tools for managers. Limited…" at bounding box center [254, 297] width 277 height 81
radio input "true"
radio input "false"
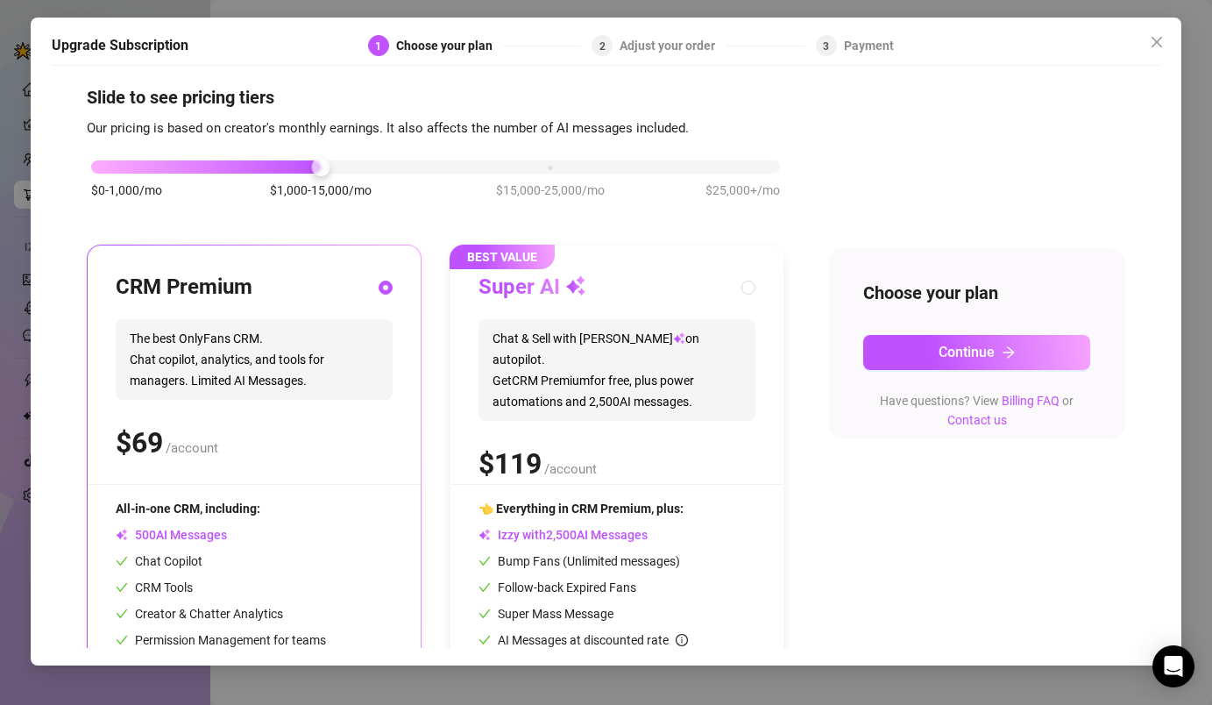
scroll to position [0, 0]
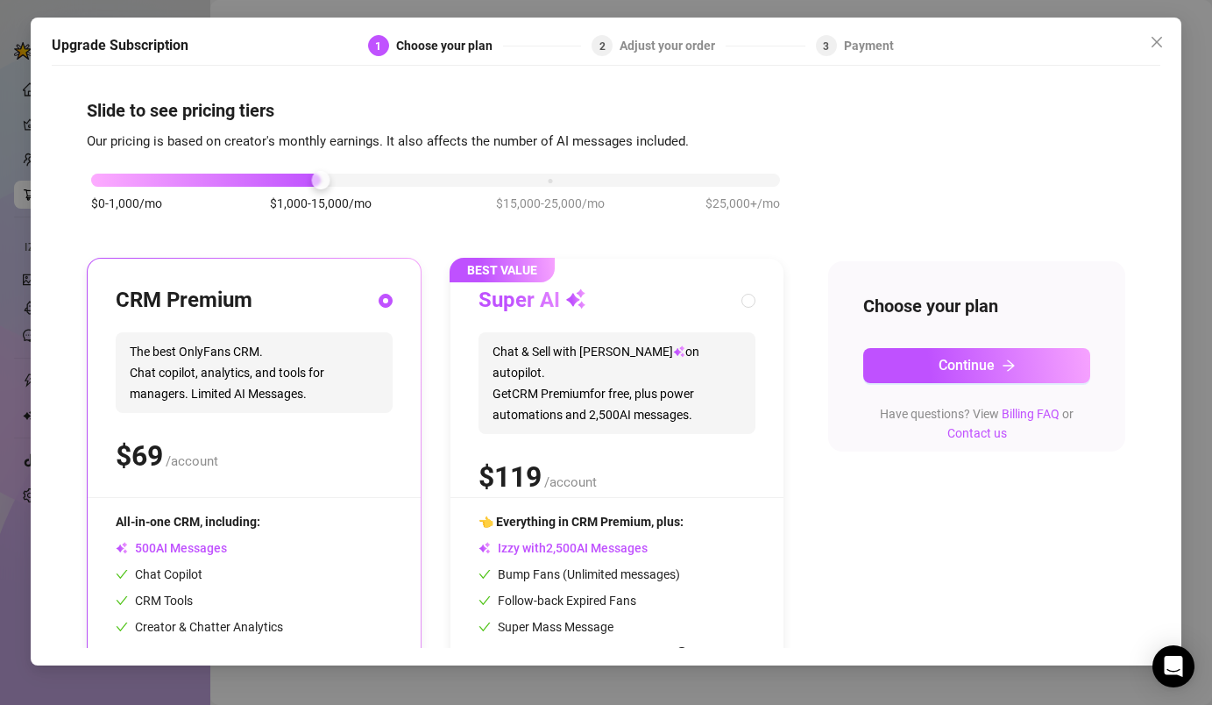
click at [705, 174] on div "$0-1,000/mo $1,000-15,000/mo $15,000-25,000/mo $25,000+/mo" at bounding box center [435, 175] width 689 height 11
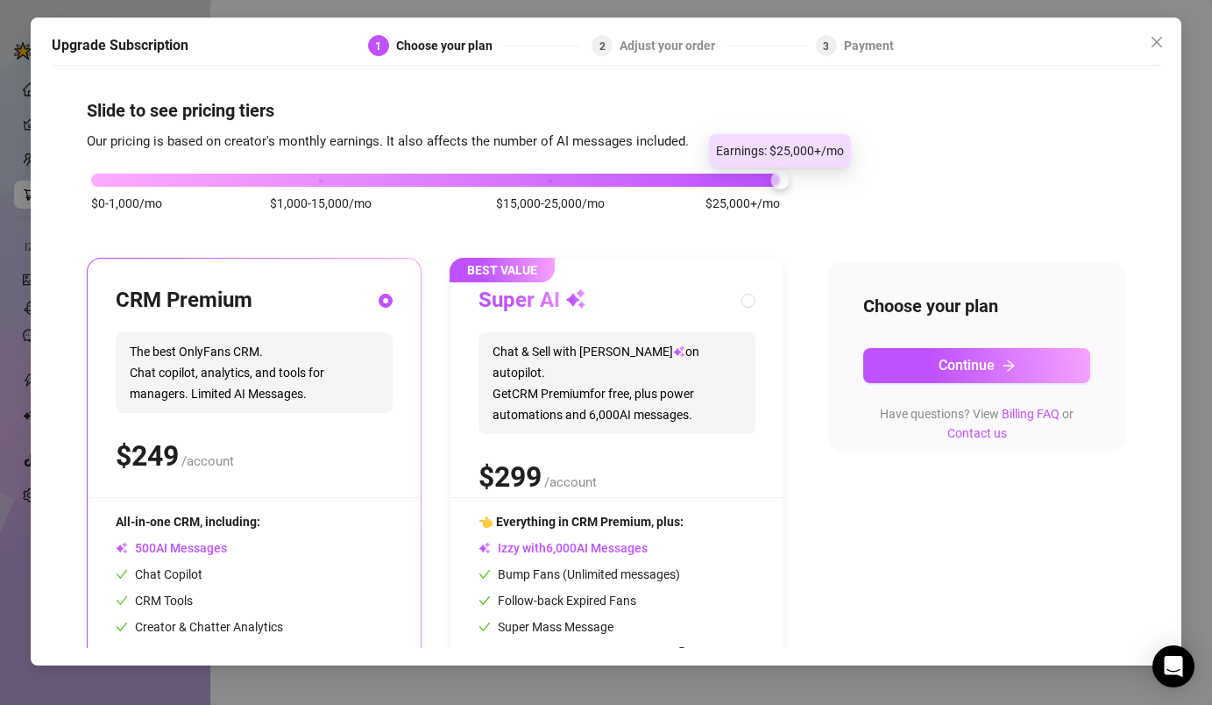
drag, startPoint x: 774, startPoint y: 187, endPoint x: 747, endPoint y: 202, distance: 31.4
click at [748, 181] on div "$0-1,000/mo $1,000-15,000/mo $15,000-25,000/mo $25,000+/mo" at bounding box center [435, 175] width 689 height 11
click at [308, 181] on div "$0-1,000/mo $1,000-15,000/mo $15,000-25,000/mo $25,000+/mo" at bounding box center [435, 175] width 689 height 11
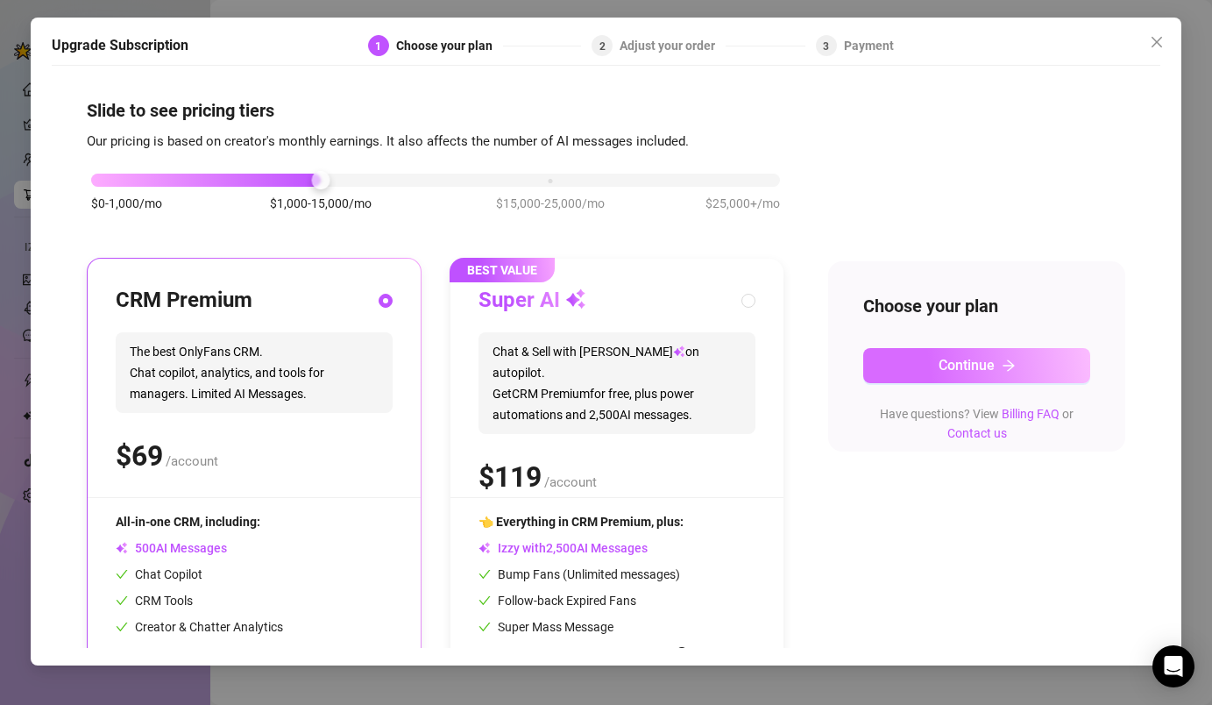
click at [912, 379] on button "Continue" at bounding box center [977, 365] width 228 height 35
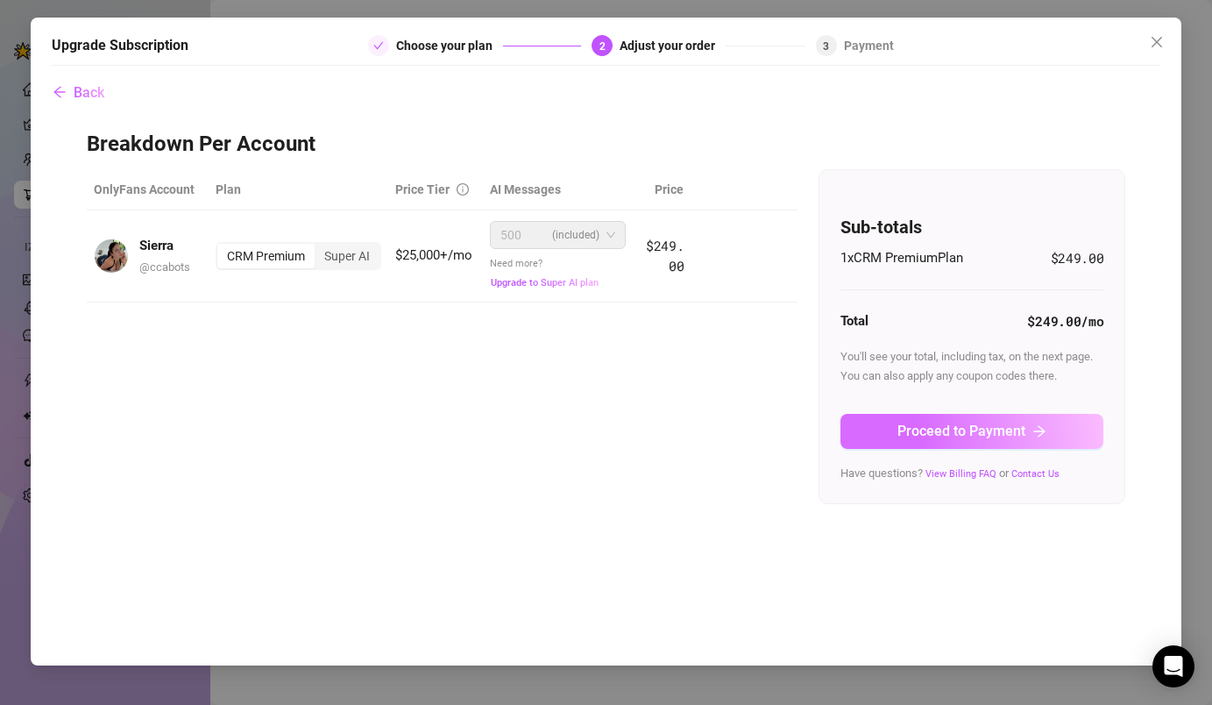
click at [911, 436] on span "Proceed to Payment" at bounding box center [961, 430] width 128 height 17
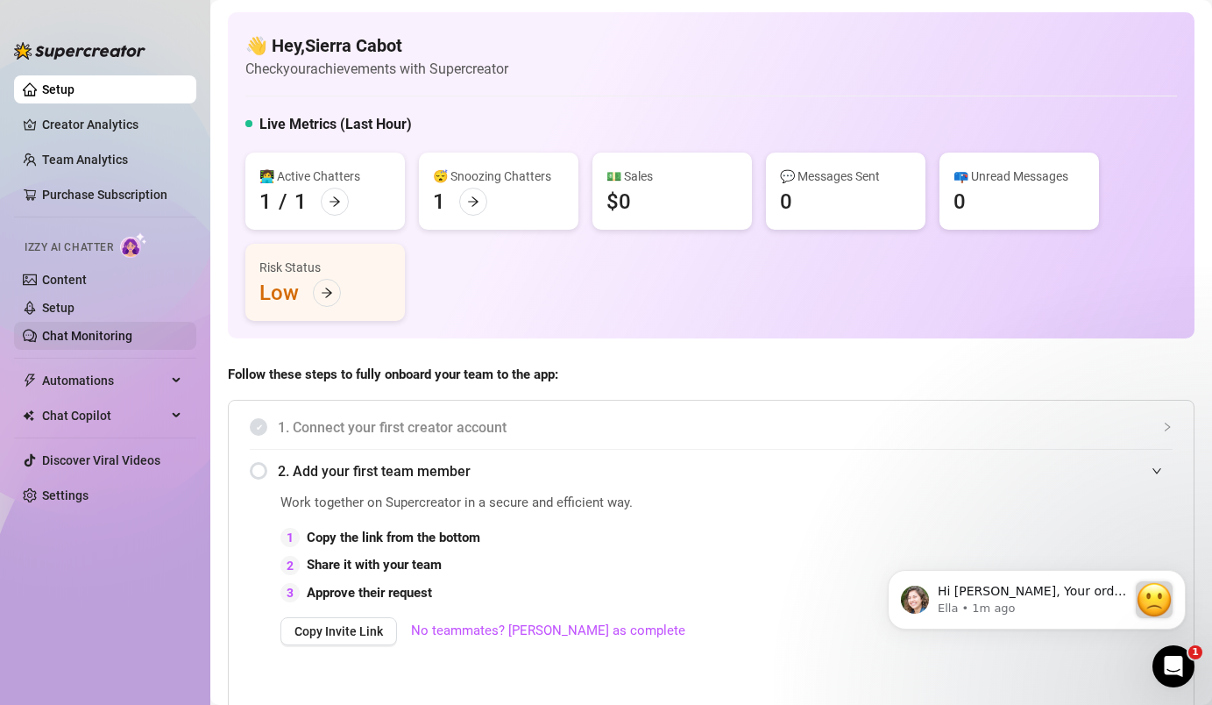
click at [74, 342] on link "Chat Monitoring" at bounding box center [87, 336] width 90 height 14
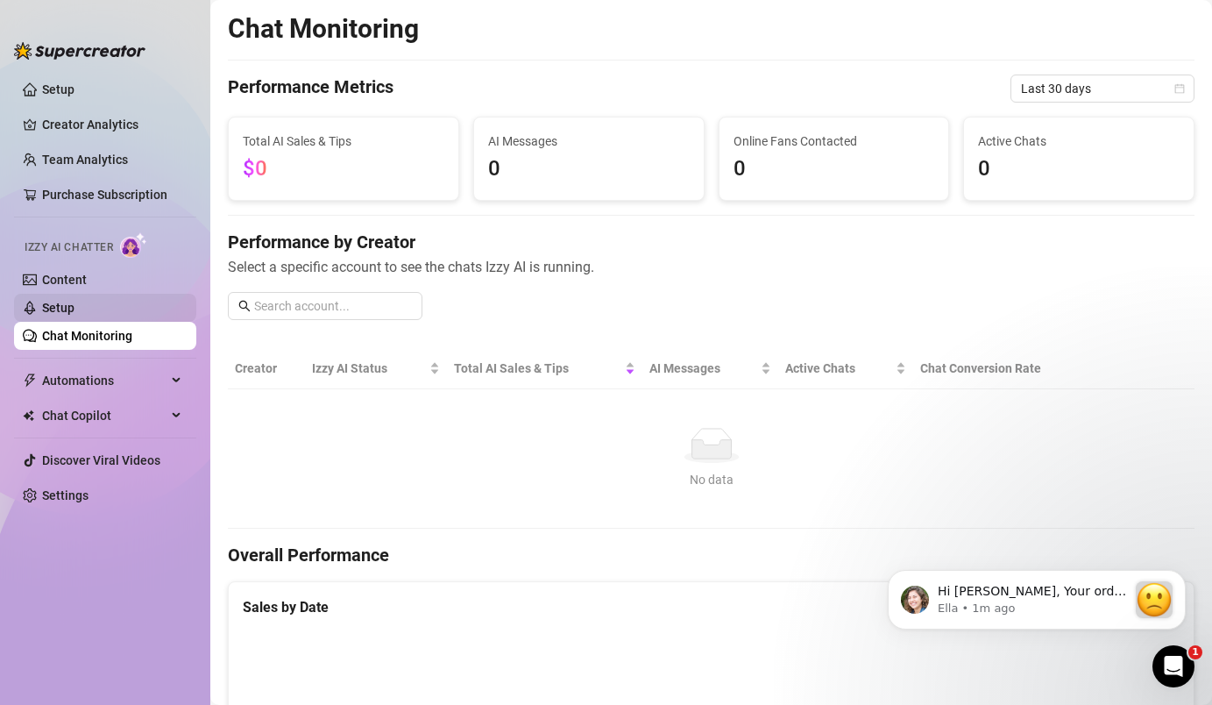
click at [66, 301] on link "Setup" at bounding box center [58, 308] width 32 height 14
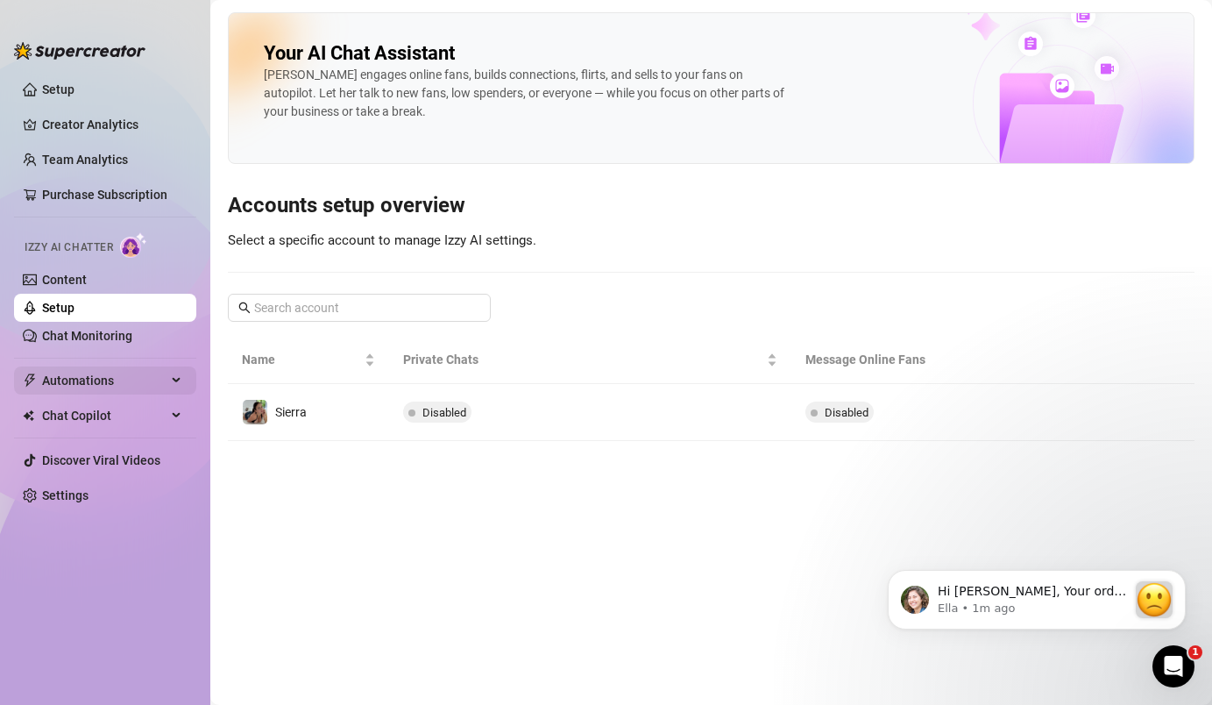
click at [121, 385] on span "Automations" at bounding box center [104, 380] width 124 height 28
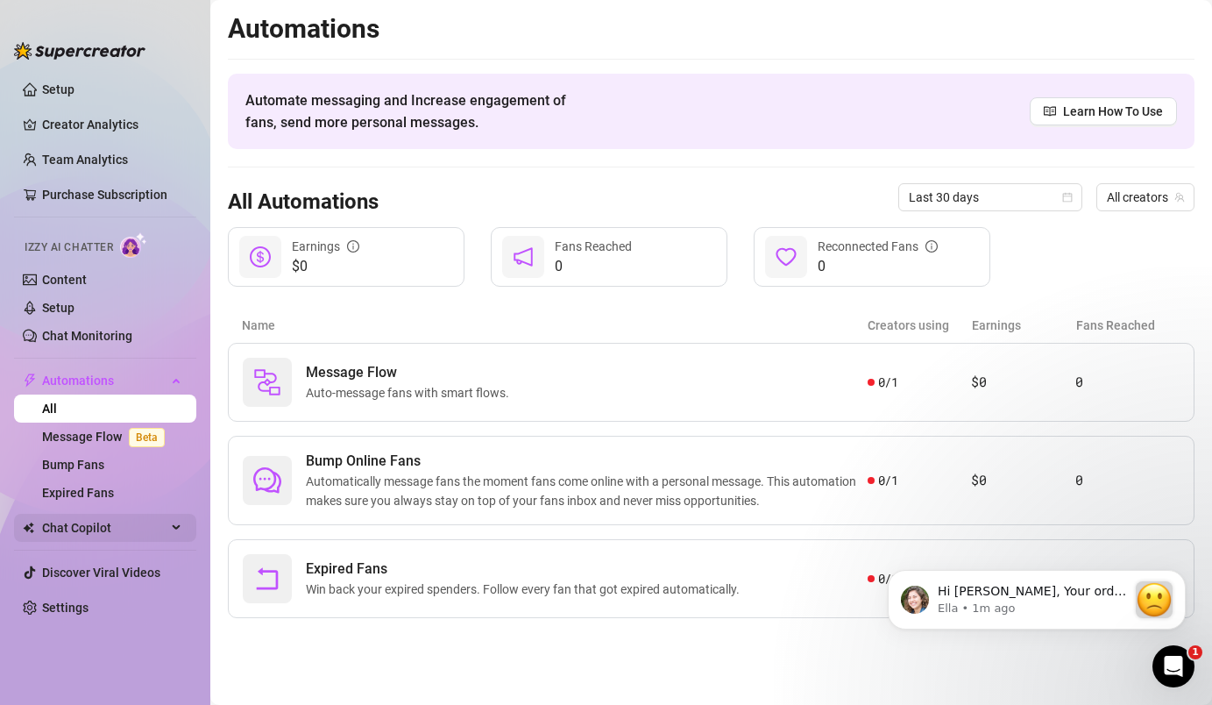
click at [93, 514] on span "Chat Copilot" at bounding box center [104, 528] width 124 height 28
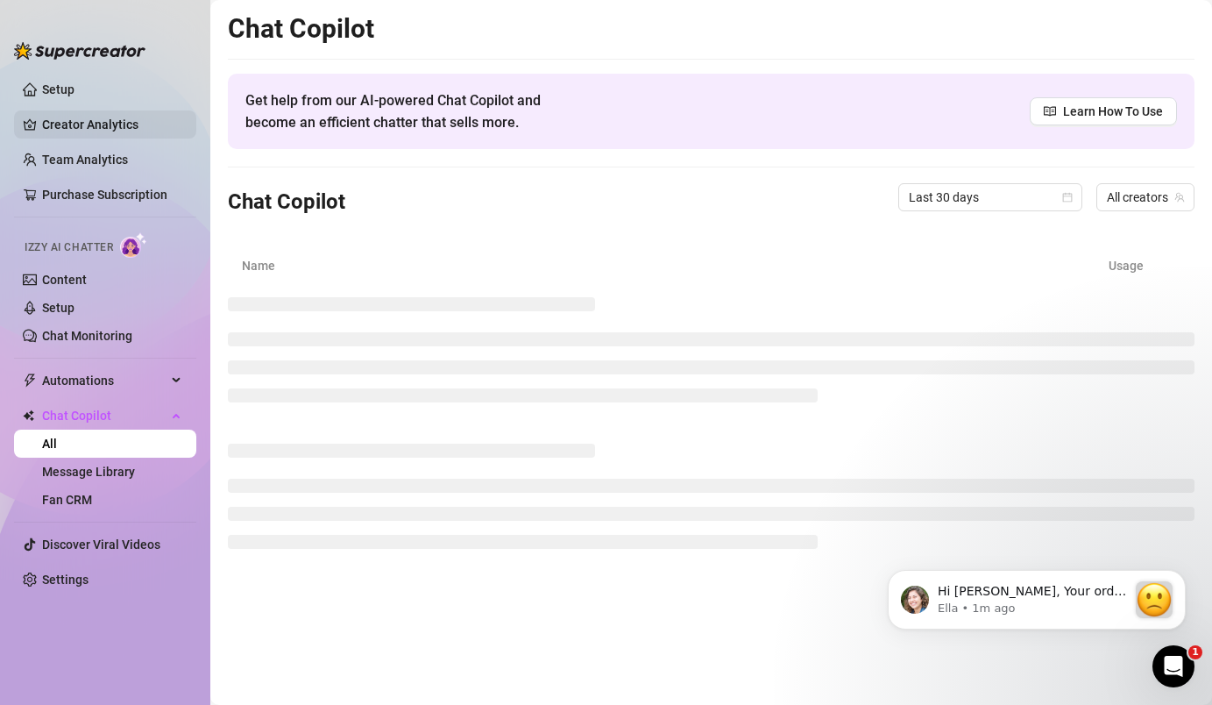
click at [101, 127] on link "Creator Analytics" at bounding box center [112, 124] width 140 height 28
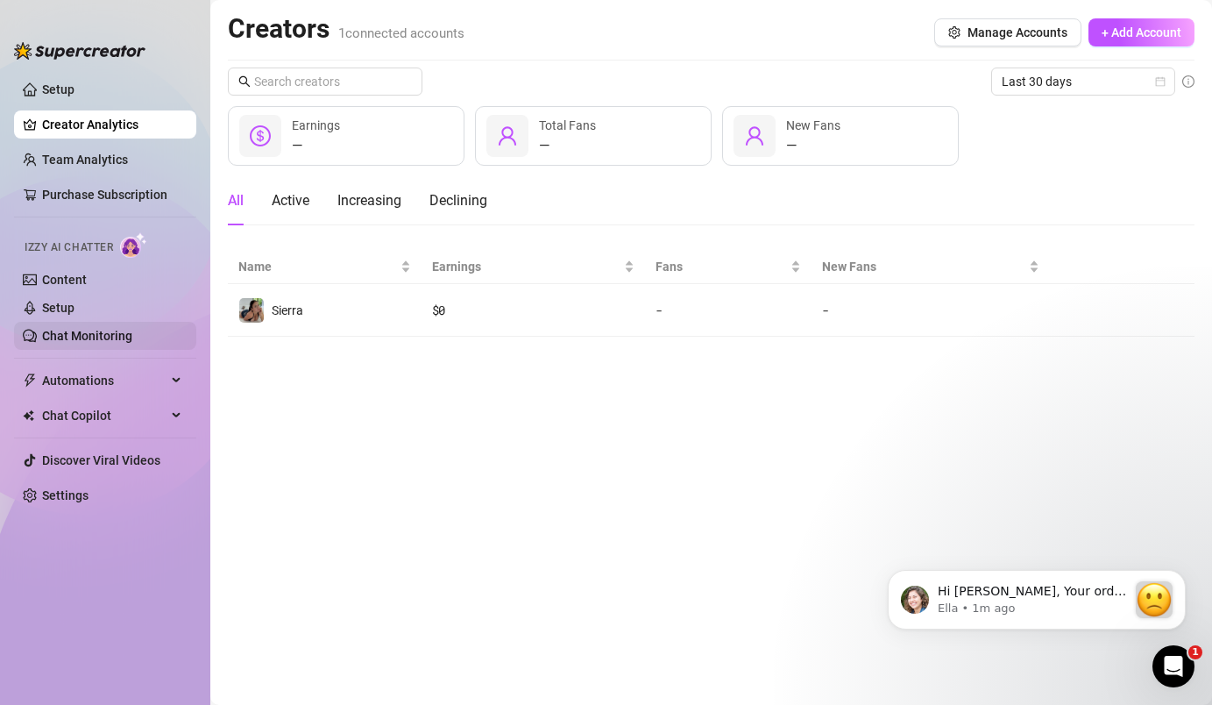
click at [44, 330] on link "Chat Monitoring" at bounding box center [87, 336] width 90 height 14
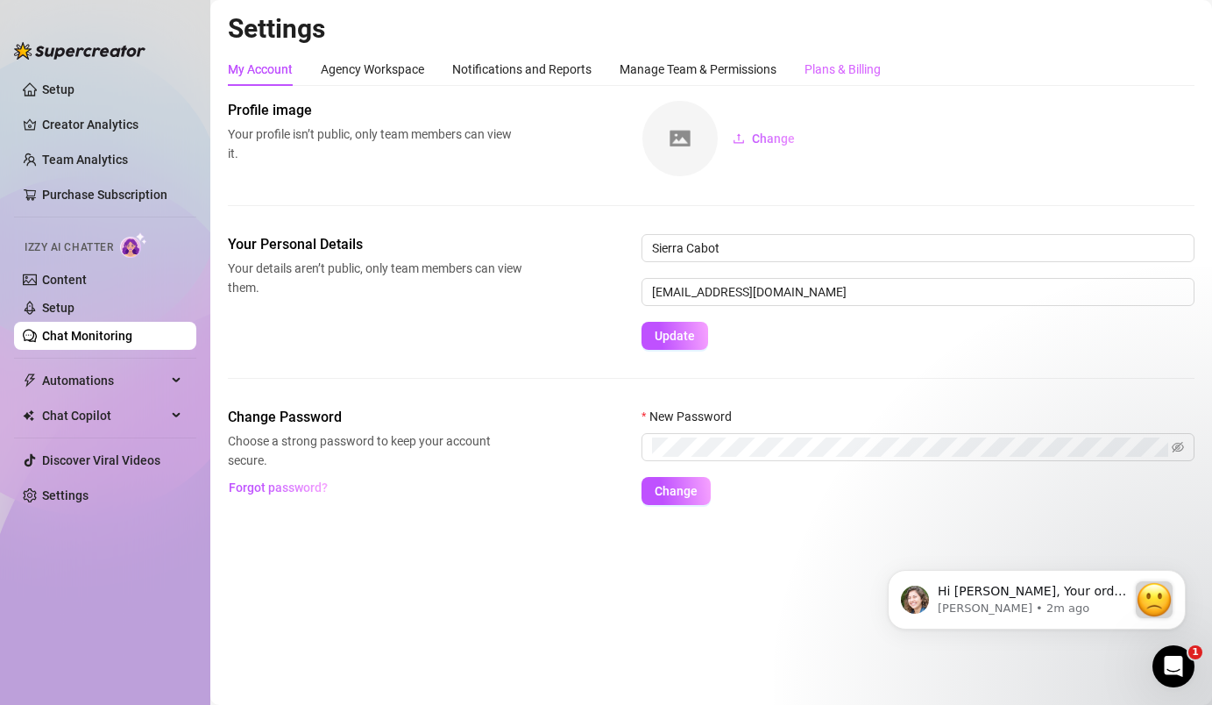
click at [830, 55] on div "Plans & Billing" at bounding box center [842, 69] width 76 height 33
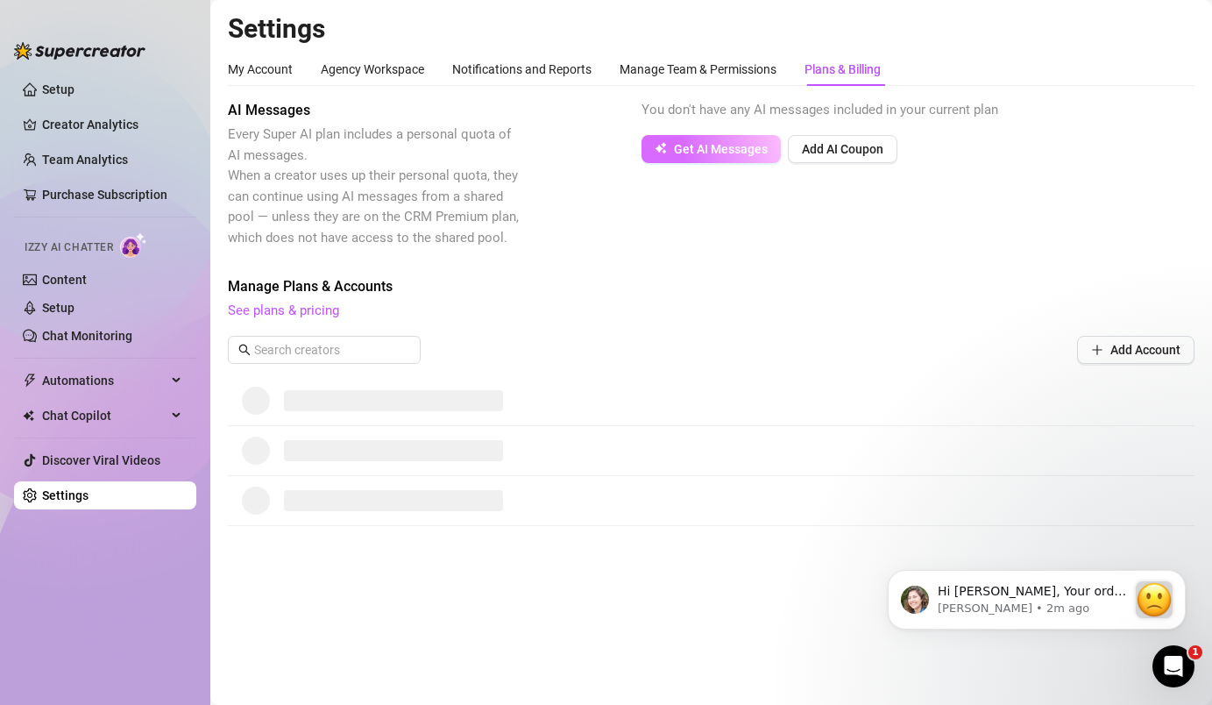
click at [732, 158] on button "Get AI Messages" at bounding box center [710, 149] width 139 height 28
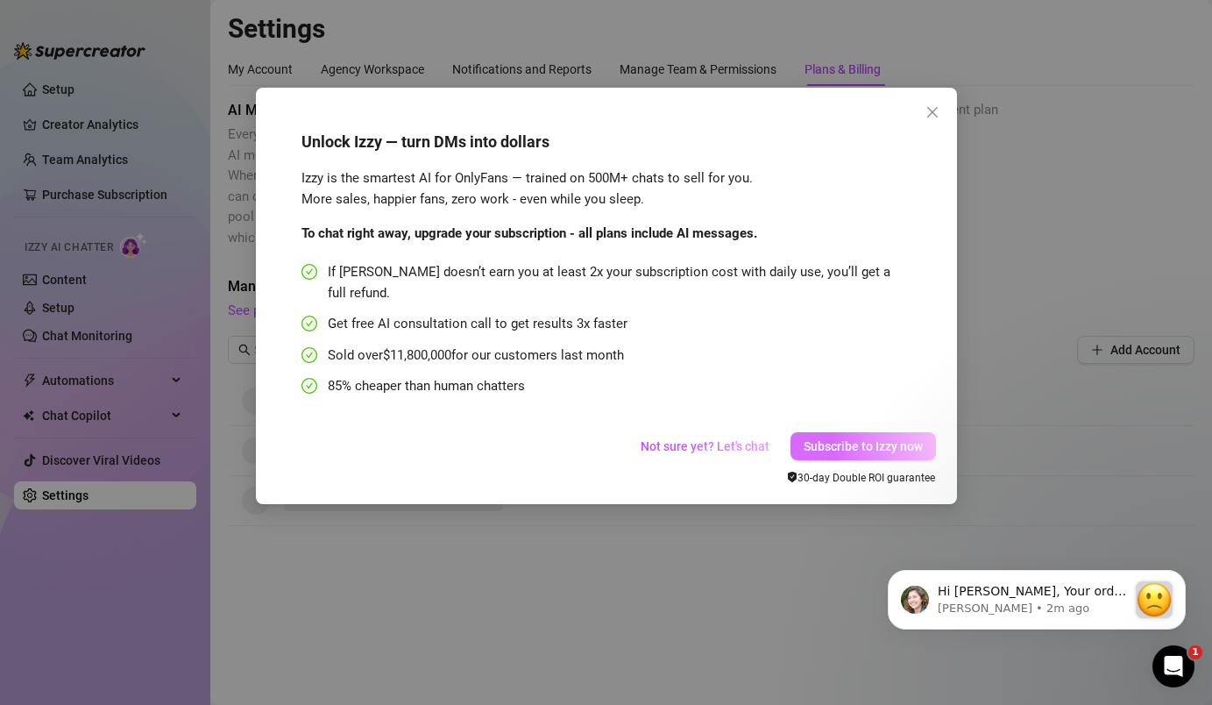
click at [840, 435] on button "Subscribe to Izzy now" at bounding box center [862, 446] width 145 height 28
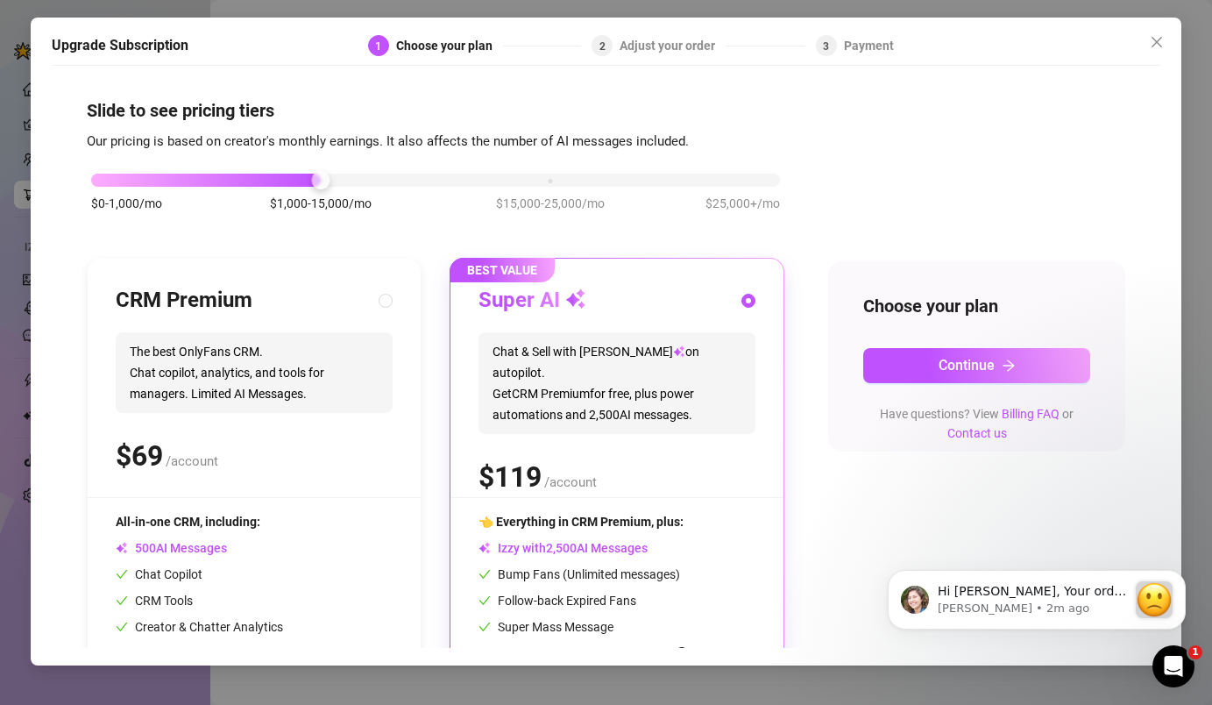
click at [208, 393] on span "The best OnlyFans CRM. Chat copilot, analytics, and tools for managers. Limited…" at bounding box center [254, 372] width 277 height 81
radio input "true"
radio input "false"
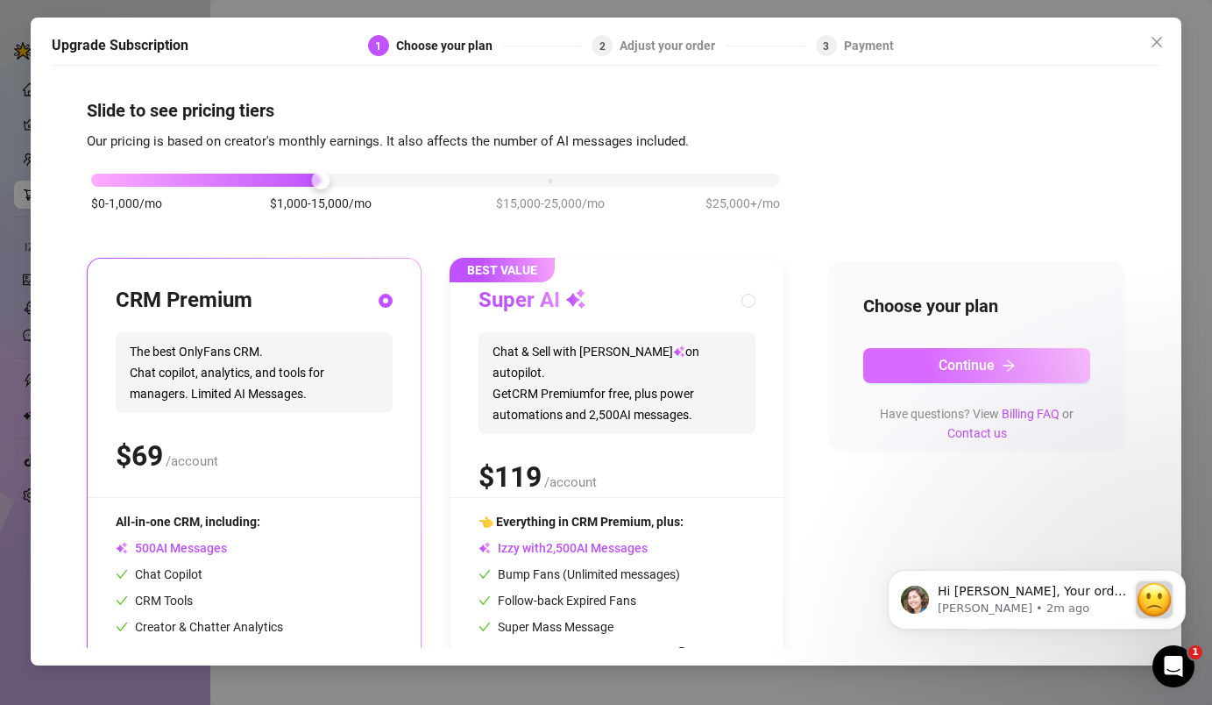
click at [1017, 359] on button "Continue" at bounding box center [977, 365] width 228 height 35
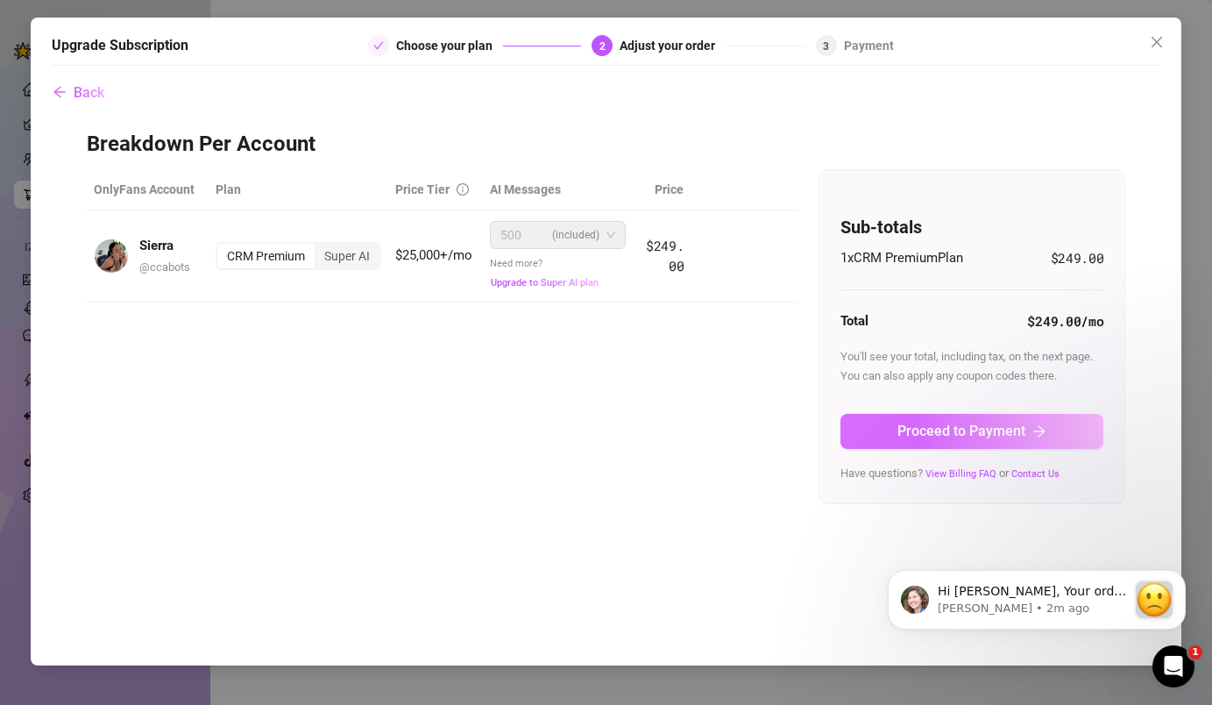
click at [908, 422] on span "Proceed to Payment" at bounding box center [961, 430] width 128 height 17
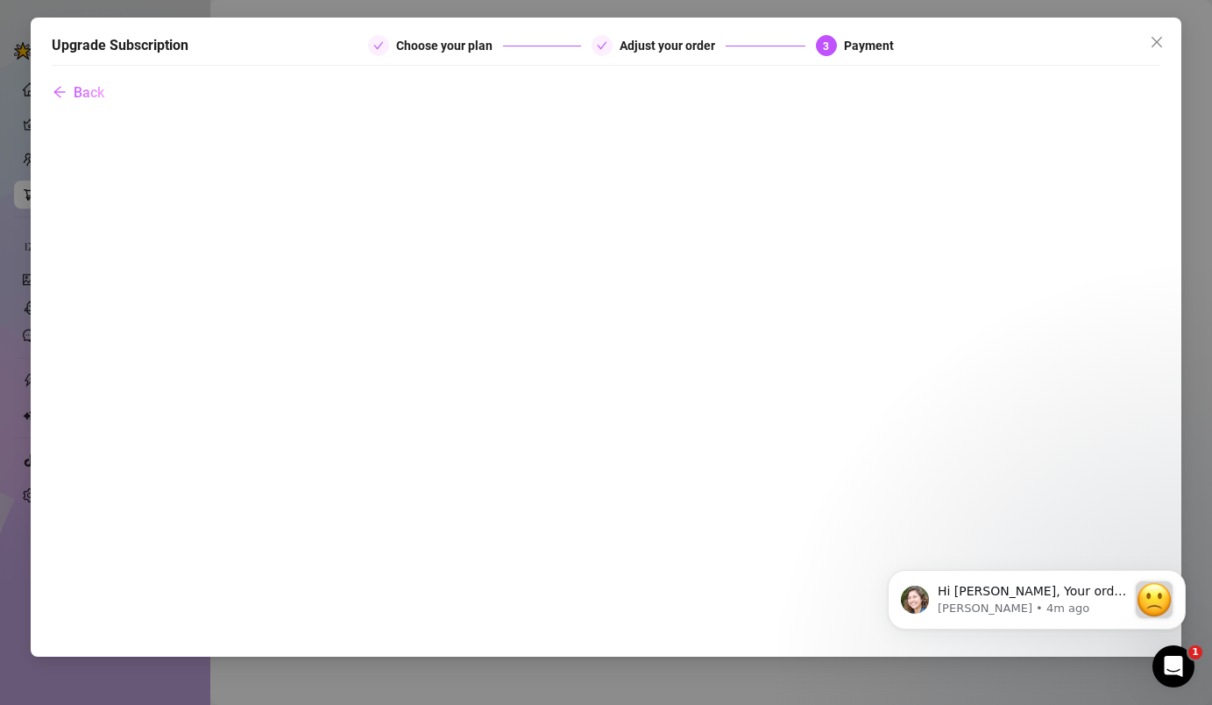
click at [115, 96] on div "Back" at bounding box center [606, 356] width 1109 height 564
click at [84, 101] on button "Back" at bounding box center [78, 91] width 53 height 35
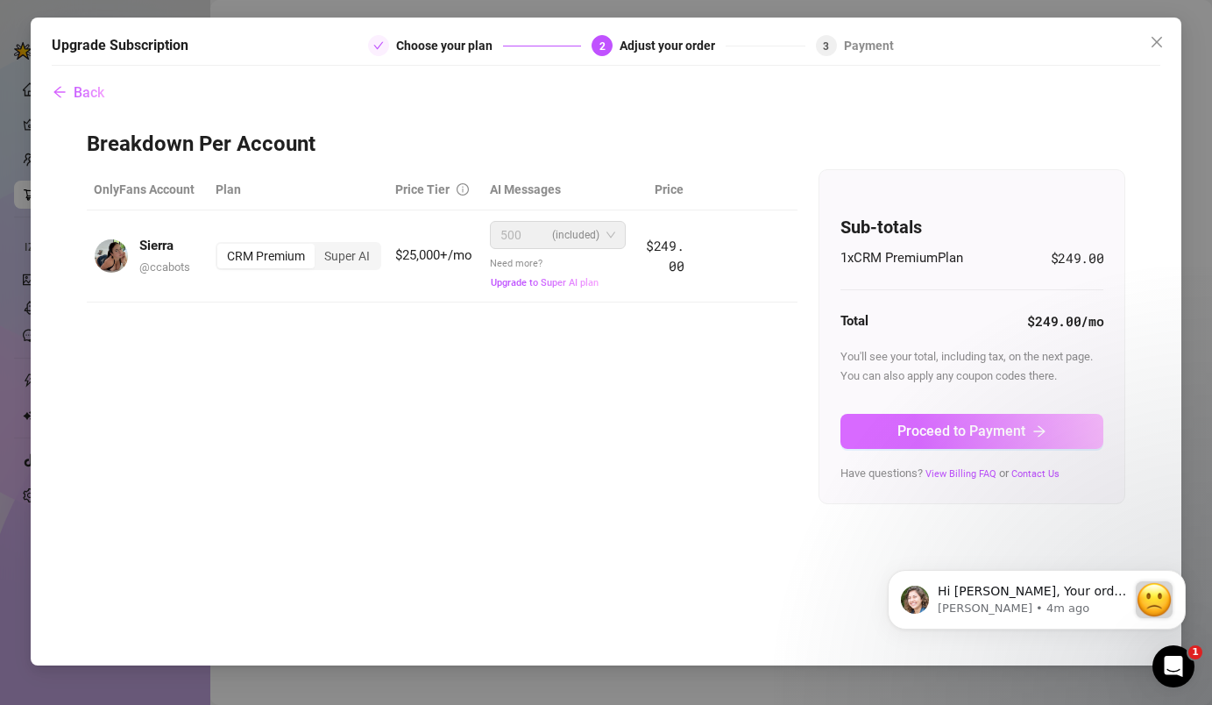
click at [960, 414] on button "Proceed to Payment" at bounding box center [971, 431] width 263 height 35
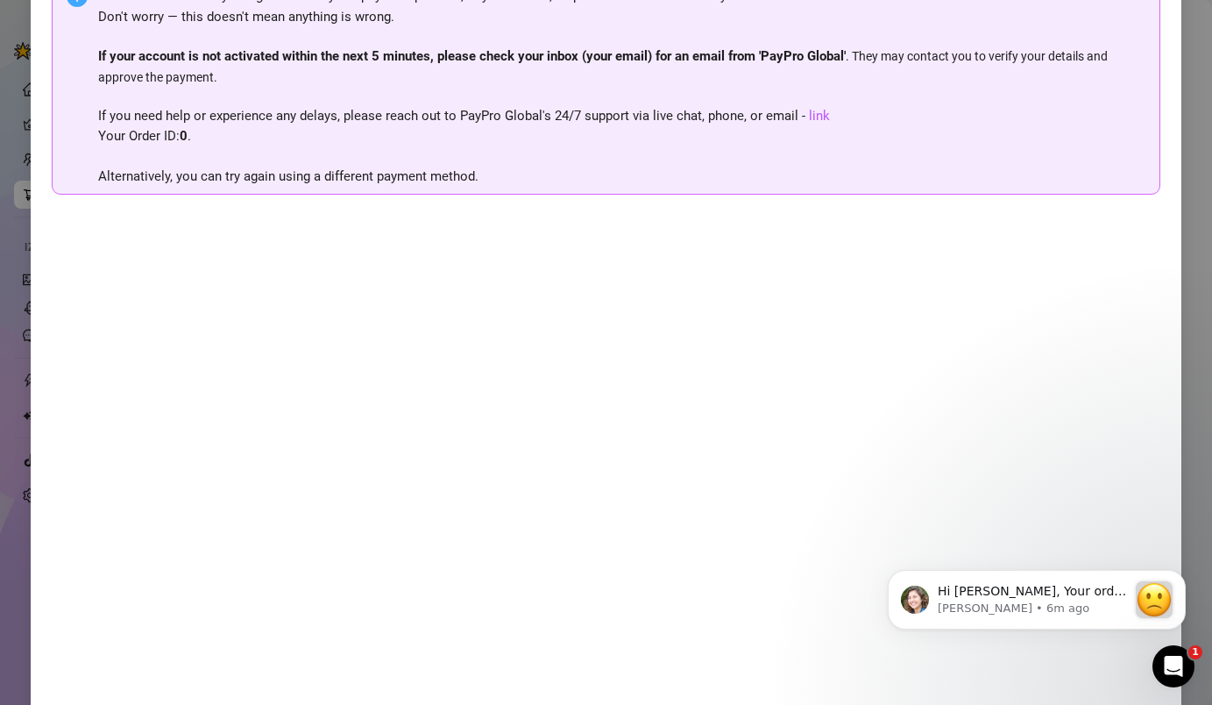
scroll to position [135, 0]
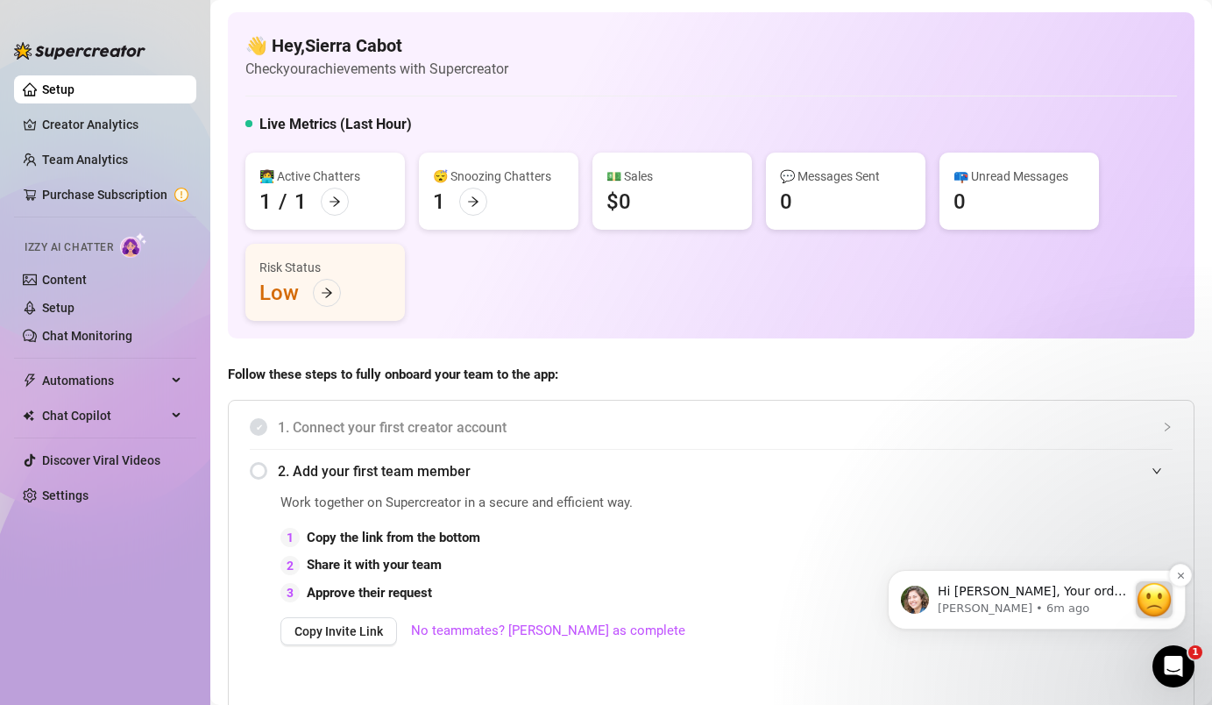
click at [1071, 616] on p "Ella • 6m ago" at bounding box center [1032, 608] width 189 height 16
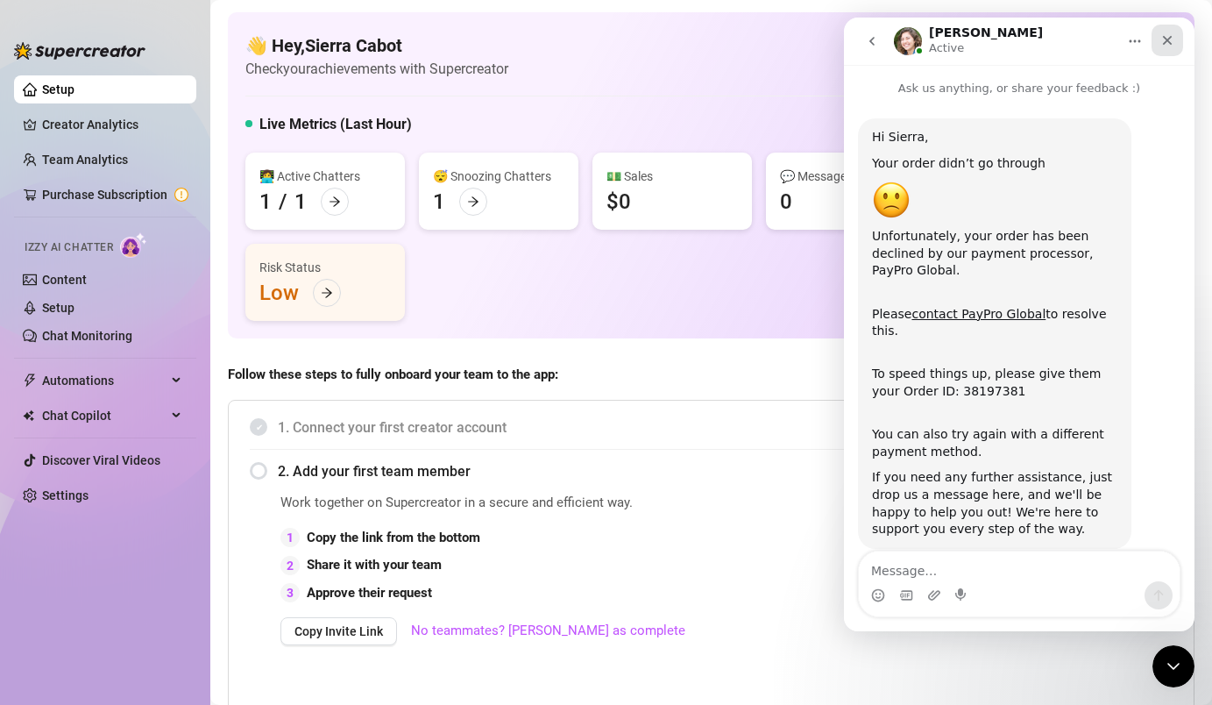
click at [1171, 48] on div "Close" at bounding box center [1168, 41] width 32 height 32
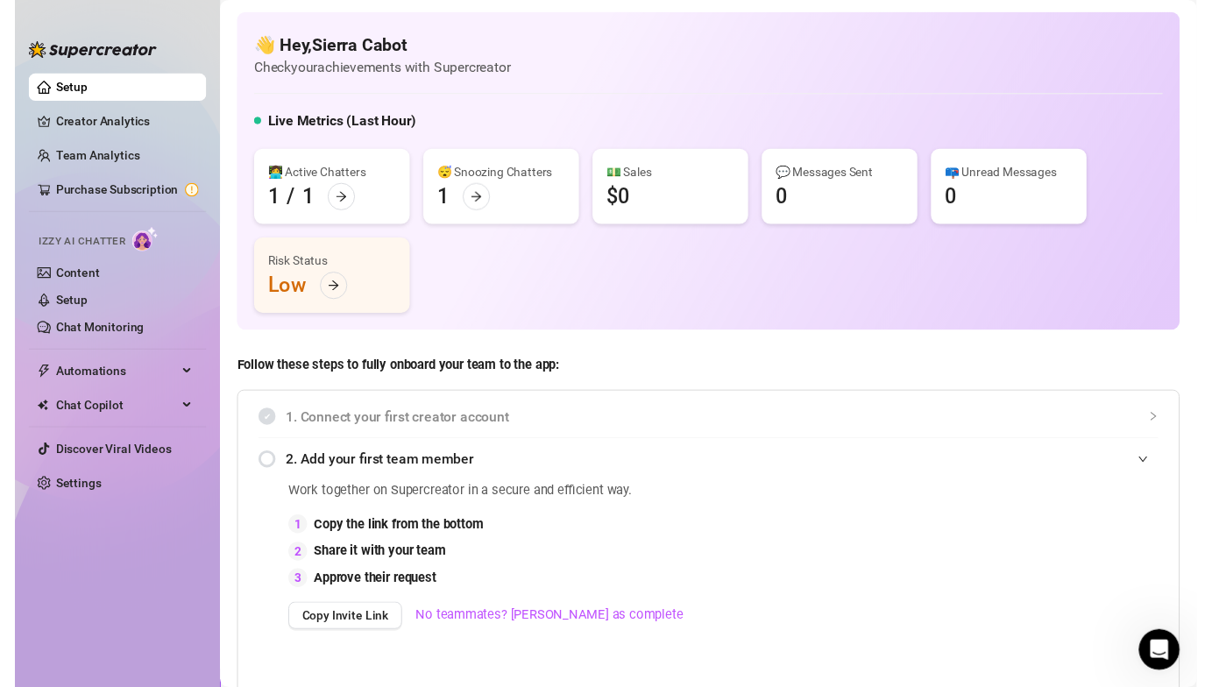
scroll to position [33, 0]
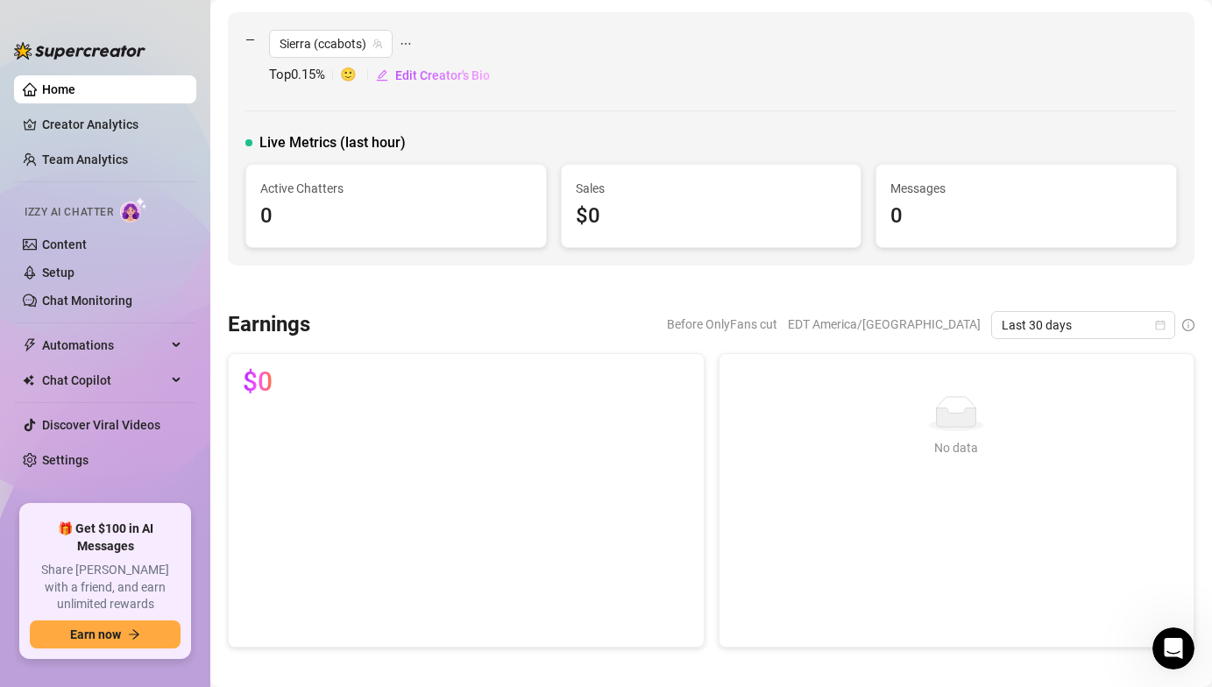
scroll to position [51, 0]
click at [499, 196] on span "Active Chatters" at bounding box center [396, 188] width 272 height 19
click at [340, 136] on span "Live Metrics (last hour)" at bounding box center [332, 142] width 146 height 21
click at [87, 238] on link "Content" at bounding box center [64, 244] width 45 height 14
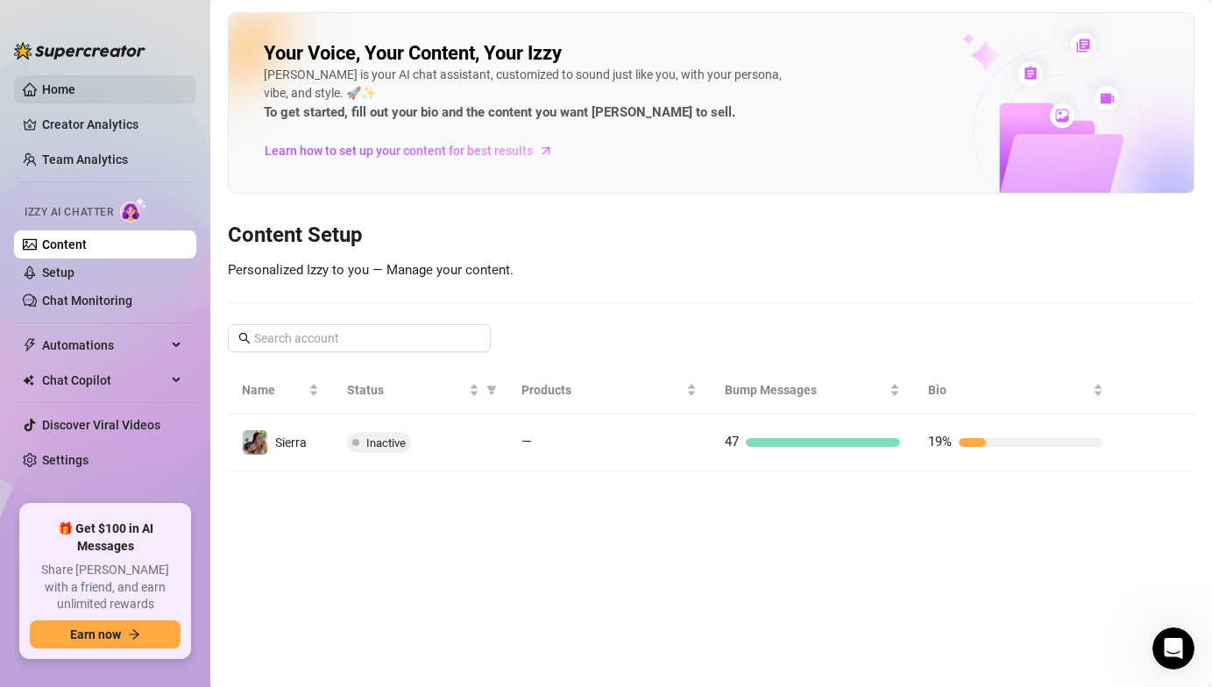
click at [75, 86] on link "Home" at bounding box center [58, 89] width 33 height 14
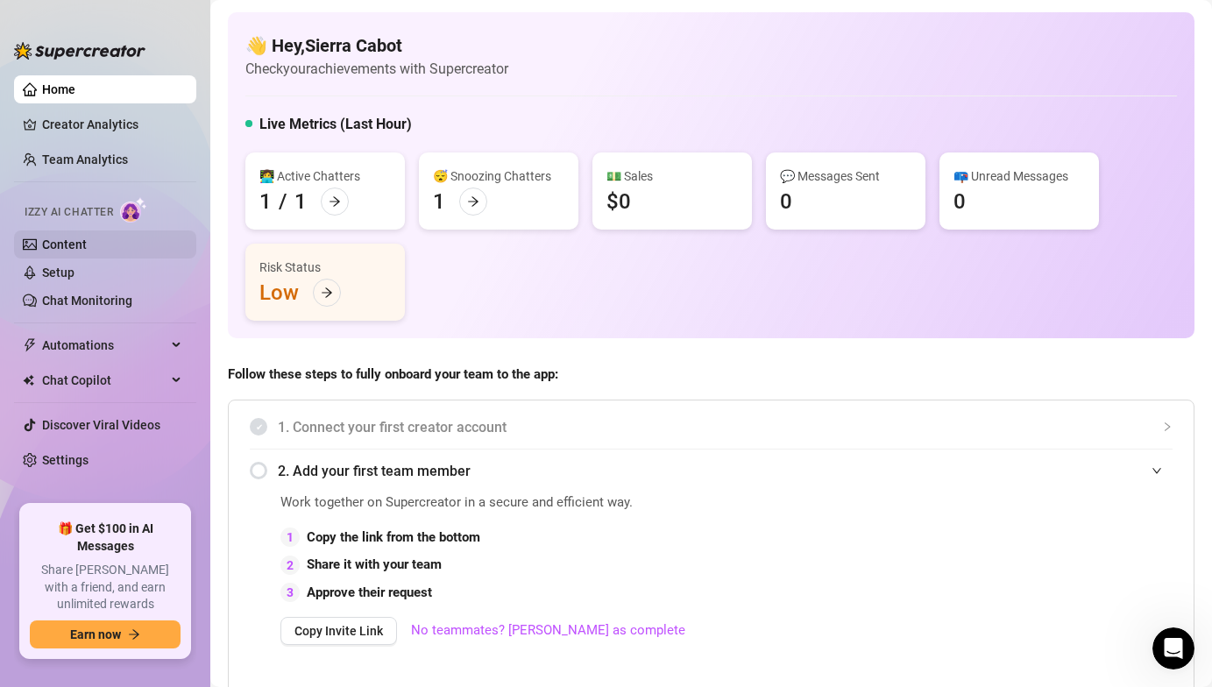
click at [87, 244] on link "Content" at bounding box center [64, 244] width 45 height 14
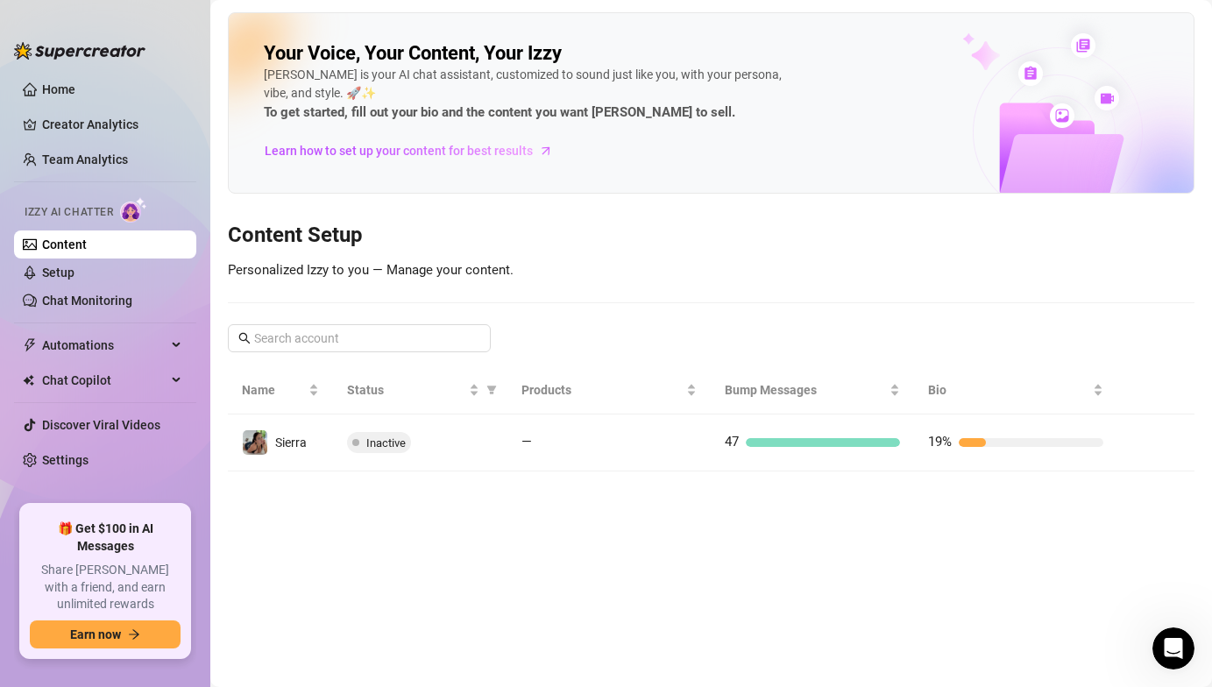
click at [360, 103] on span "To get started, fill out your bio and the content you want [PERSON_NAME] to sel…" at bounding box center [527, 113] width 526 height 21
click at [75, 96] on link "Home" at bounding box center [58, 89] width 33 height 14
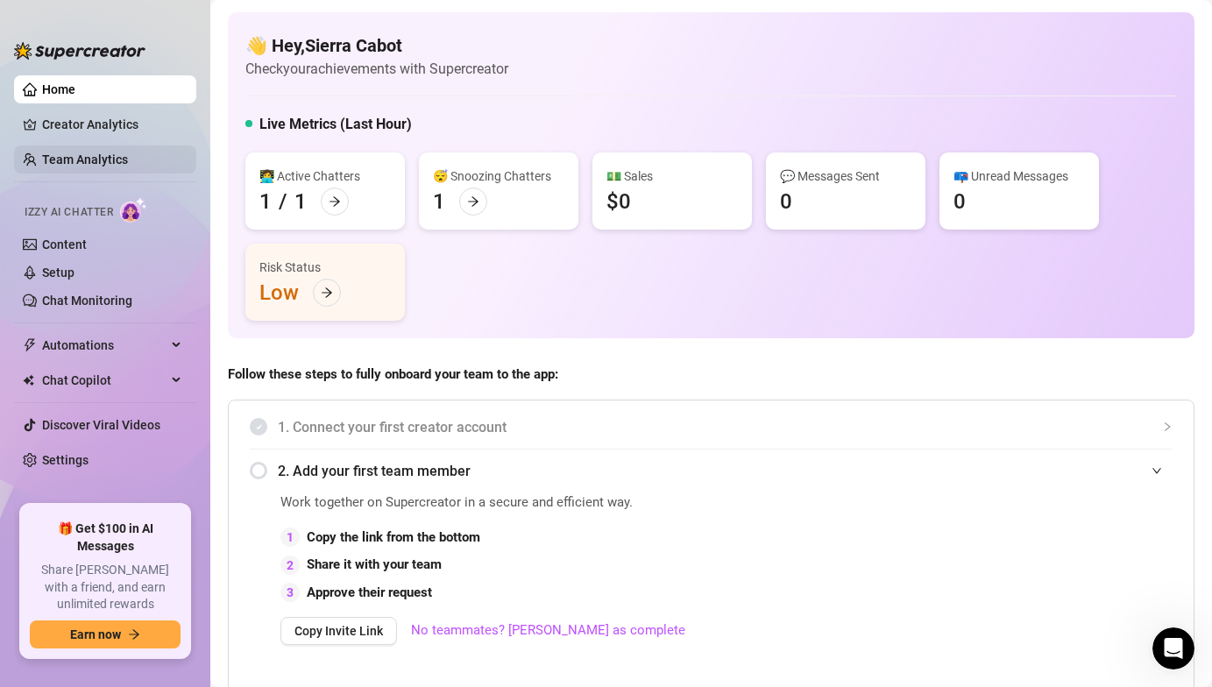
click at [110, 162] on link "Team Analytics" at bounding box center [85, 159] width 86 height 14
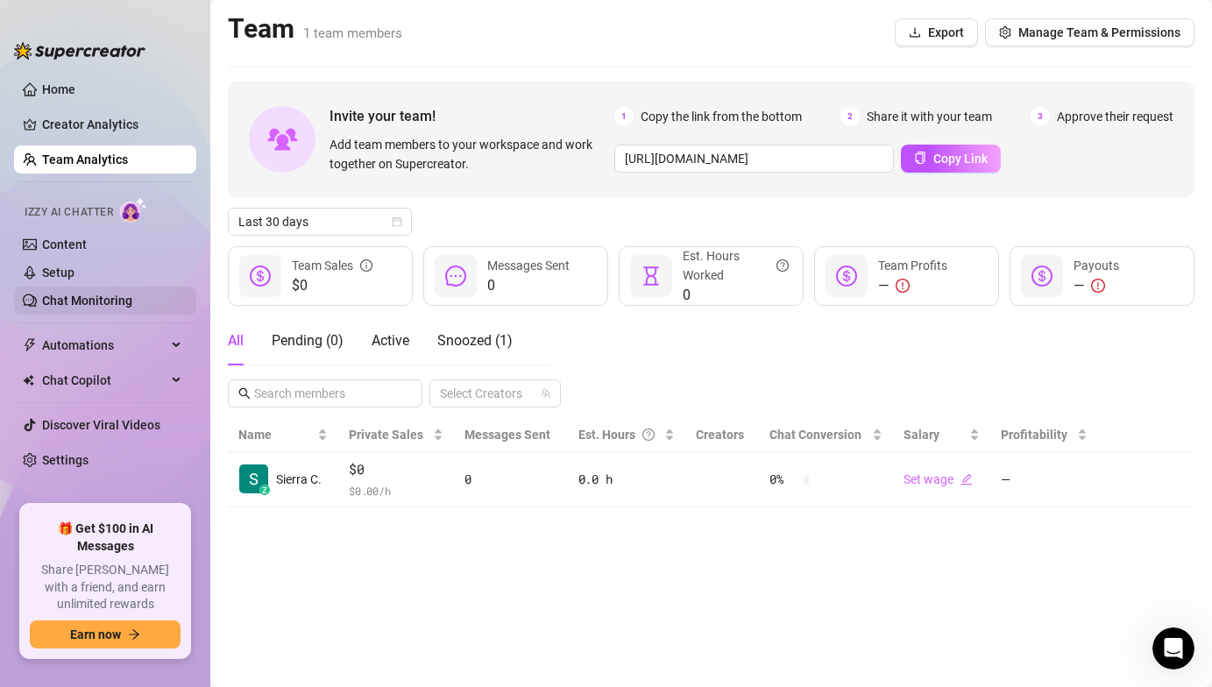
click at [115, 294] on link "Chat Monitoring" at bounding box center [87, 301] width 90 height 14
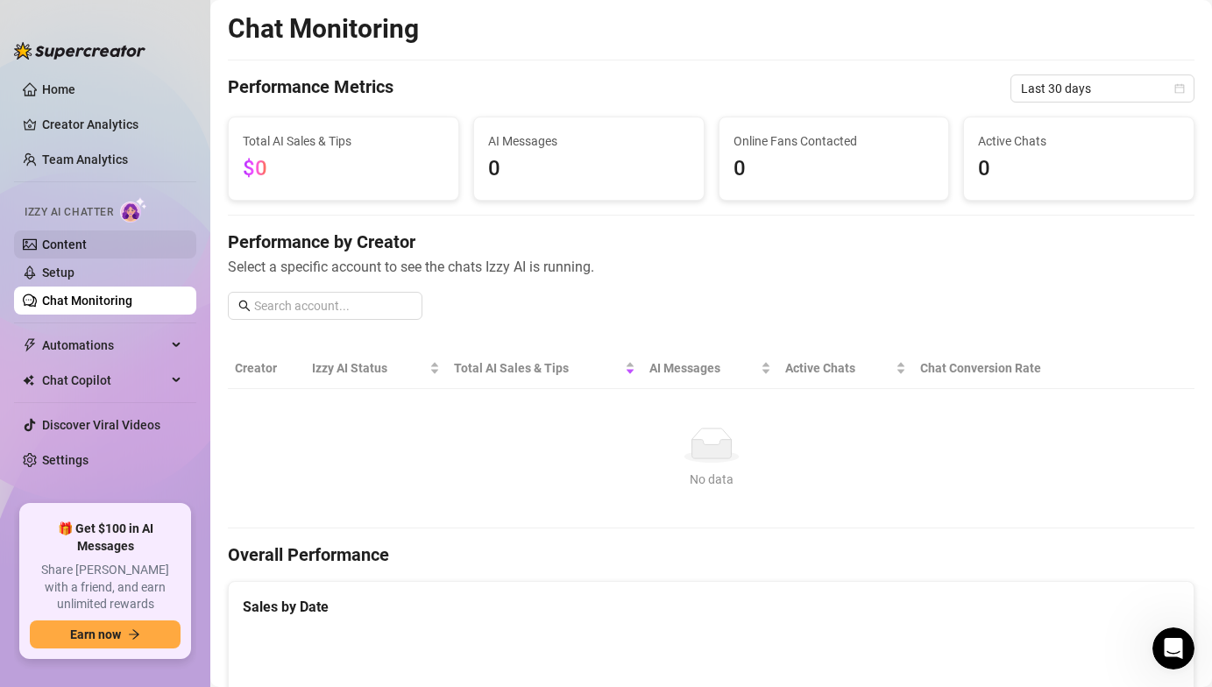
click at [87, 252] on link "Content" at bounding box center [64, 244] width 45 height 14
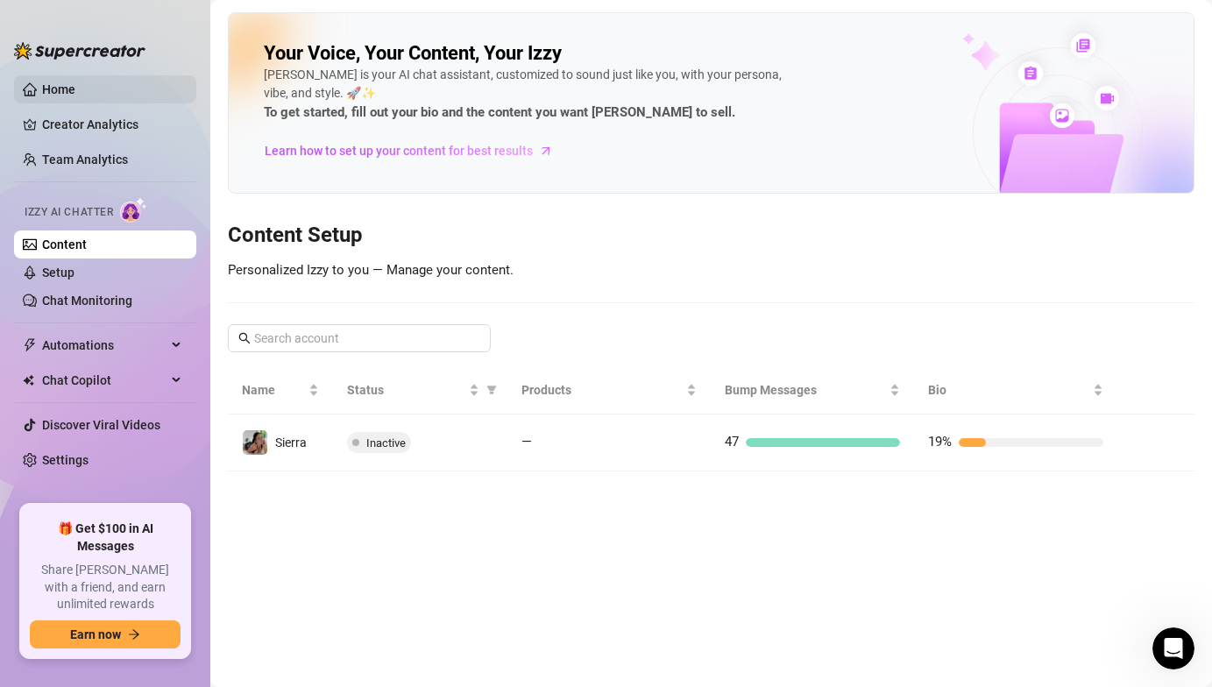
click at [75, 95] on link "Home" at bounding box center [58, 89] width 33 height 14
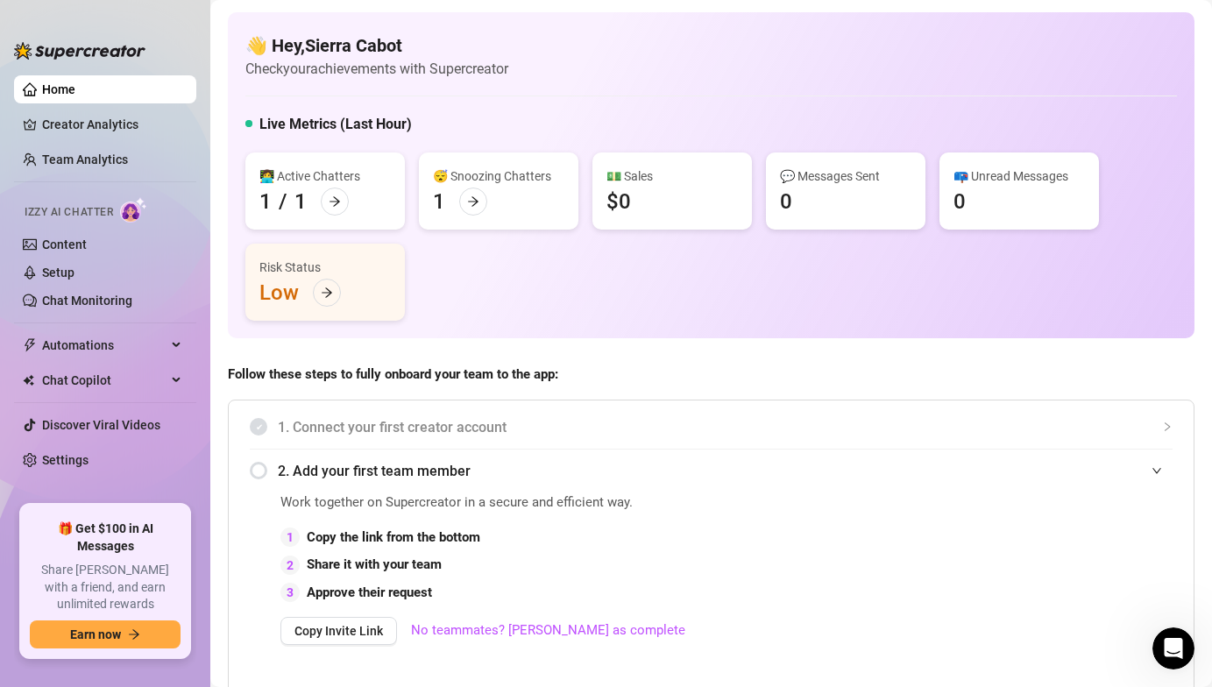
click at [124, 214] on img at bounding box center [133, 209] width 27 height 25
click at [67, 244] on link "Content" at bounding box center [64, 244] width 45 height 14
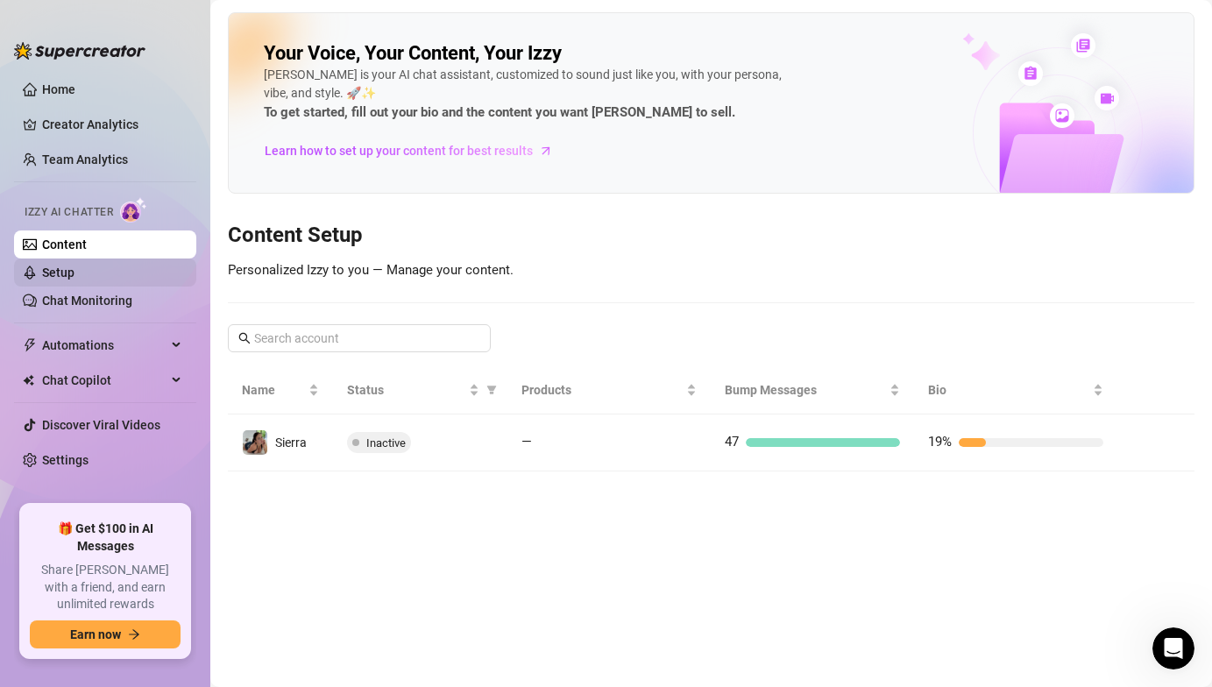
click at [74, 275] on link "Setup" at bounding box center [58, 273] width 32 height 14
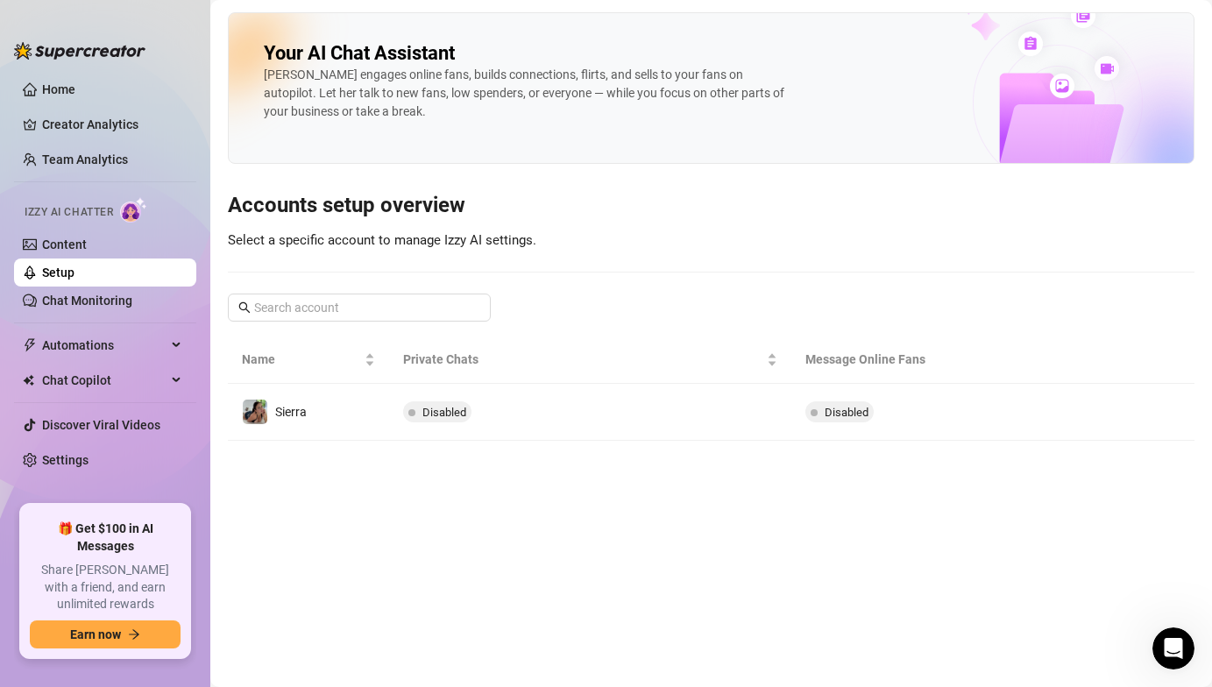
click at [96, 315] on ul "Home Creator Analytics Team Analytics Izzy AI Chatter Content Setup Chat Monito…" at bounding box center [105, 282] width 182 height 429
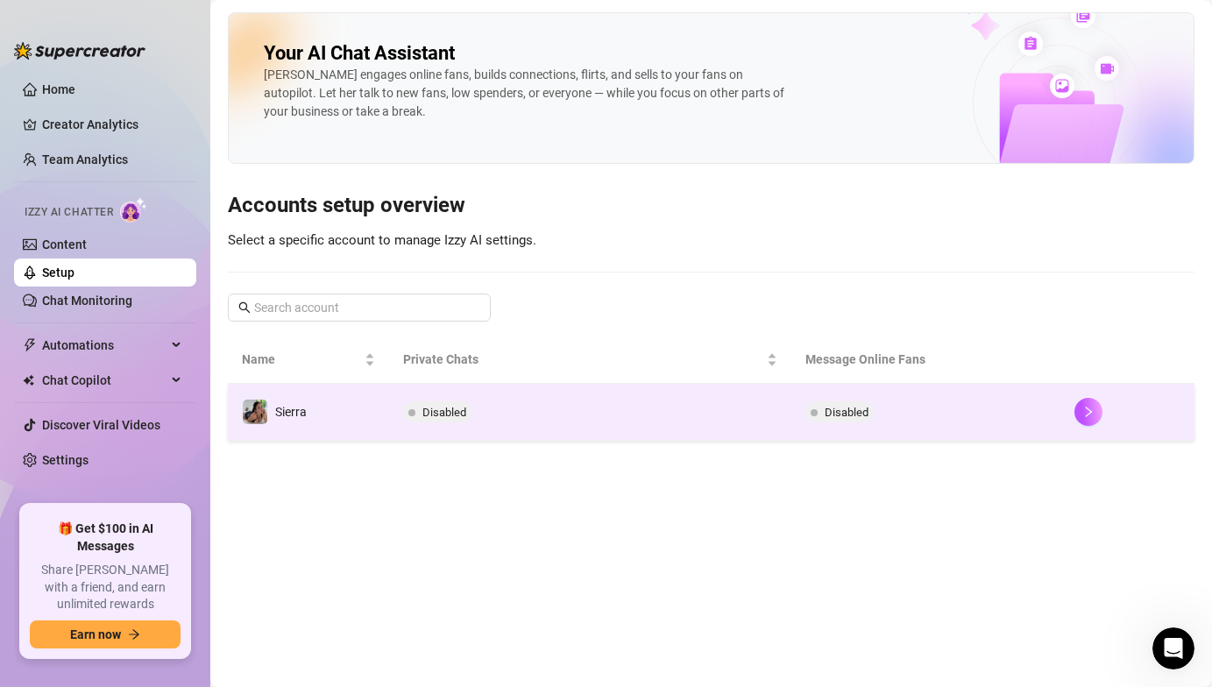
click at [429, 410] on span "Disabled" at bounding box center [444, 412] width 44 height 13
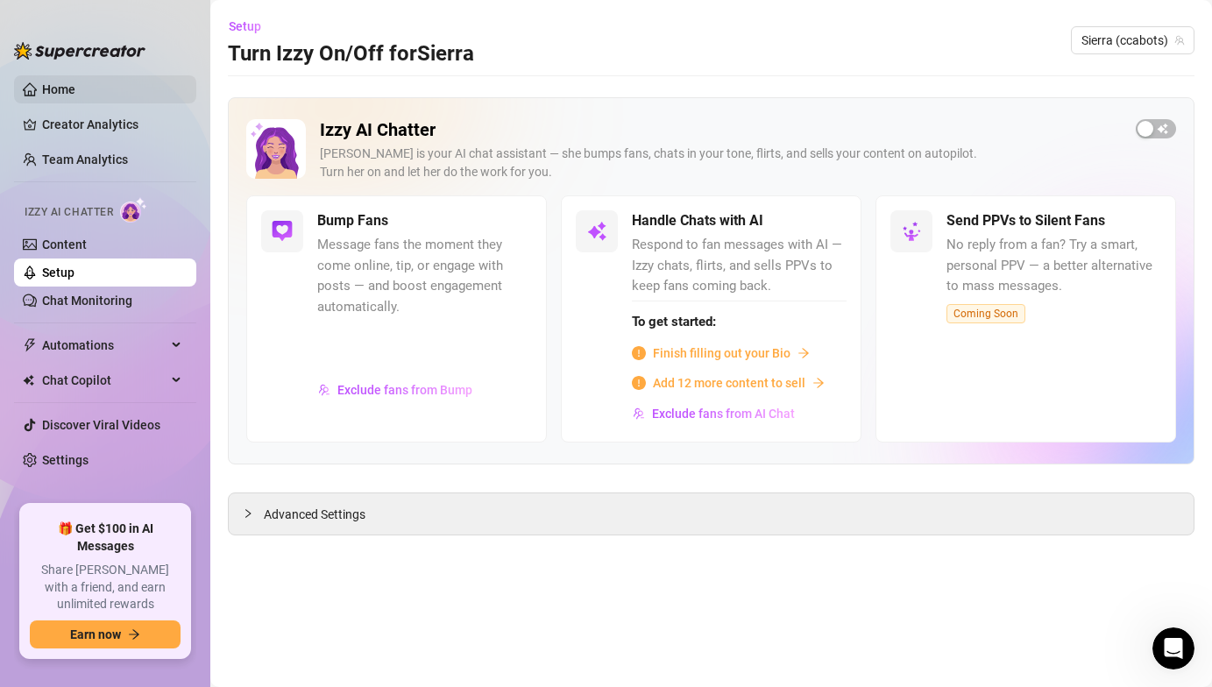
click at [75, 94] on link "Home" at bounding box center [58, 89] width 33 height 14
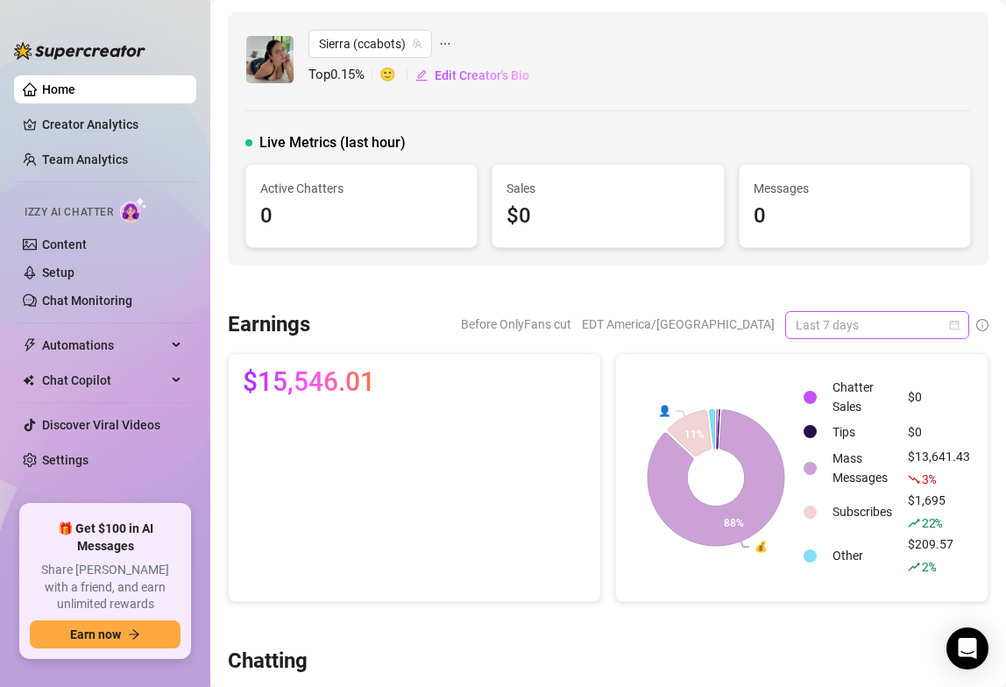
click at [820, 333] on span "Last 7 days" at bounding box center [877, 325] width 163 height 26
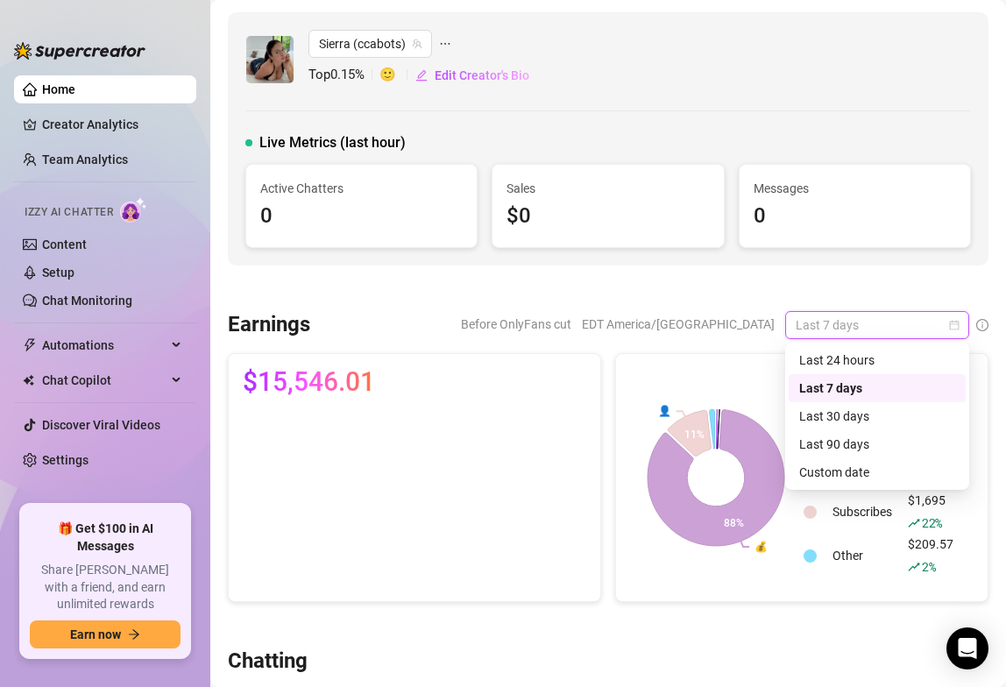
click at [571, 315] on span "Before OnlyFans cut" at bounding box center [516, 324] width 110 height 26
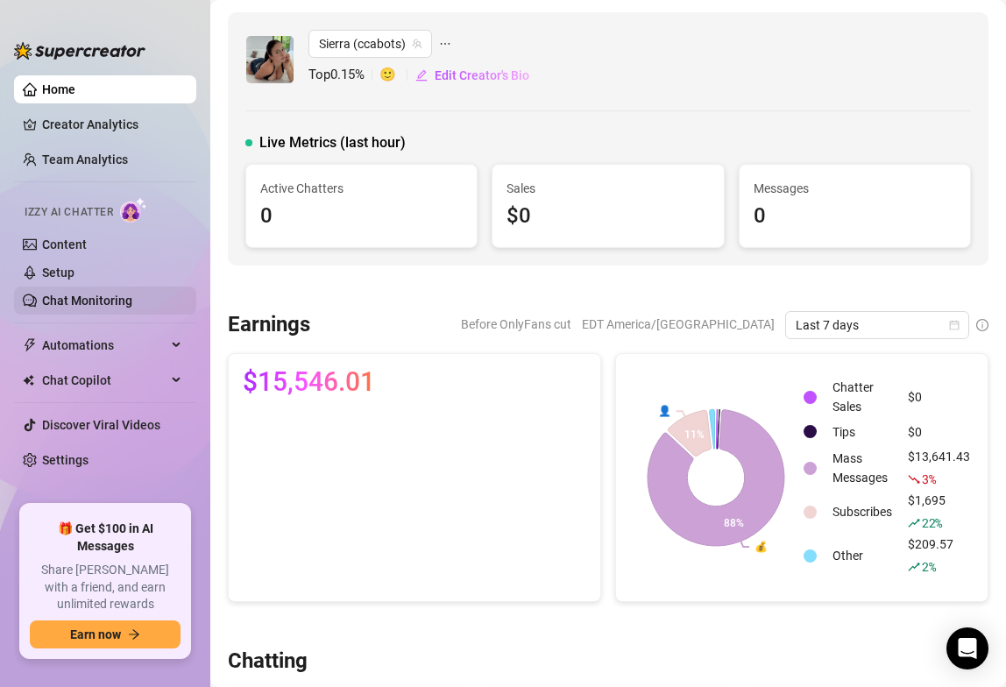
click at [88, 295] on link "Chat Monitoring" at bounding box center [87, 301] width 90 height 14
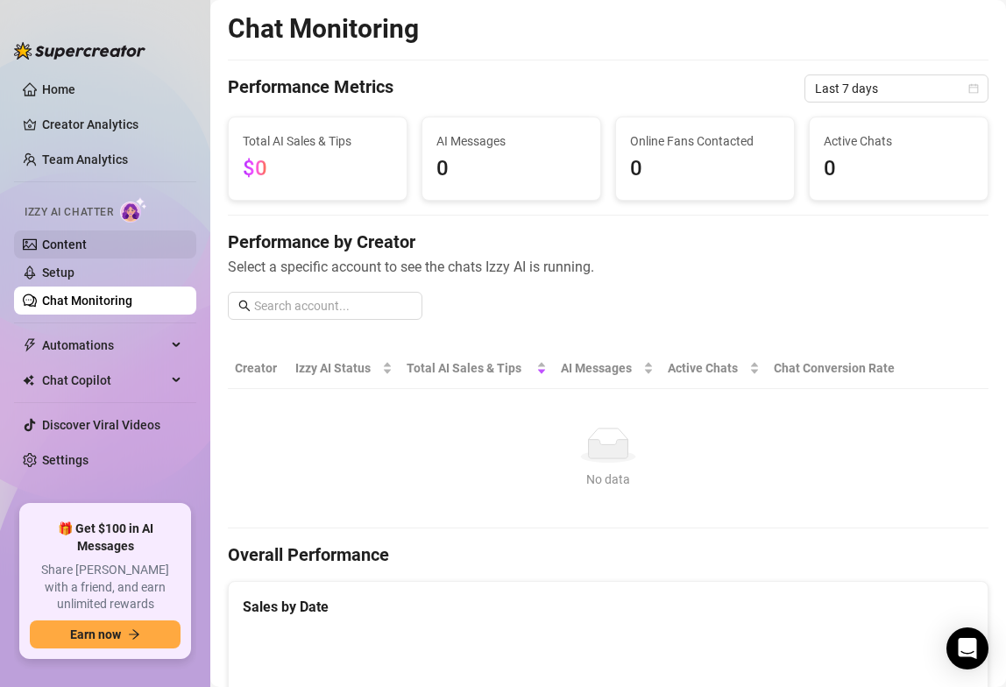
click at [87, 245] on link "Content" at bounding box center [64, 244] width 45 height 14
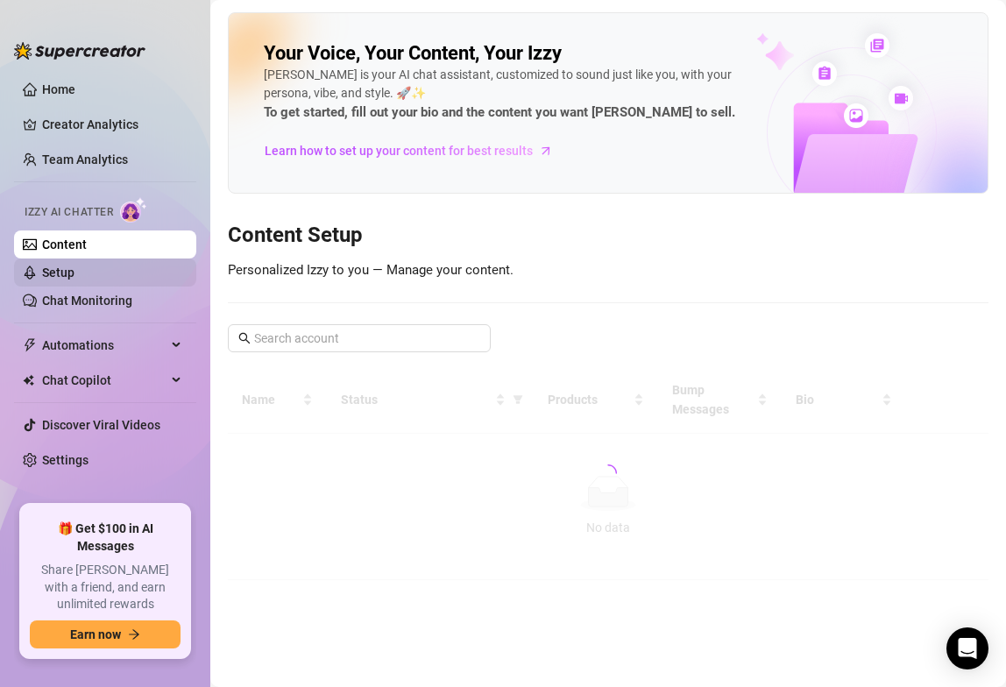
click at [74, 275] on link "Setup" at bounding box center [58, 273] width 32 height 14
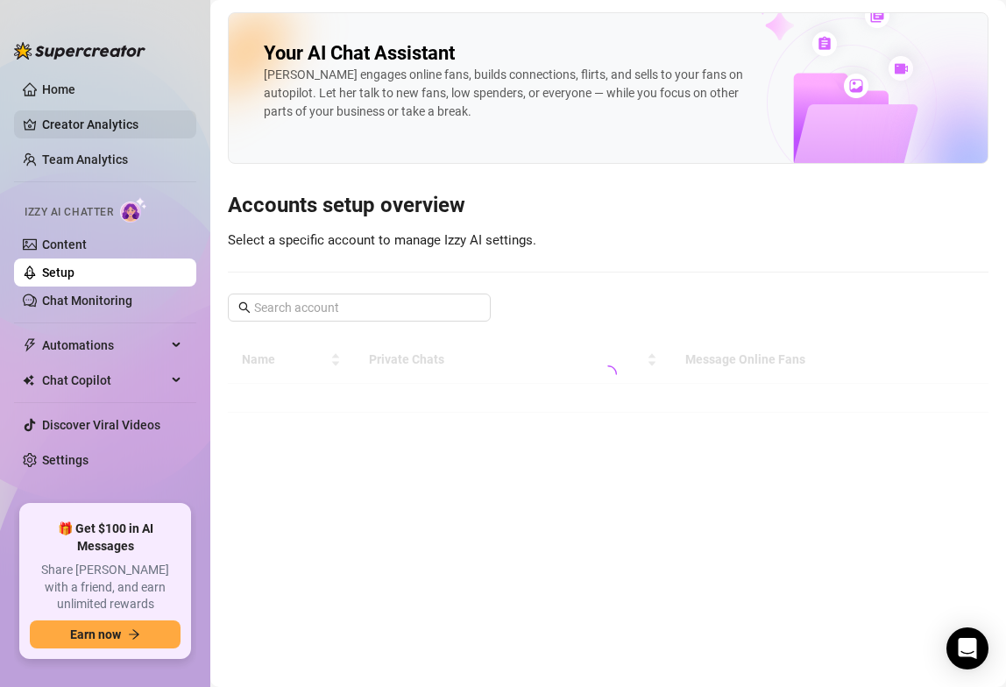
click at [125, 138] on link "Creator Analytics" at bounding box center [112, 124] width 140 height 28
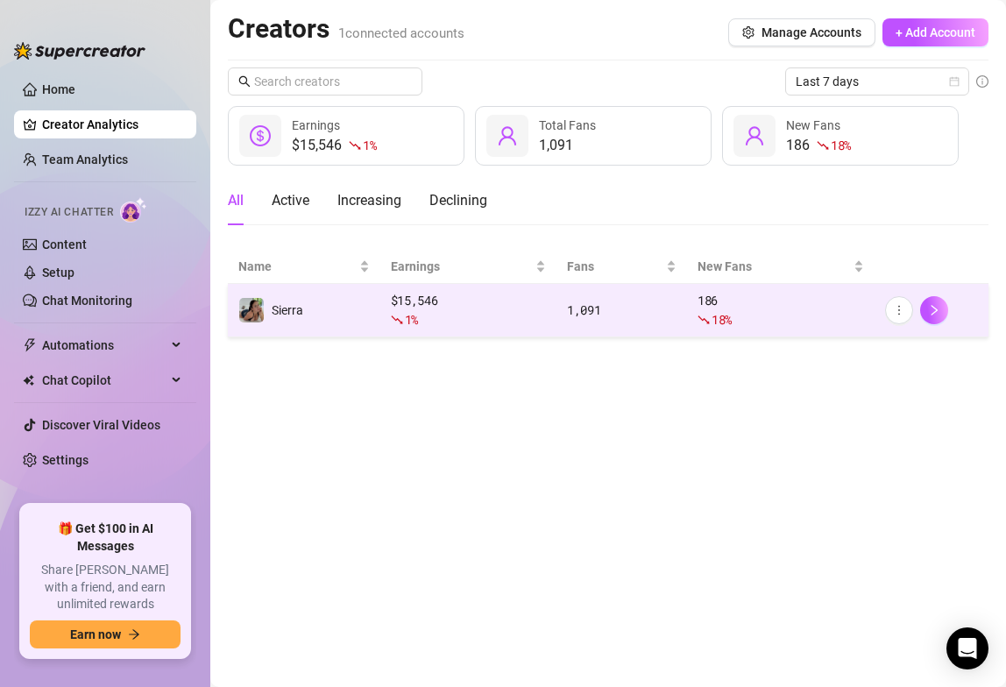
click at [310, 301] on td "Sierra" at bounding box center [304, 310] width 152 height 53
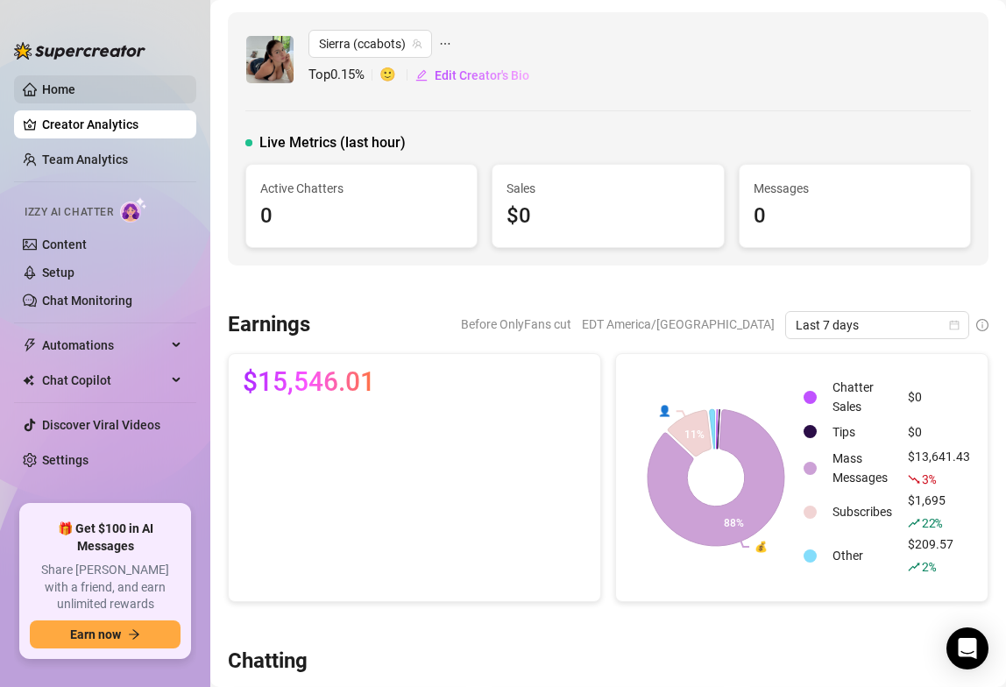
click at [75, 82] on link "Home" at bounding box center [58, 89] width 33 height 14
